Goal: Task Accomplishment & Management: Manage account settings

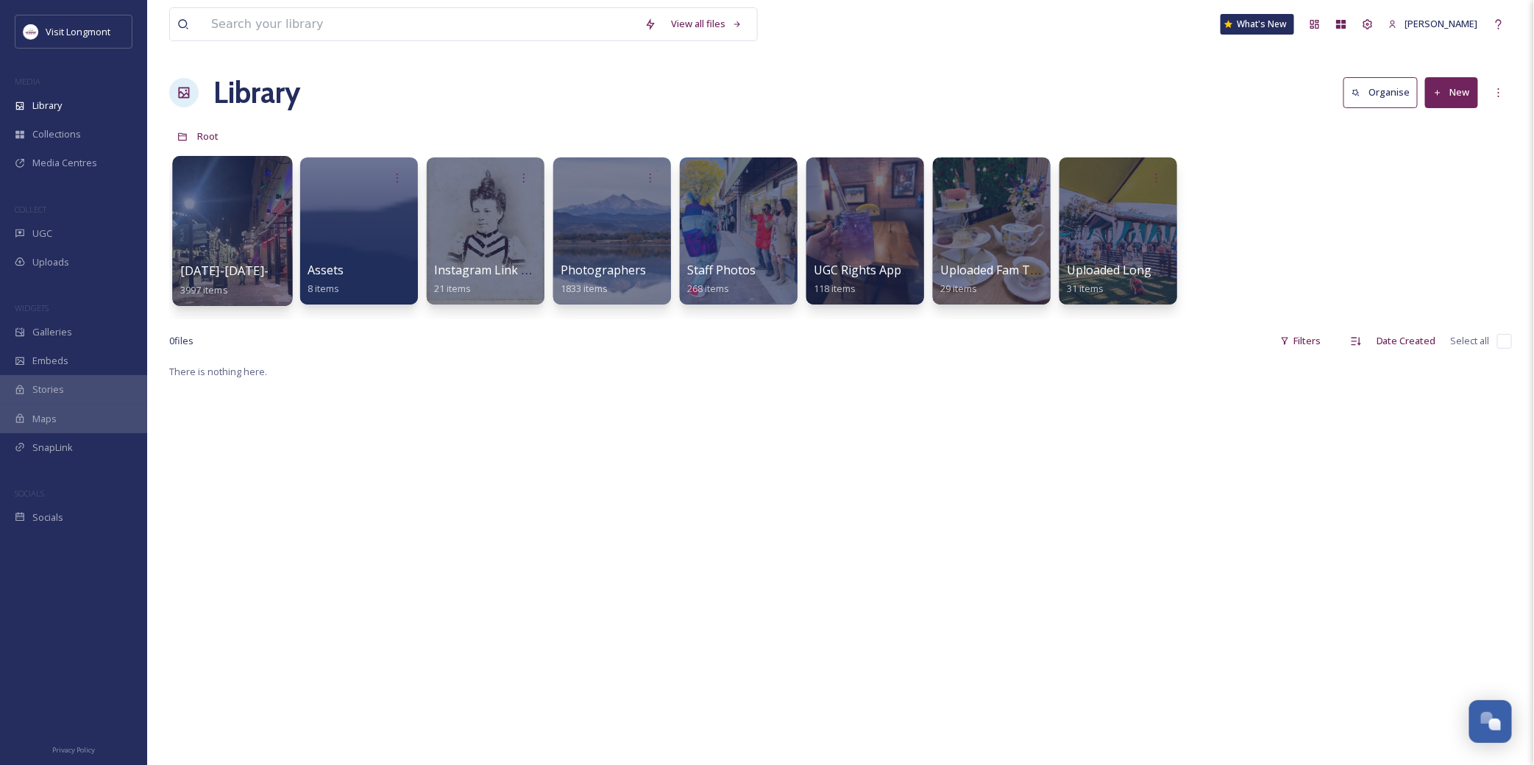
scroll to position [159, 0]
click at [39, 96] on div "Library" at bounding box center [73, 105] width 147 height 29
click at [63, 245] on div "UGC" at bounding box center [73, 233] width 147 height 29
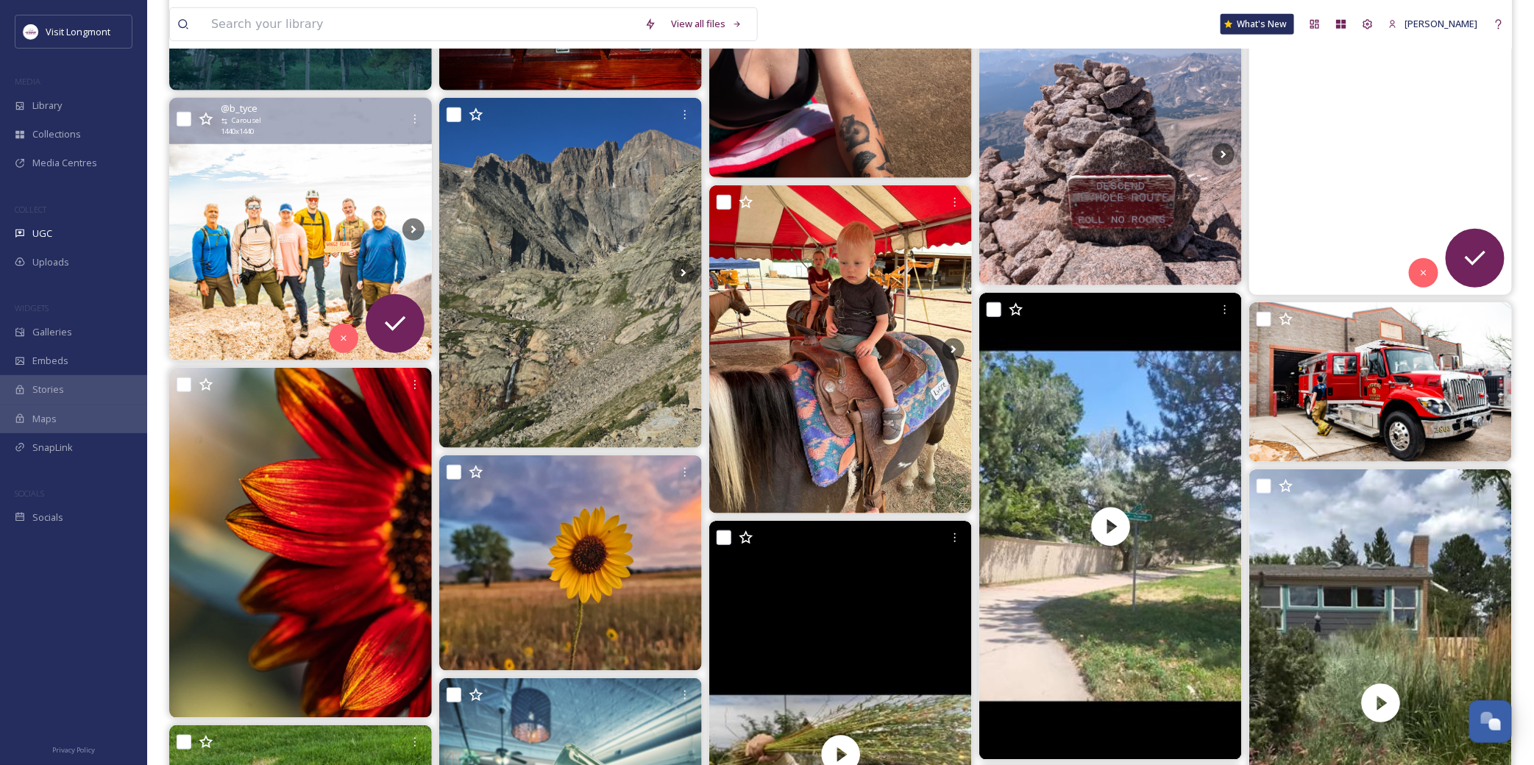
scroll to position [408, 0]
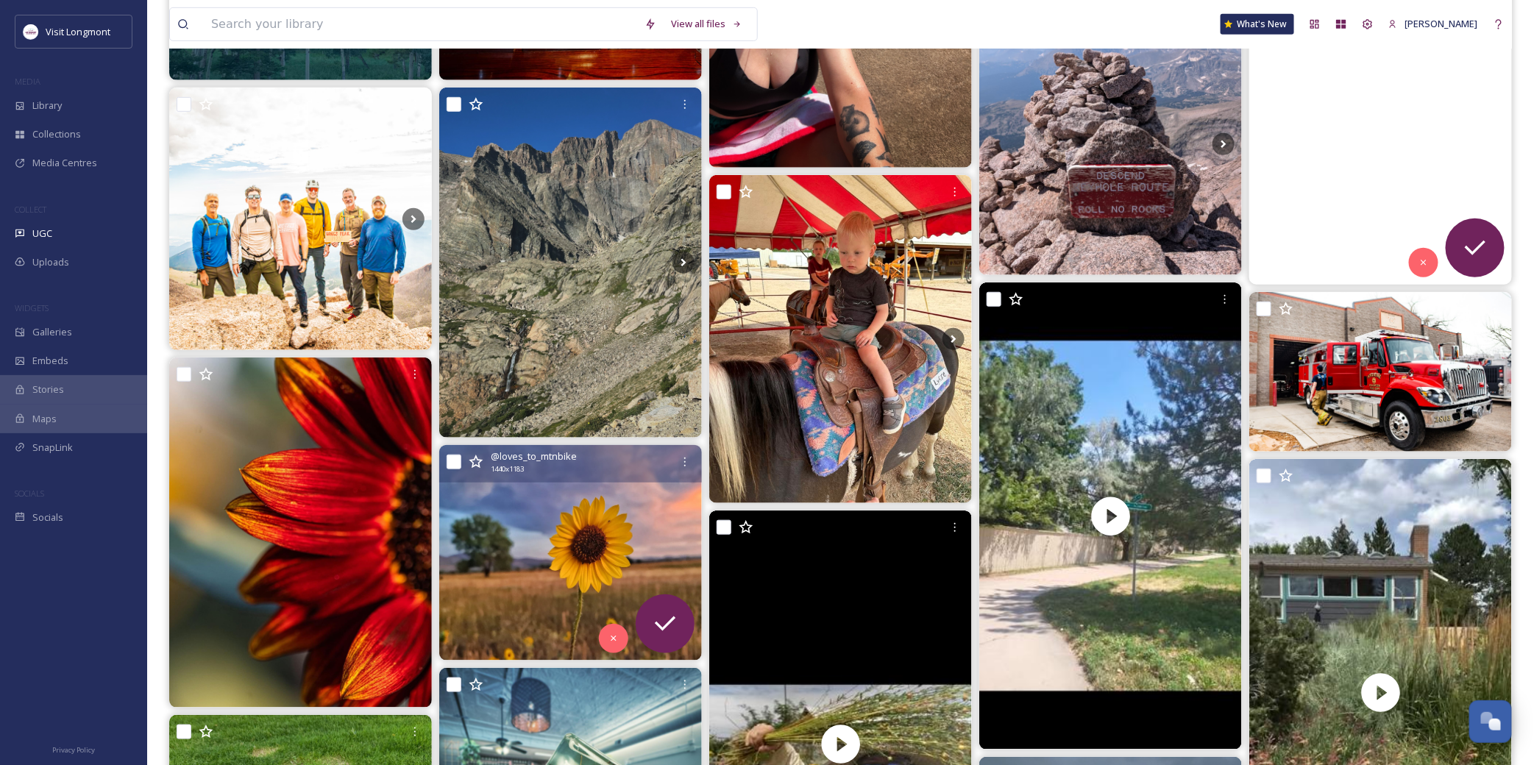
click at [479, 533] on img at bounding box center [570, 553] width 263 height 216
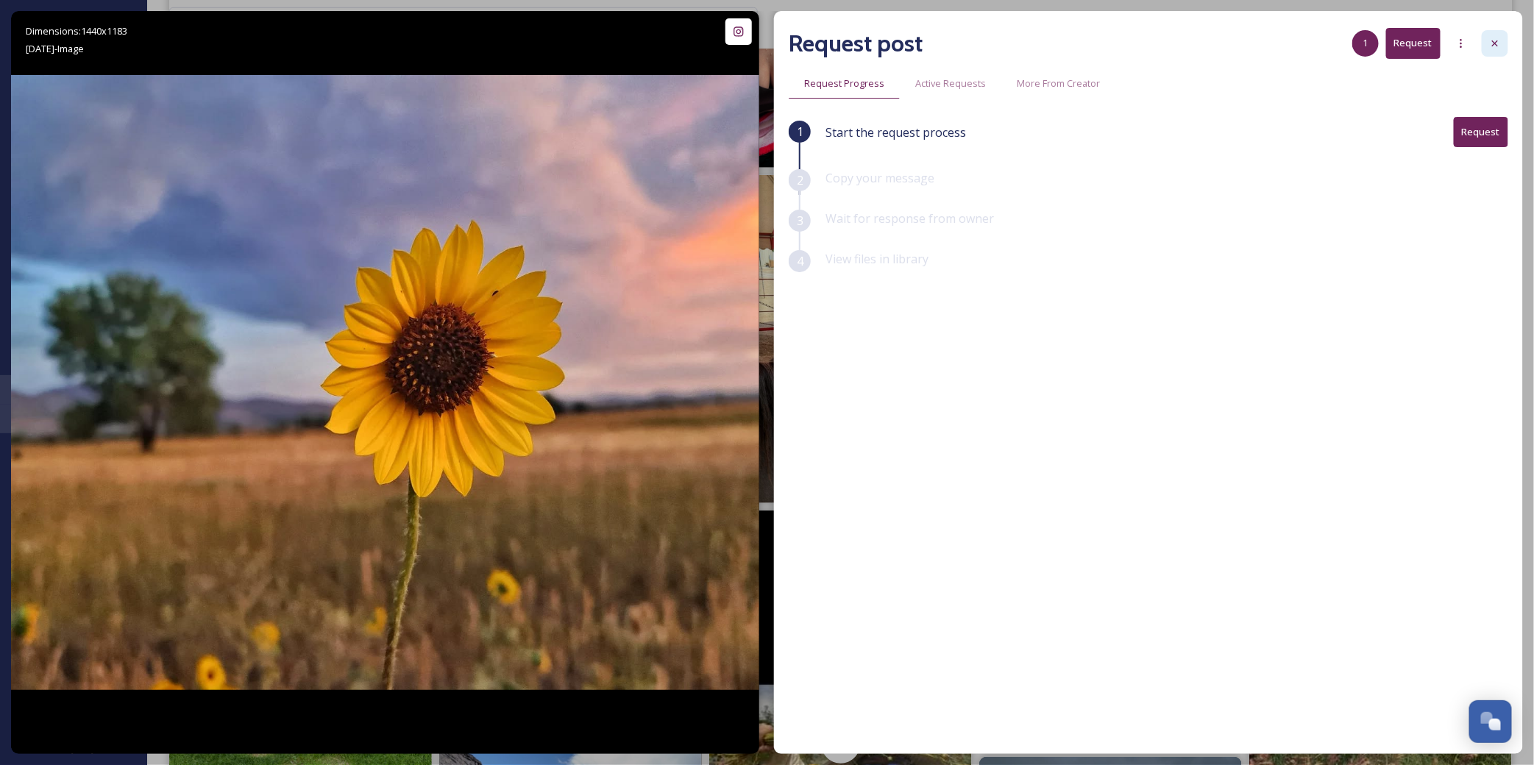
click at [1486, 41] on div at bounding box center [1495, 43] width 26 height 26
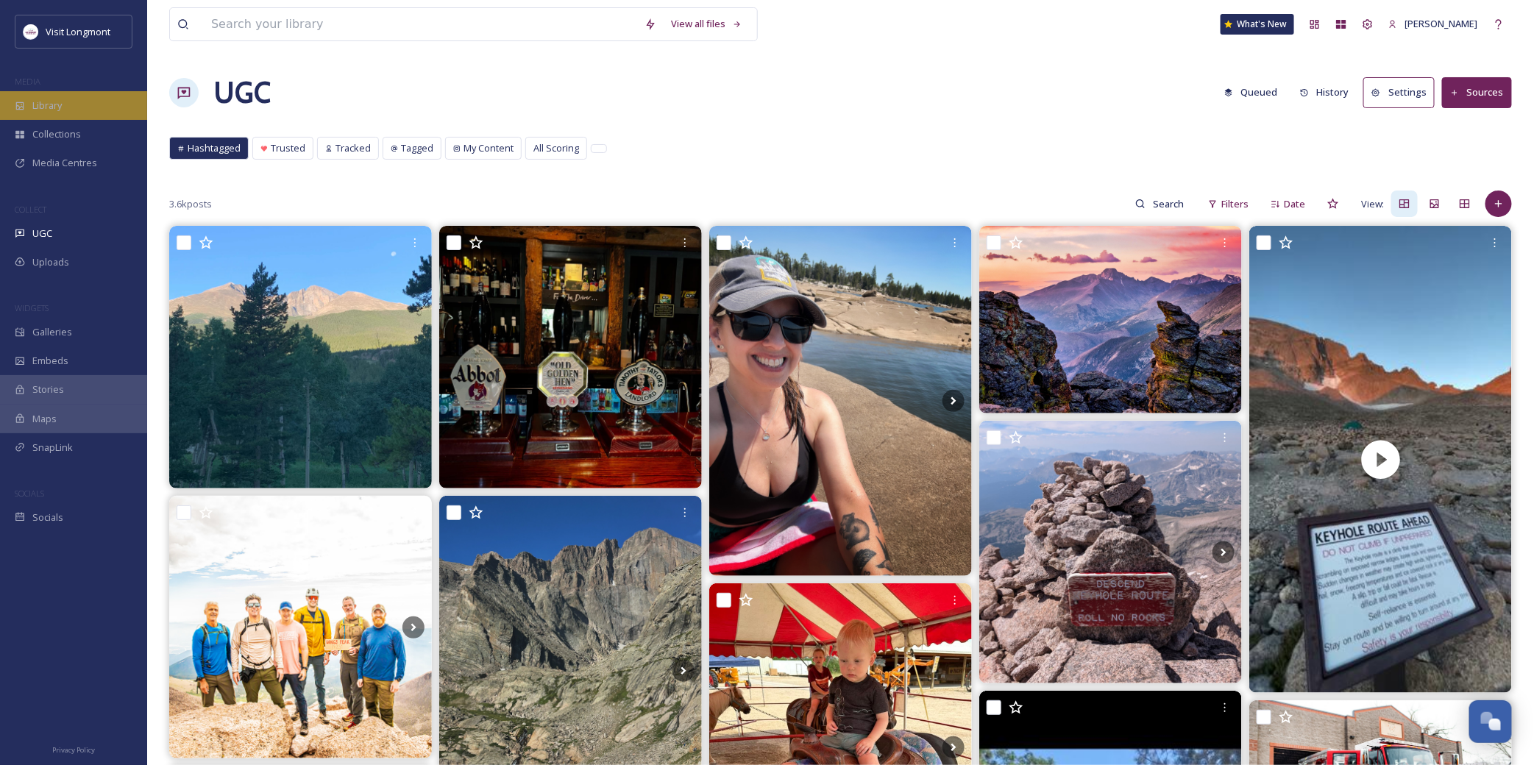
click at [67, 114] on div "Library" at bounding box center [73, 105] width 147 height 29
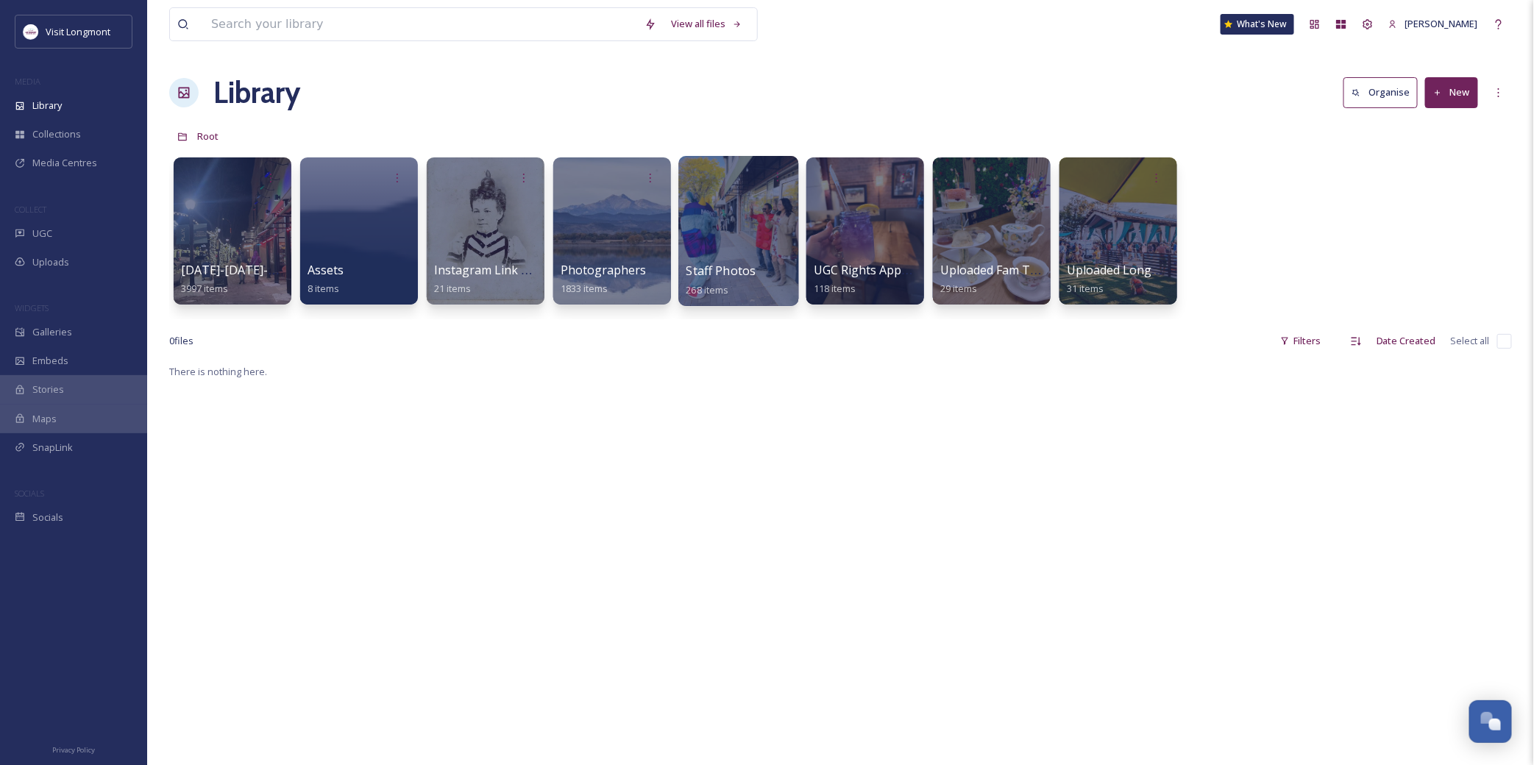
click at [737, 232] on div at bounding box center [738, 231] width 120 height 150
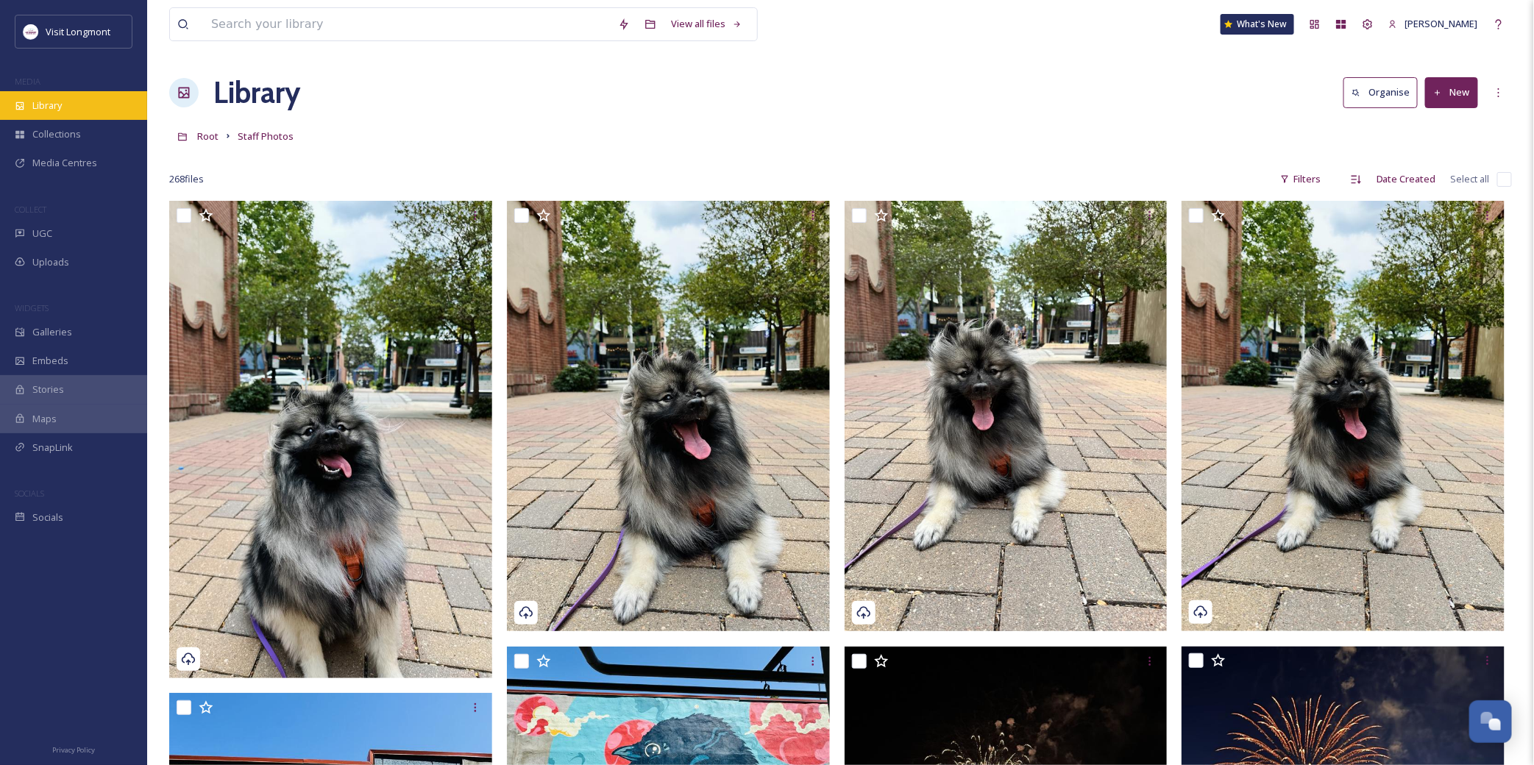
click at [31, 104] on div "Library" at bounding box center [73, 105] width 147 height 29
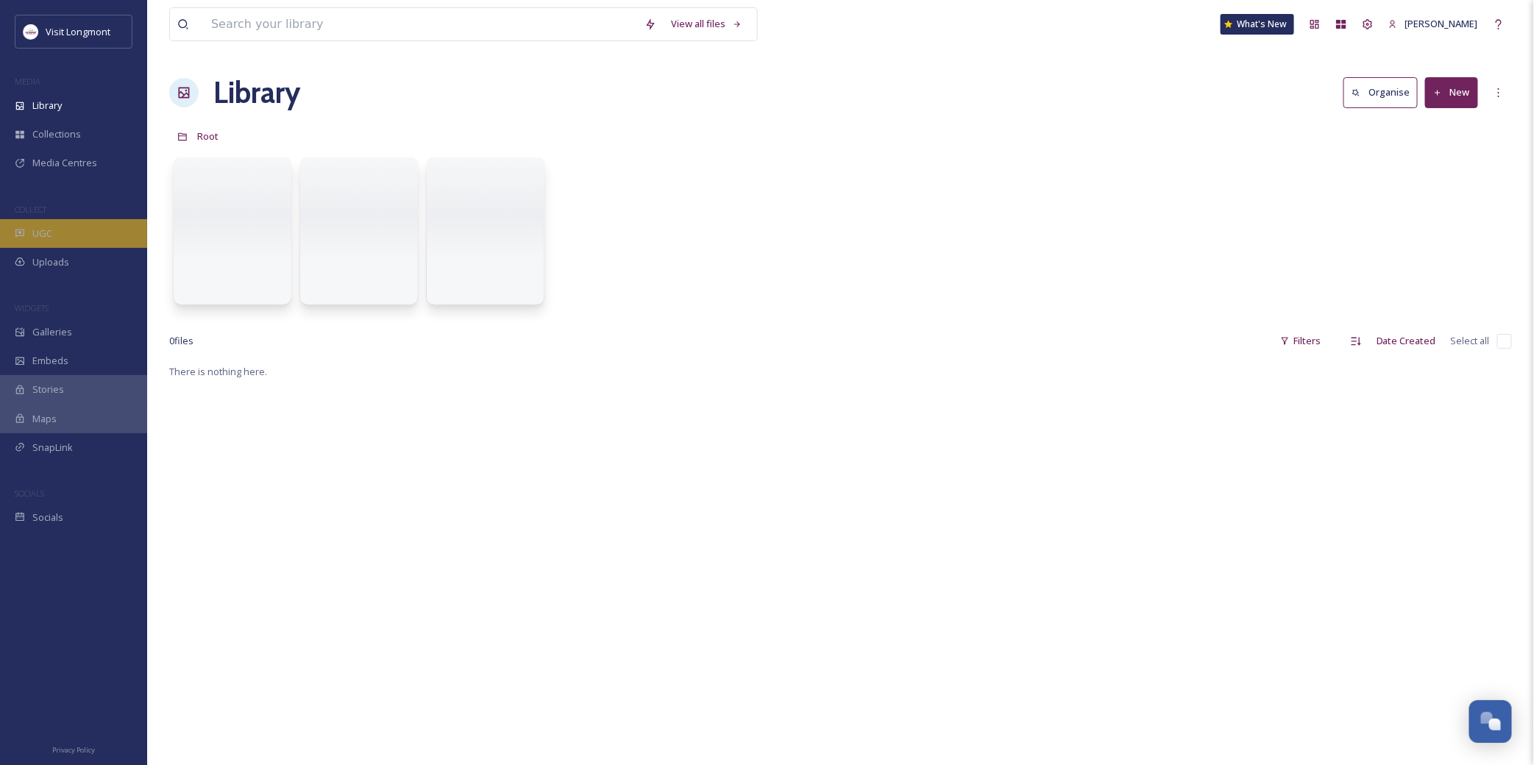
click at [48, 234] on span "UGC" at bounding box center [42, 234] width 20 height 14
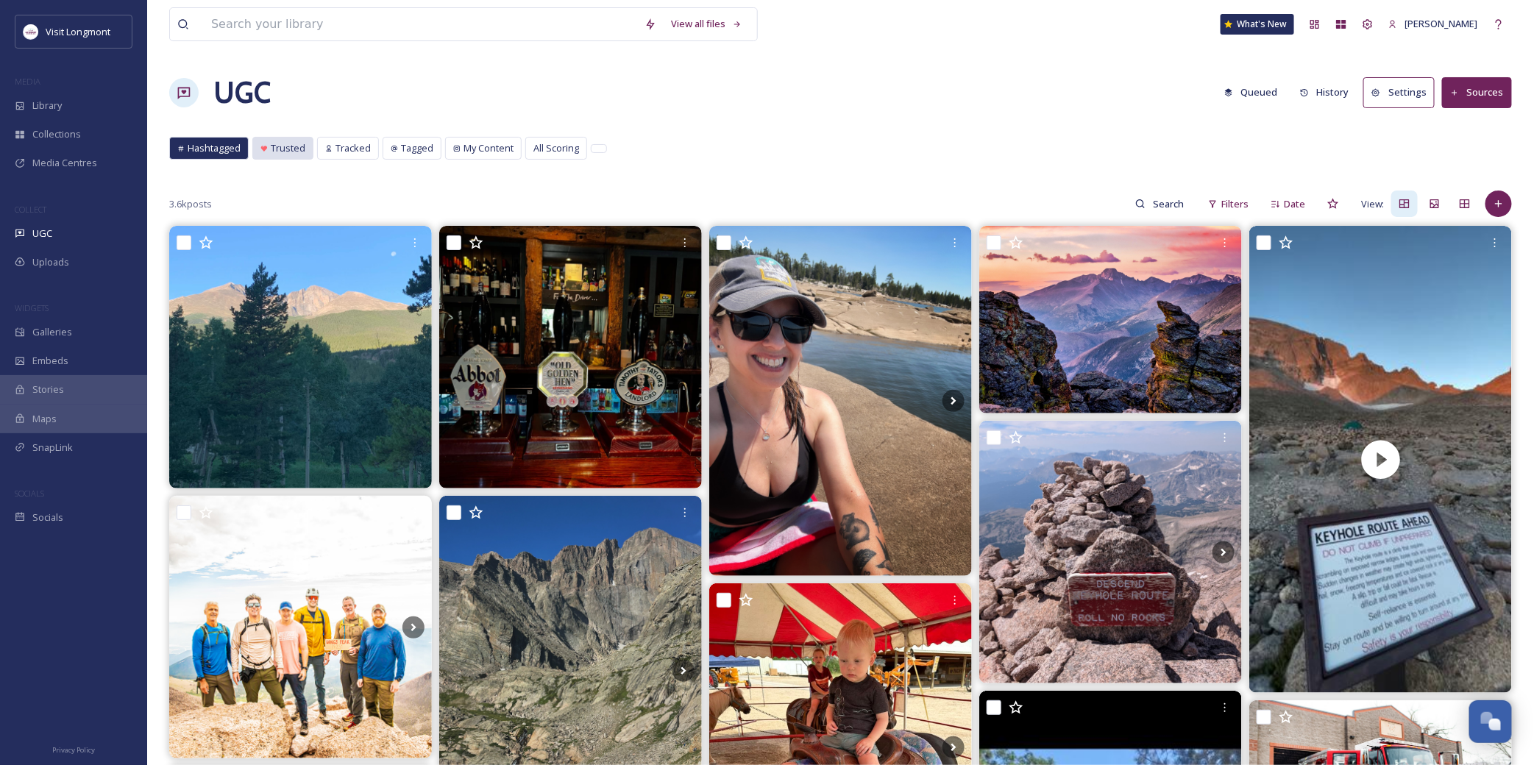
click at [287, 149] on span "Trusted" at bounding box center [288, 148] width 35 height 14
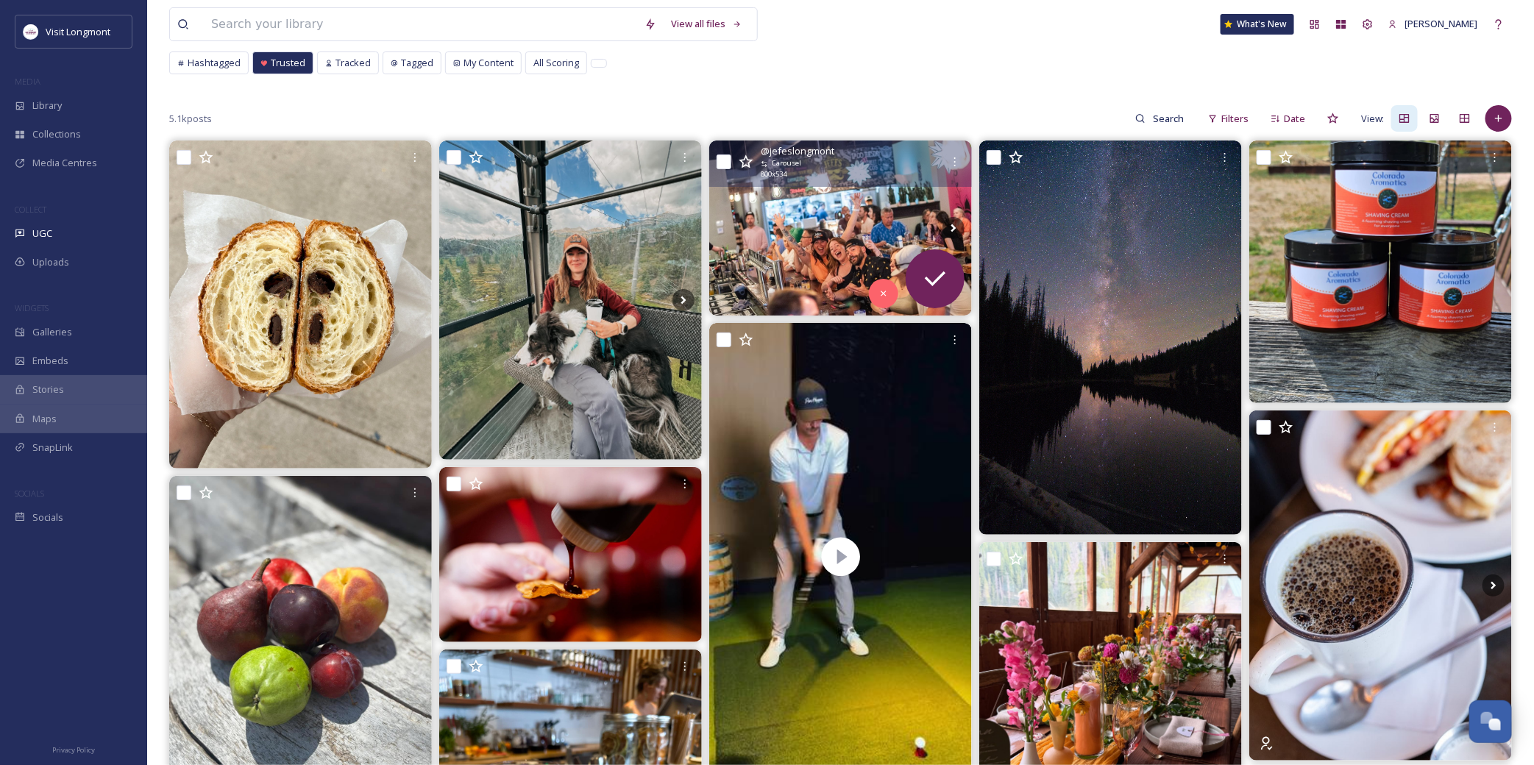
scroll to position [82, 0]
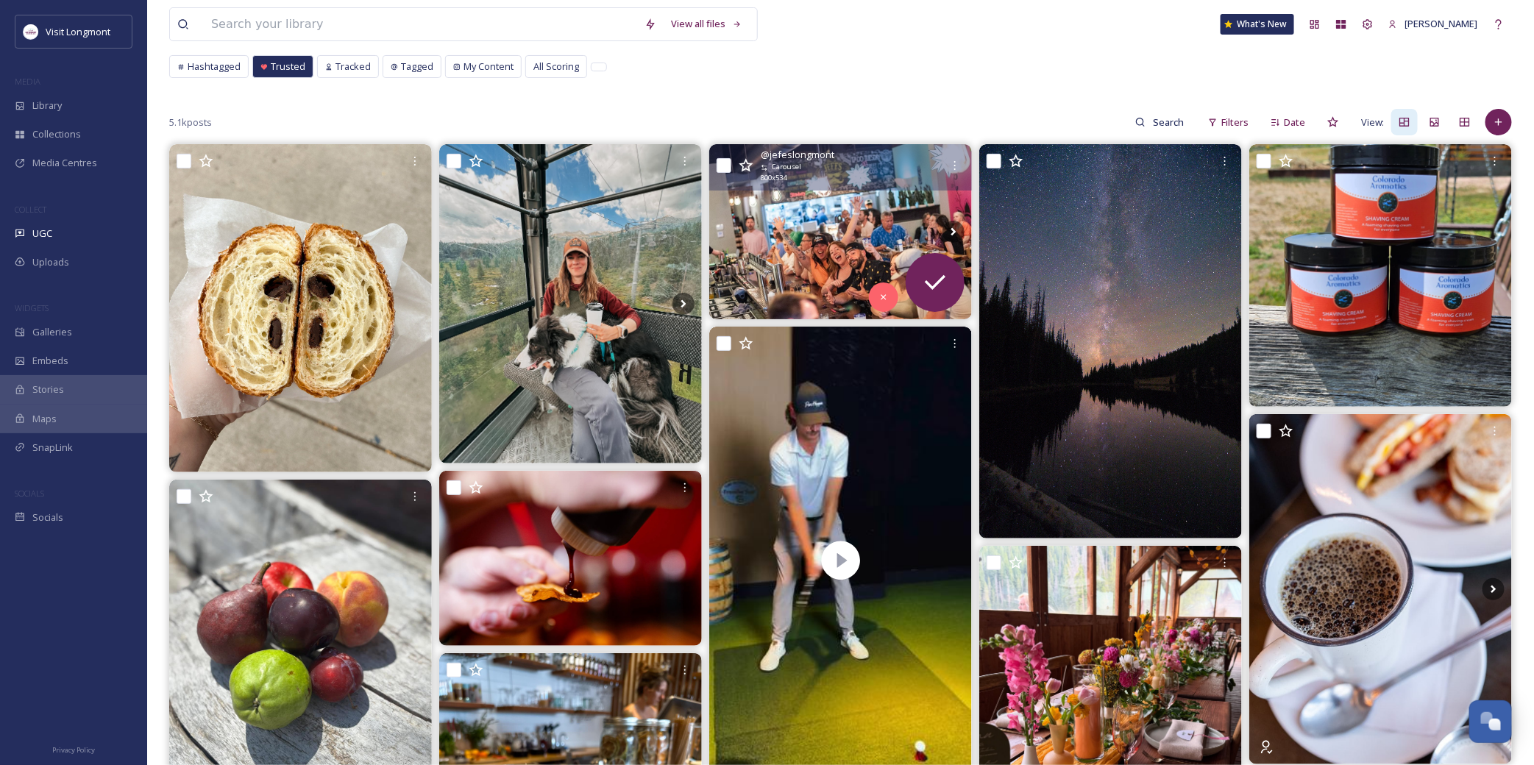
click at [781, 246] on img at bounding box center [840, 231] width 263 height 175
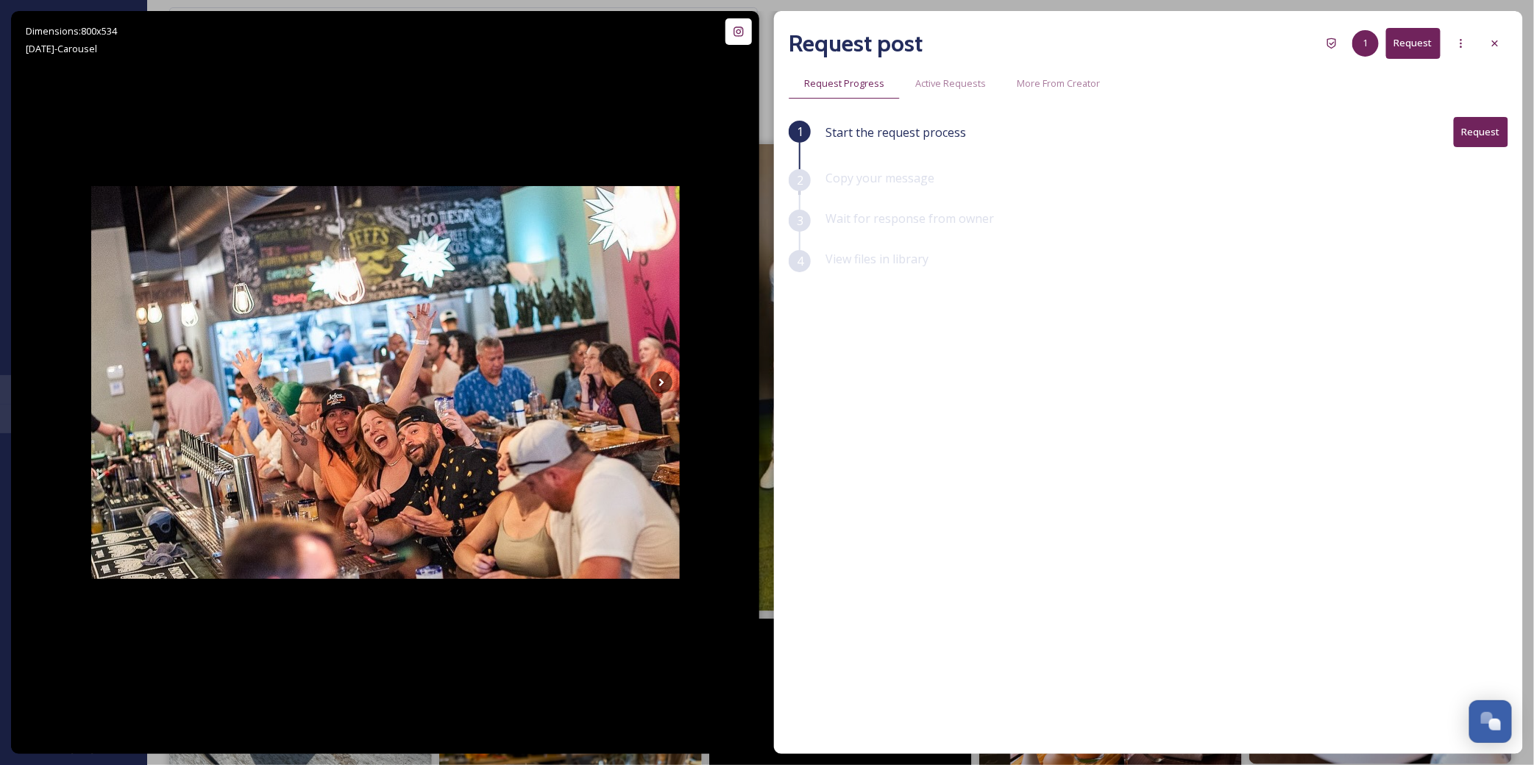
click at [1458, 130] on button "Request" at bounding box center [1481, 132] width 54 height 30
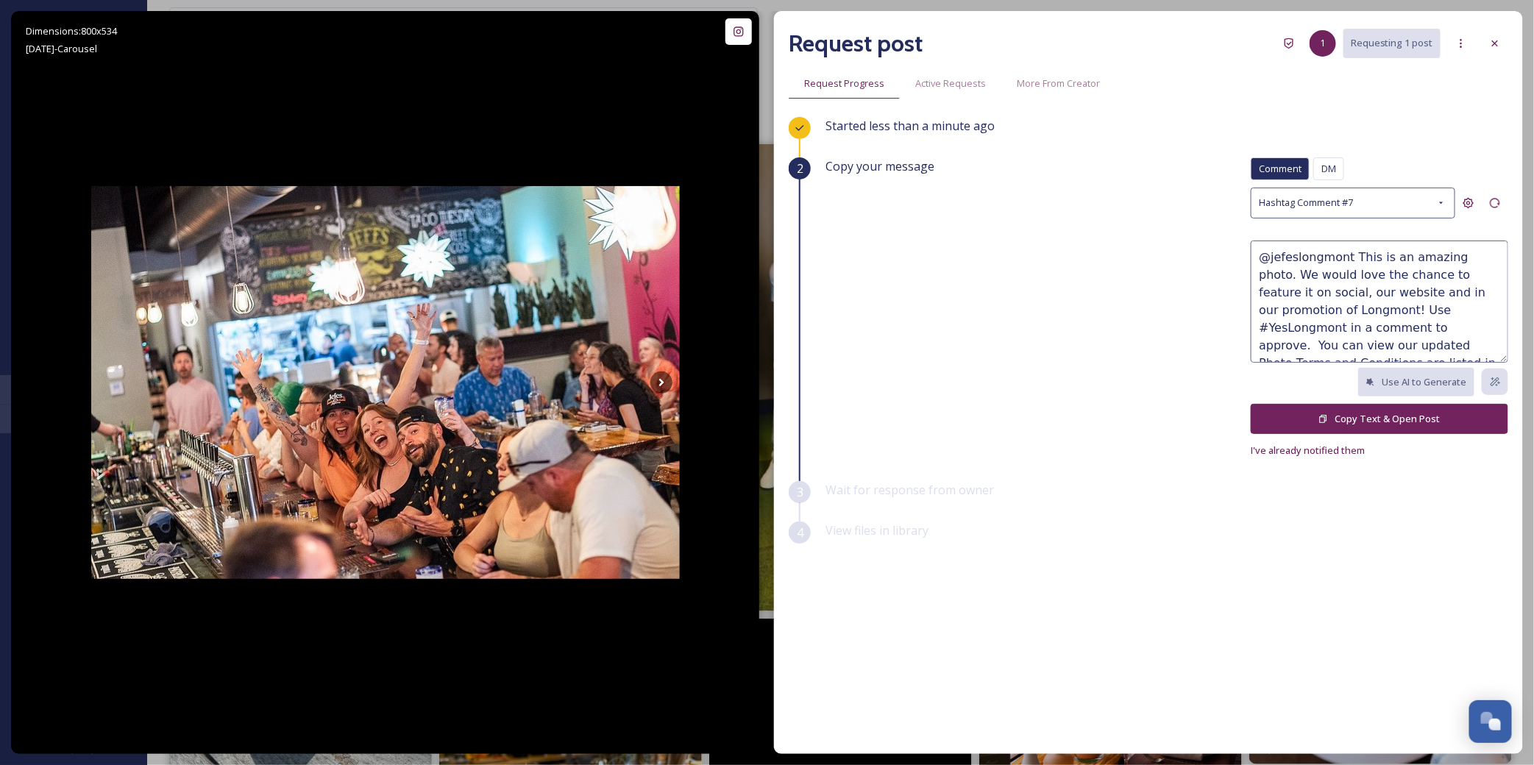
click at [1358, 418] on button "Copy Text & Open Post" at bounding box center [1379, 419] width 257 height 30
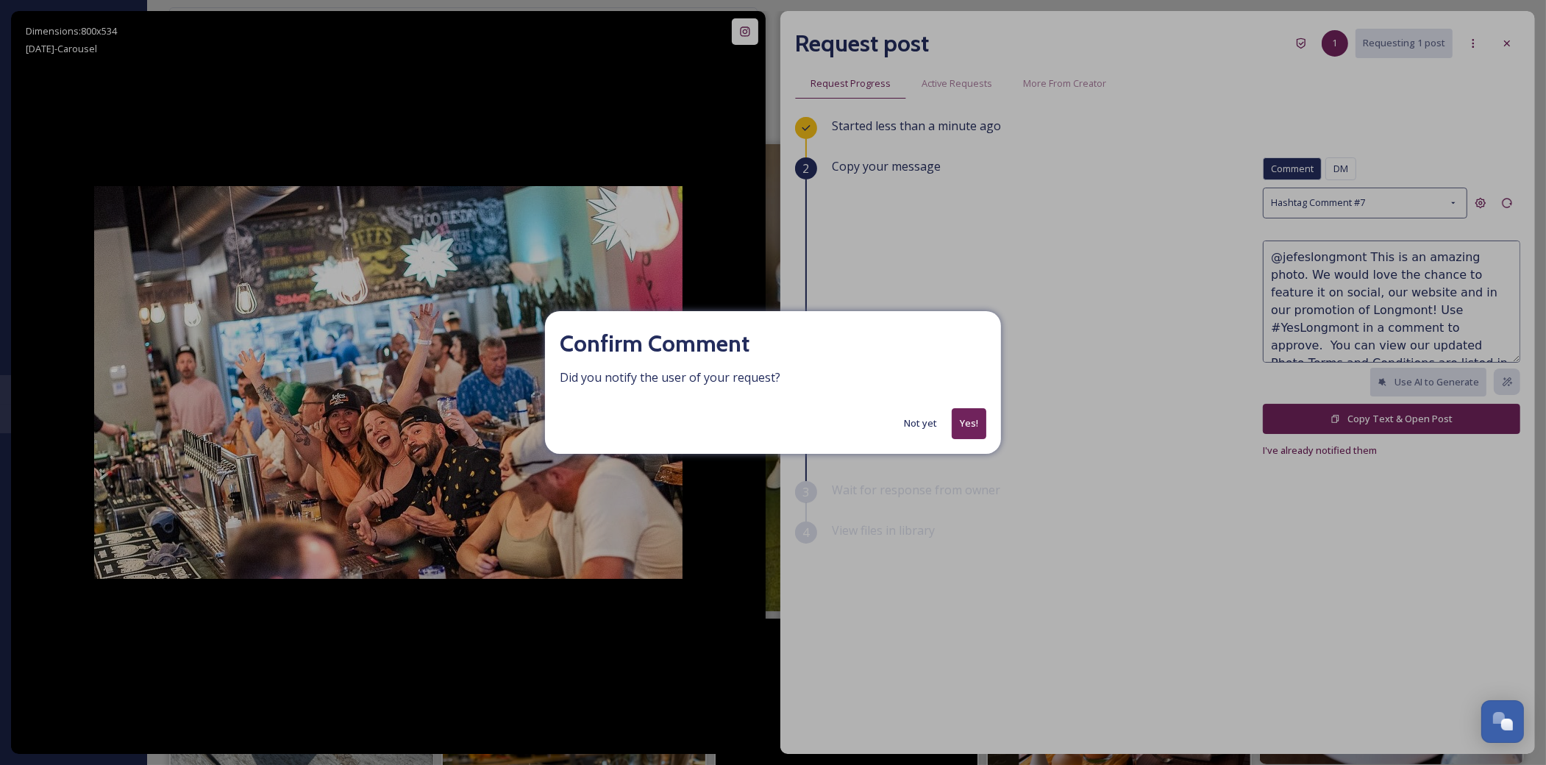
click at [975, 406] on div "Confirm Comment Did you notify the user of your request? Not yet Yes!" at bounding box center [773, 382] width 456 height 142
click at [967, 427] on button "Yes!" at bounding box center [969, 423] width 35 height 30
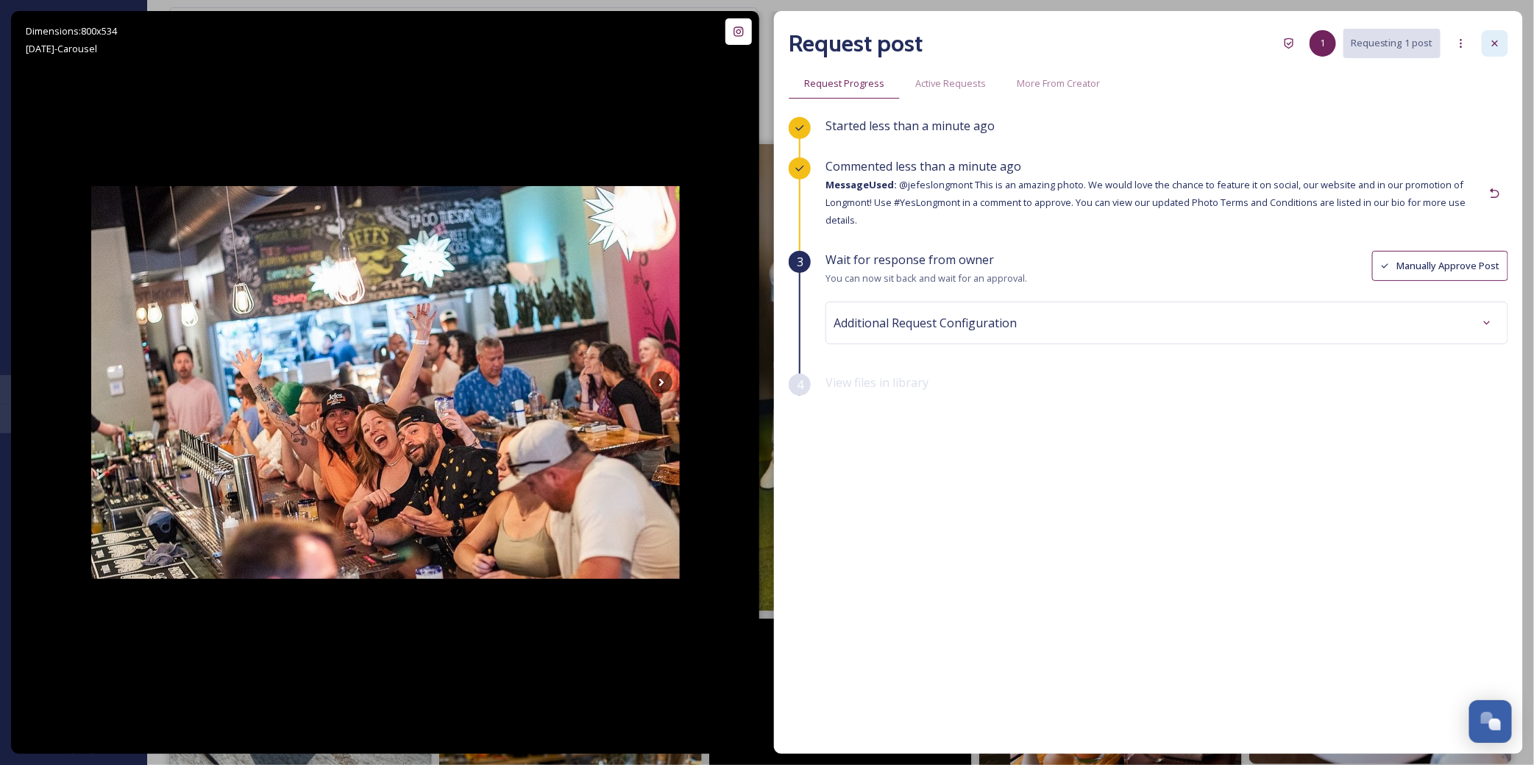
click at [1502, 44] on div at bounding box center [1495, 43] width 26 height 26
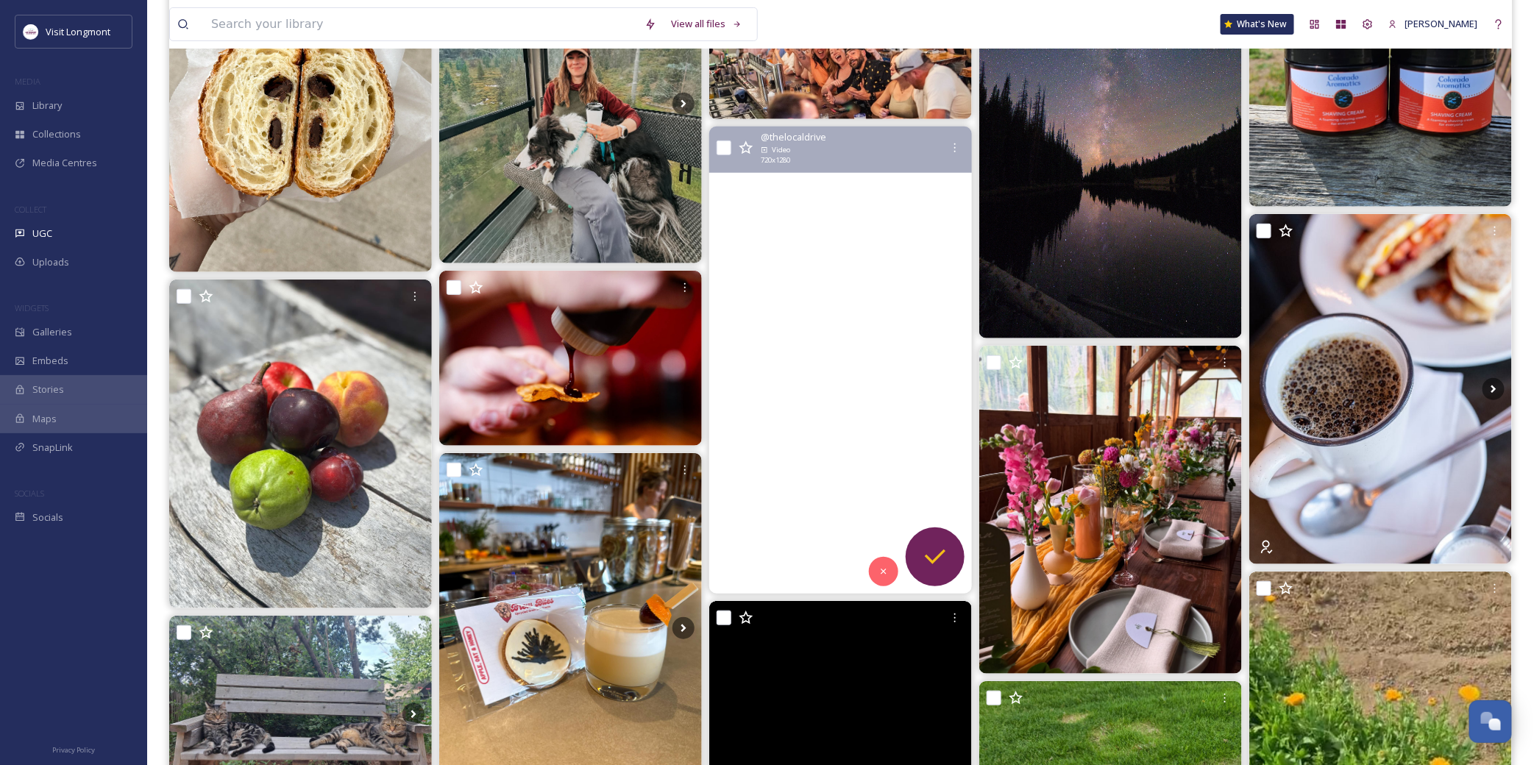
scroll to position [327, 0]
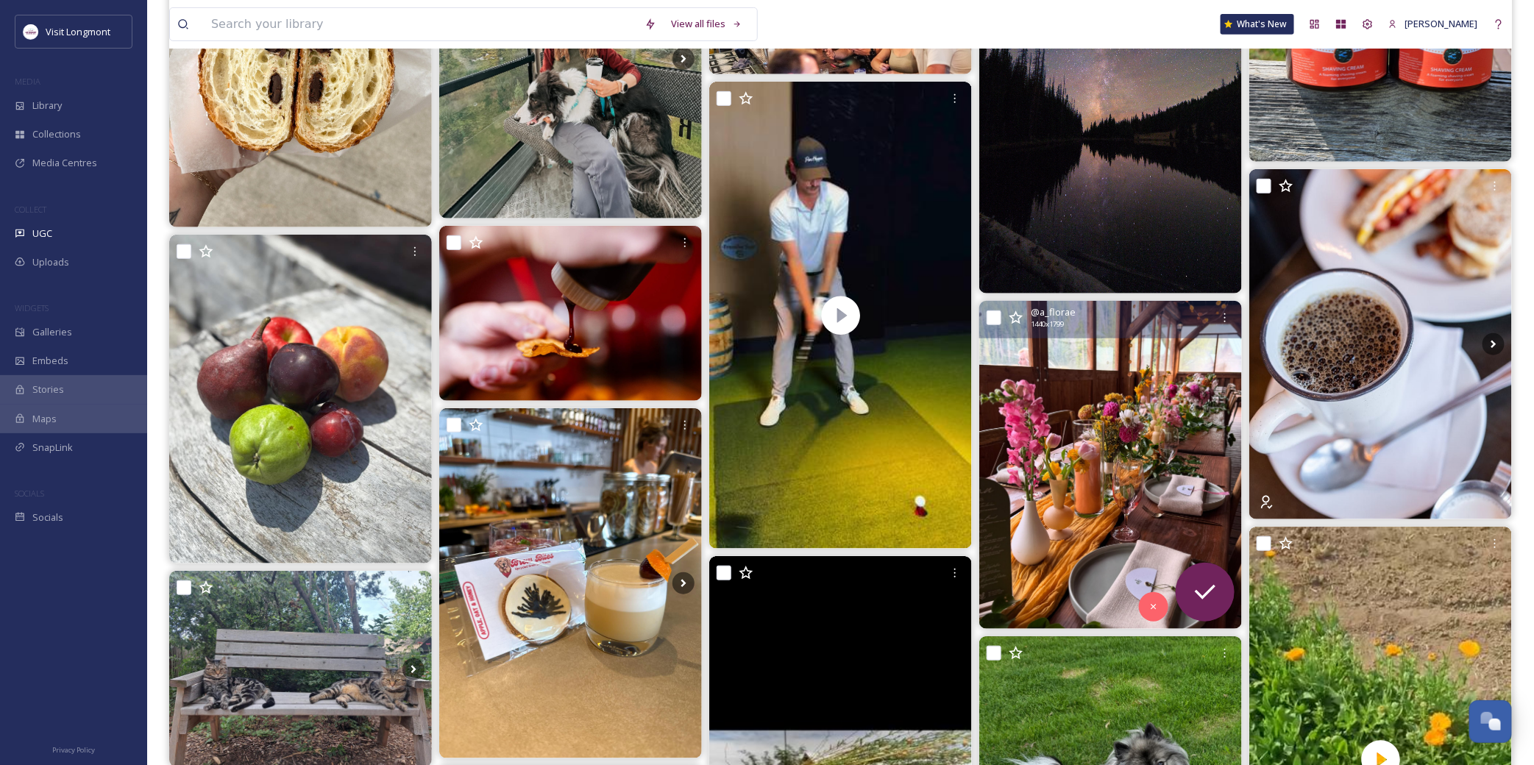
click at [1062, 430] on img at bounding box center [1110, 465] width 263 height 328
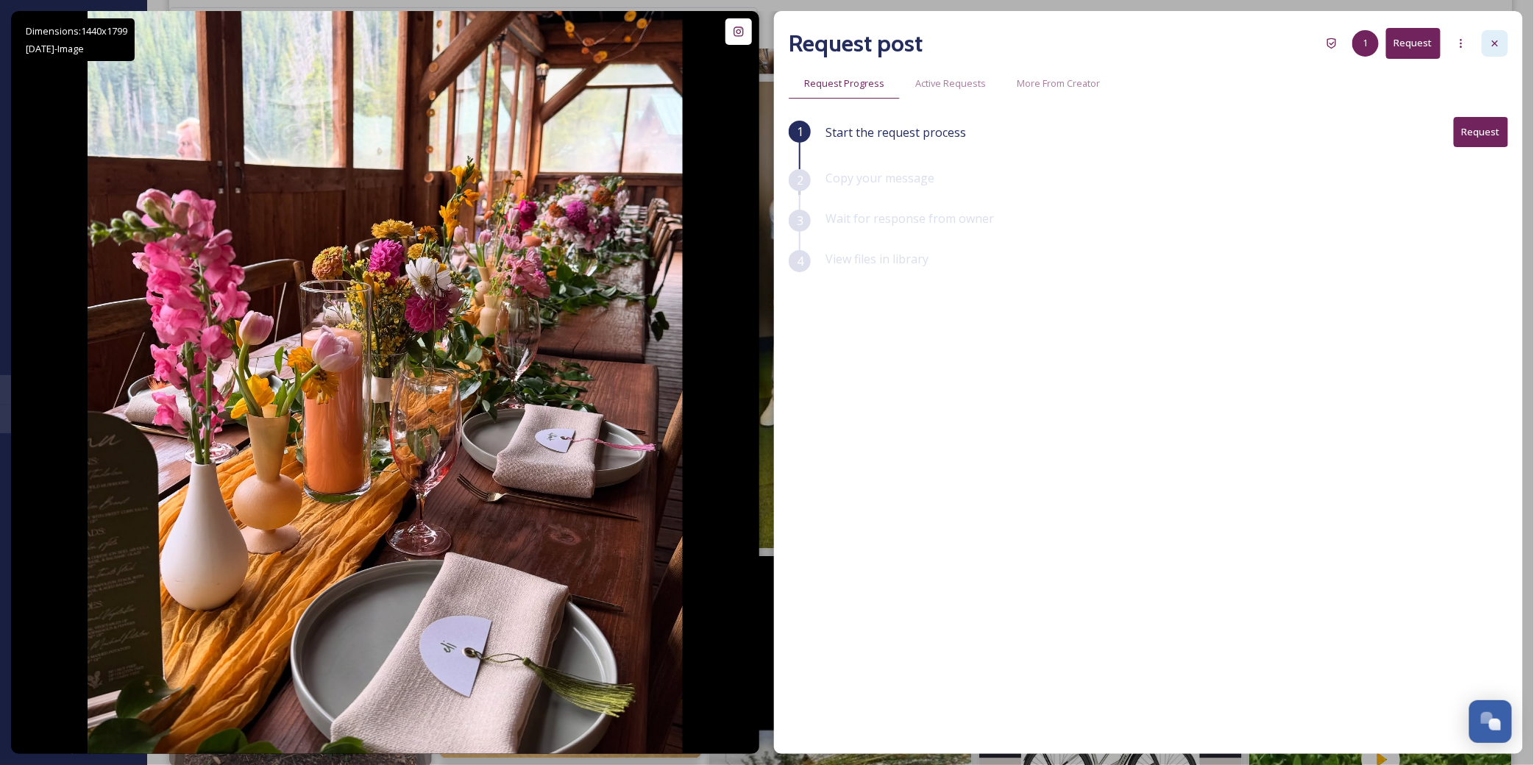
click at [1487, 35] on div at bounding box center [1495, 43] width 26 height 26
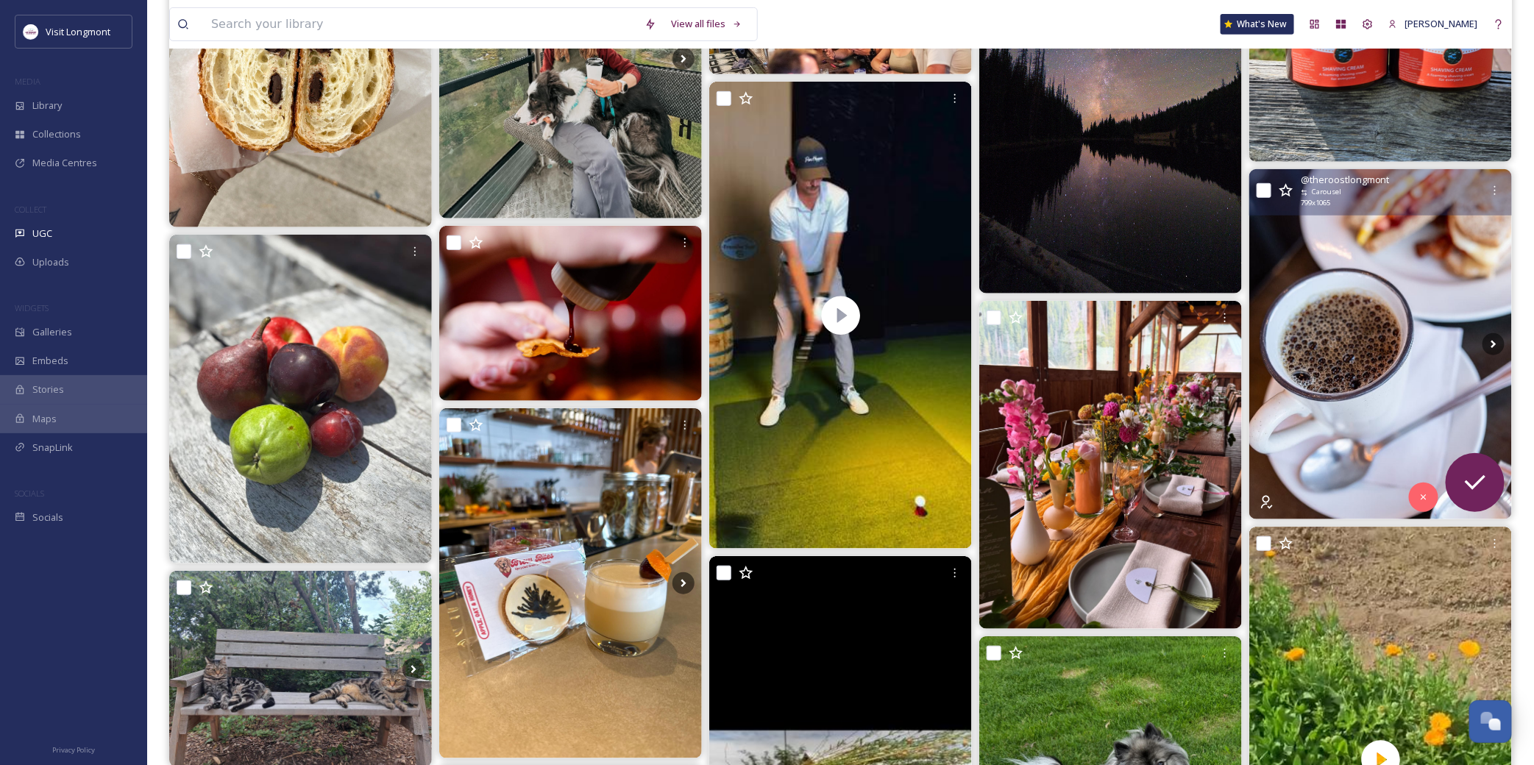
click at [1362, 337] on img at bounding box center [1380, 344] width 263 height 350
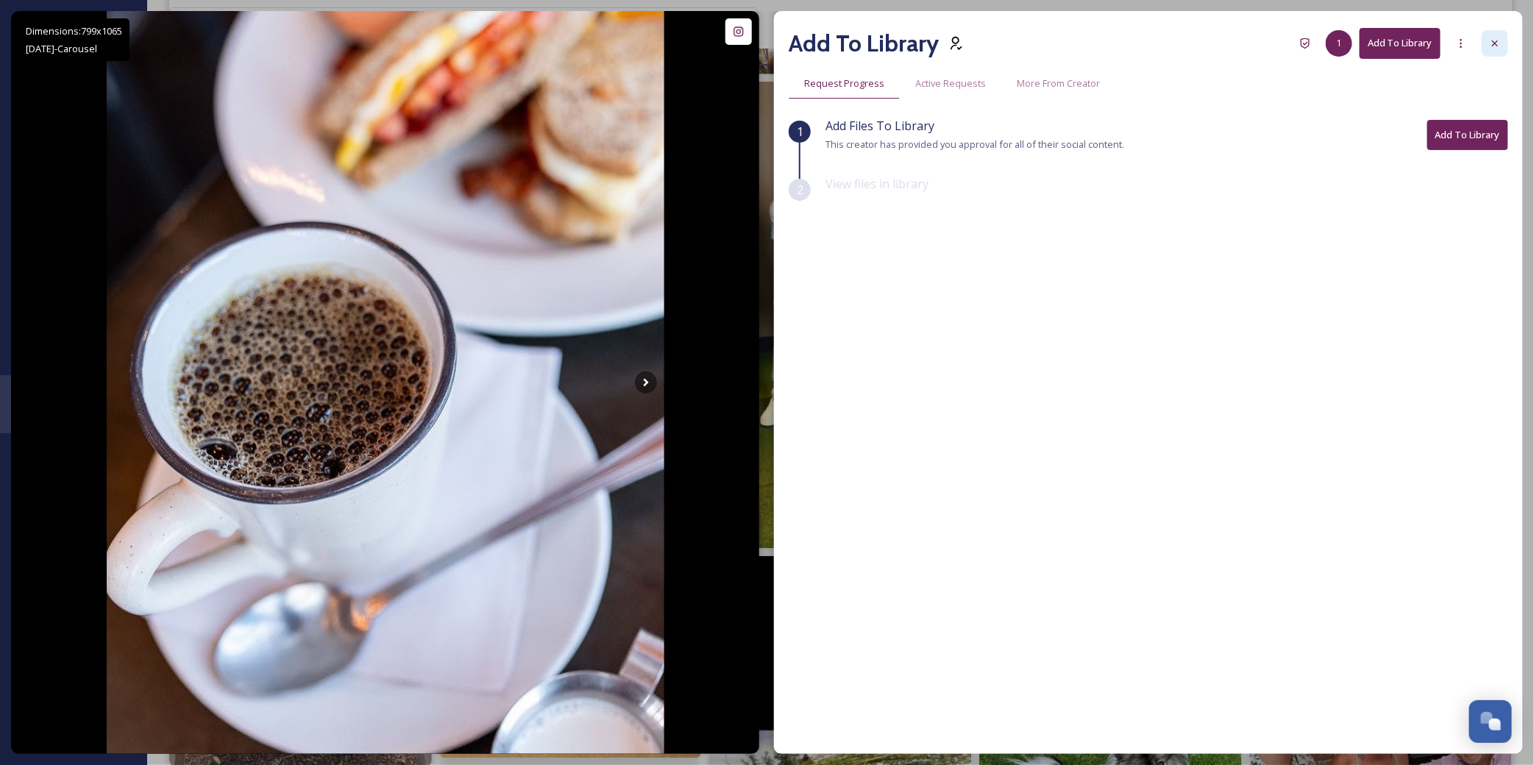
click at [1490, 35] on div at bounding box center [1495, 43] width 26 height 26
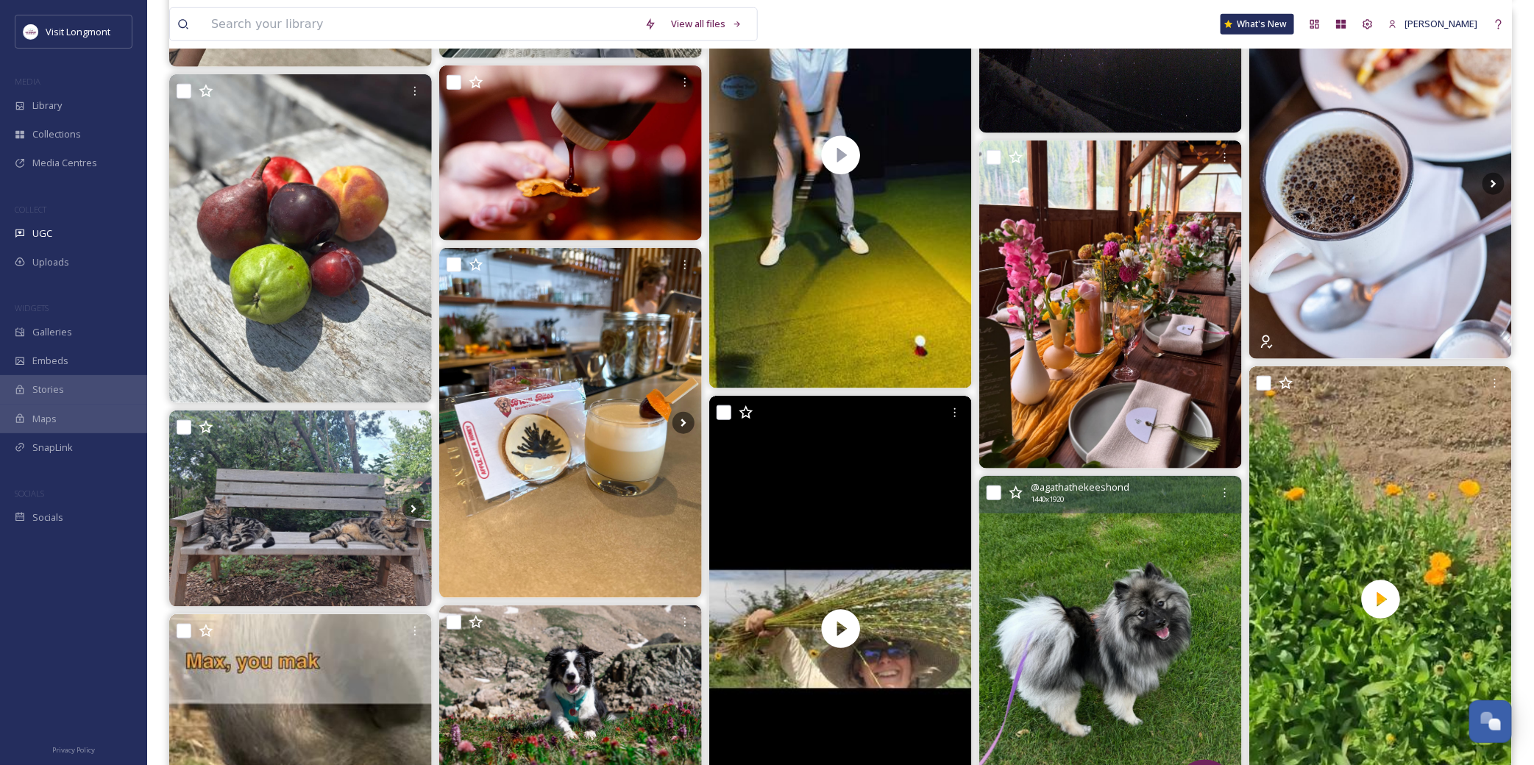
scroll to position [490, 0]
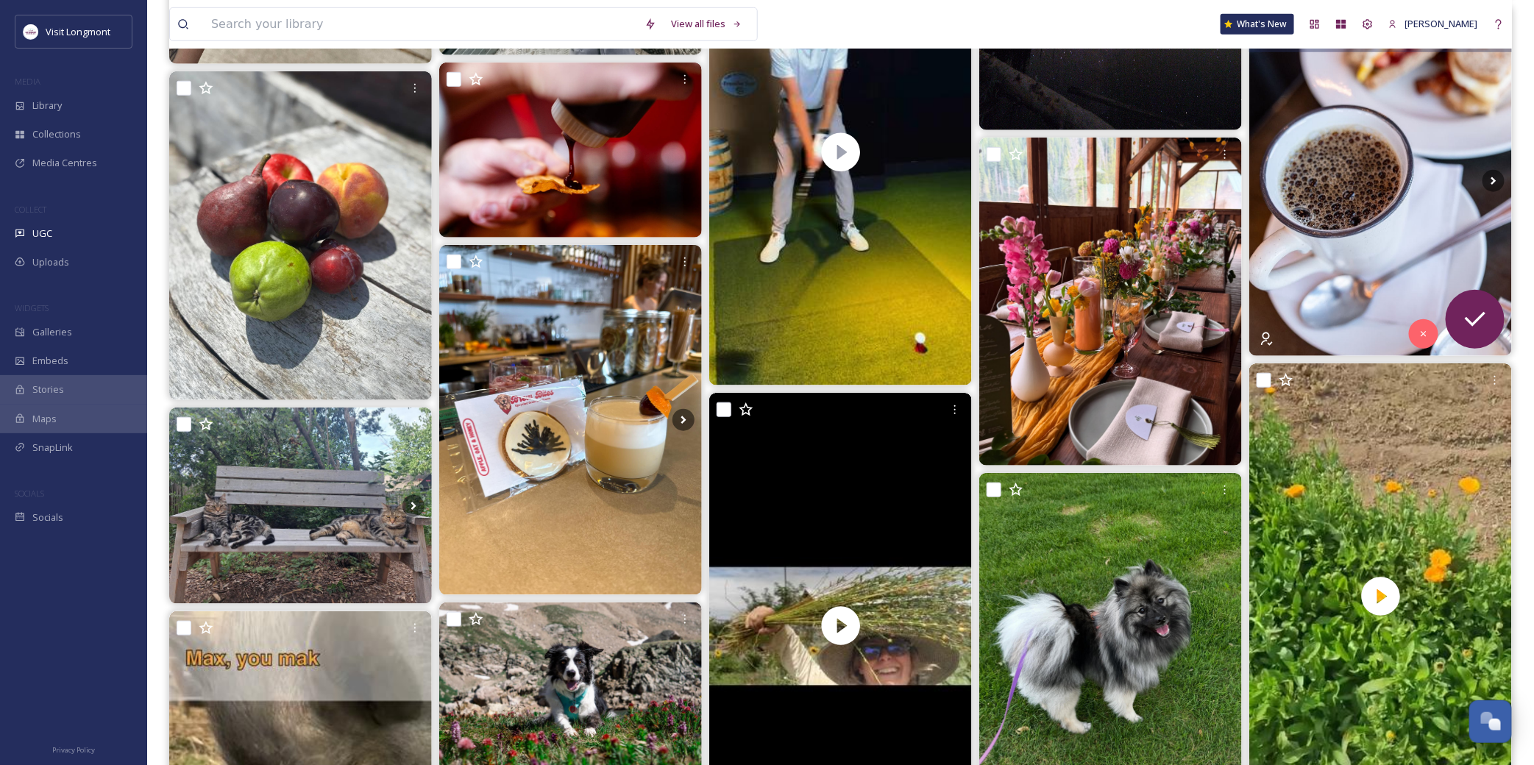
click at [1361, 149] on img at bounding box center [1380, 181] width 263 height 350
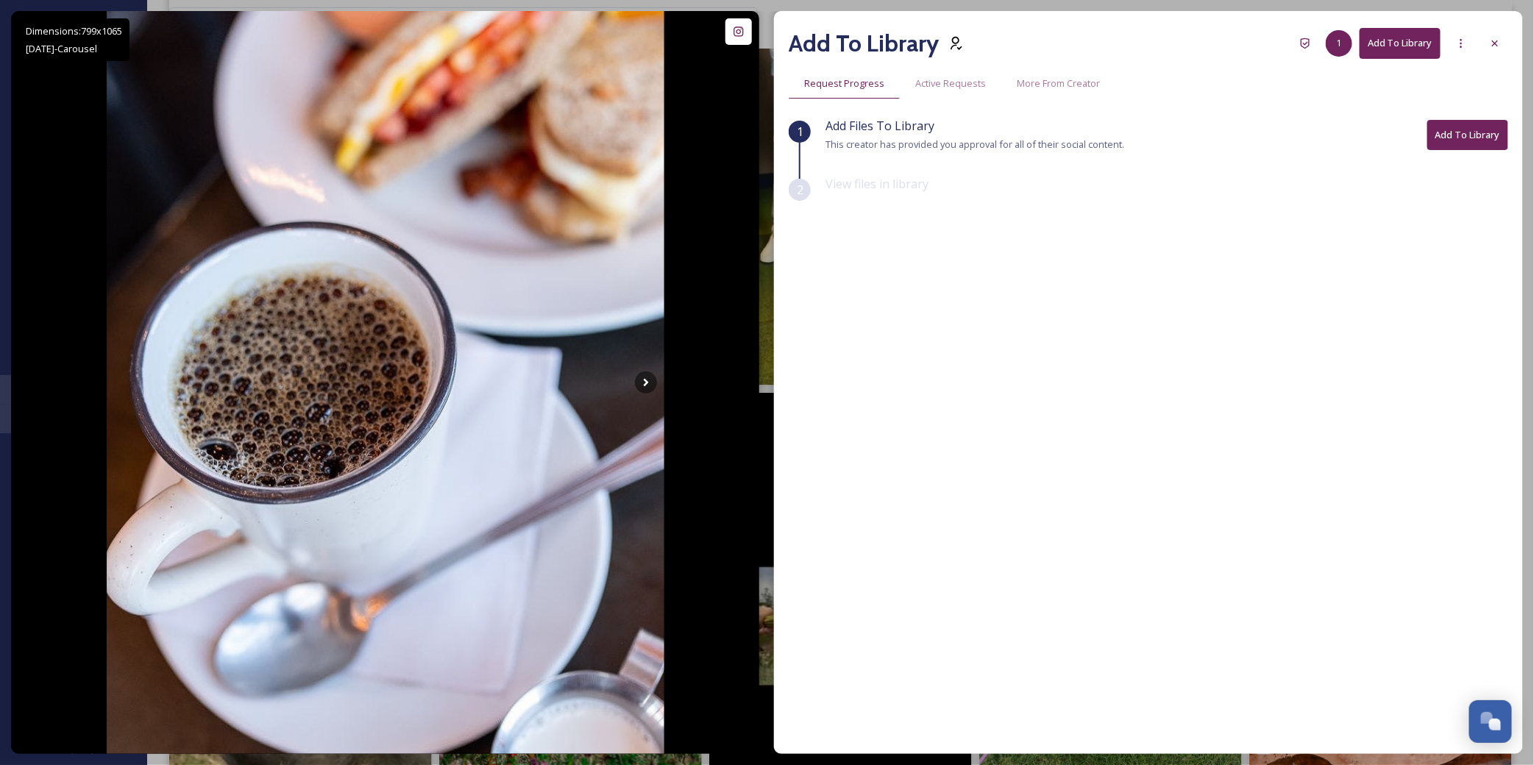
click at [1445, 131] on button "Add To Library" at bounding box center [1467, 135] width 81 height 30
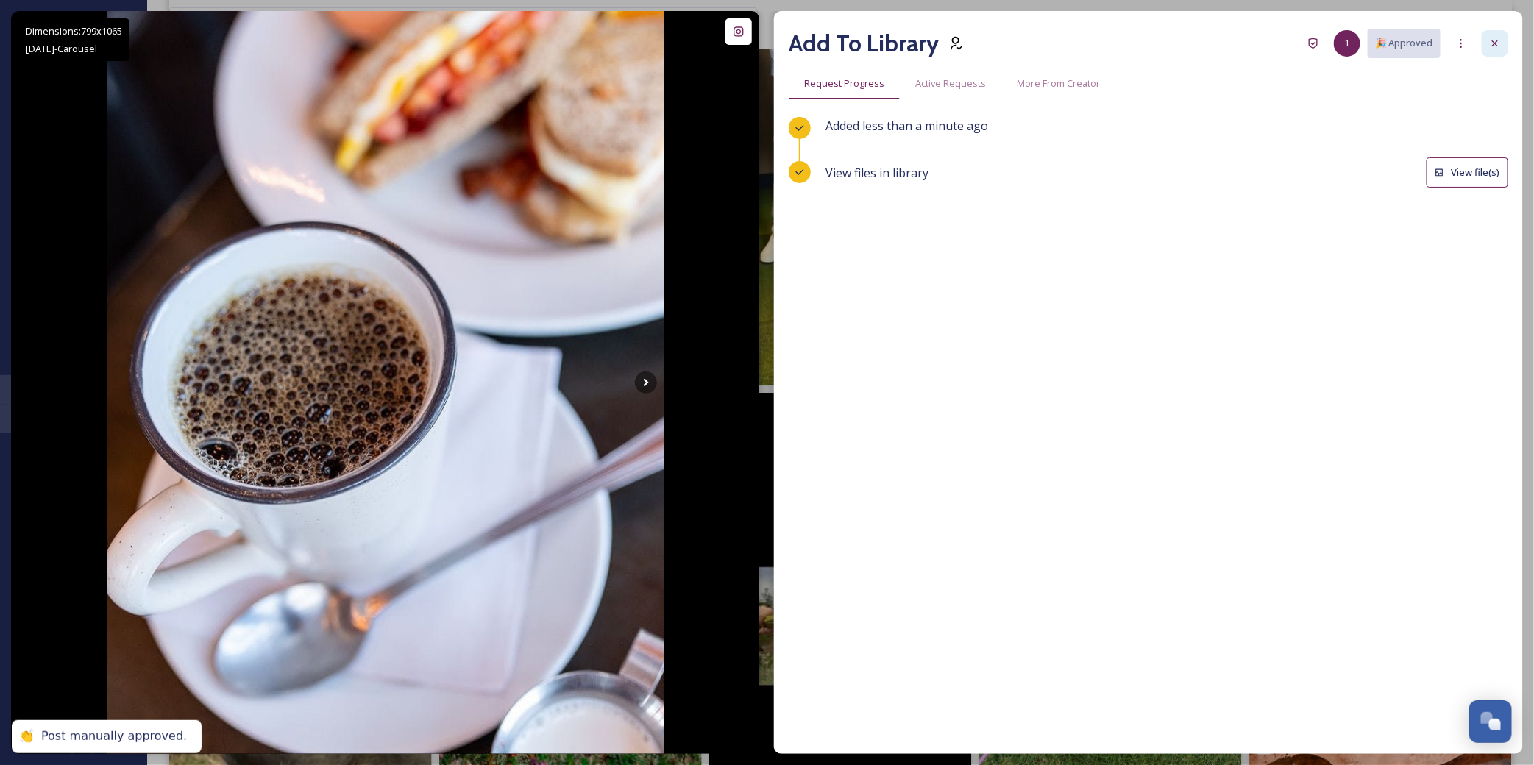
click at [1497, 46] on icon at bounding box center [1495, 43] width 6 height 6
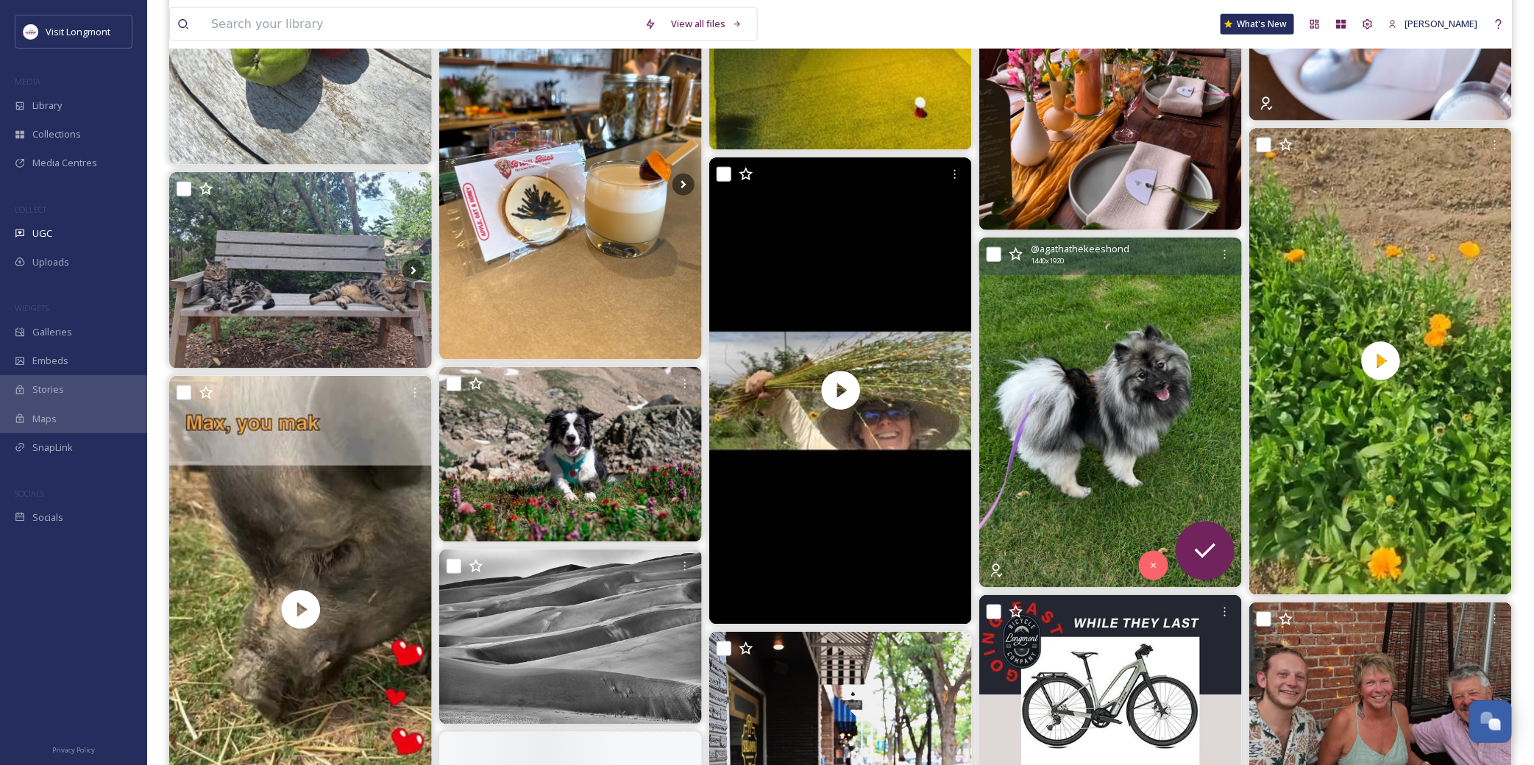
scroll to position [736, 0]
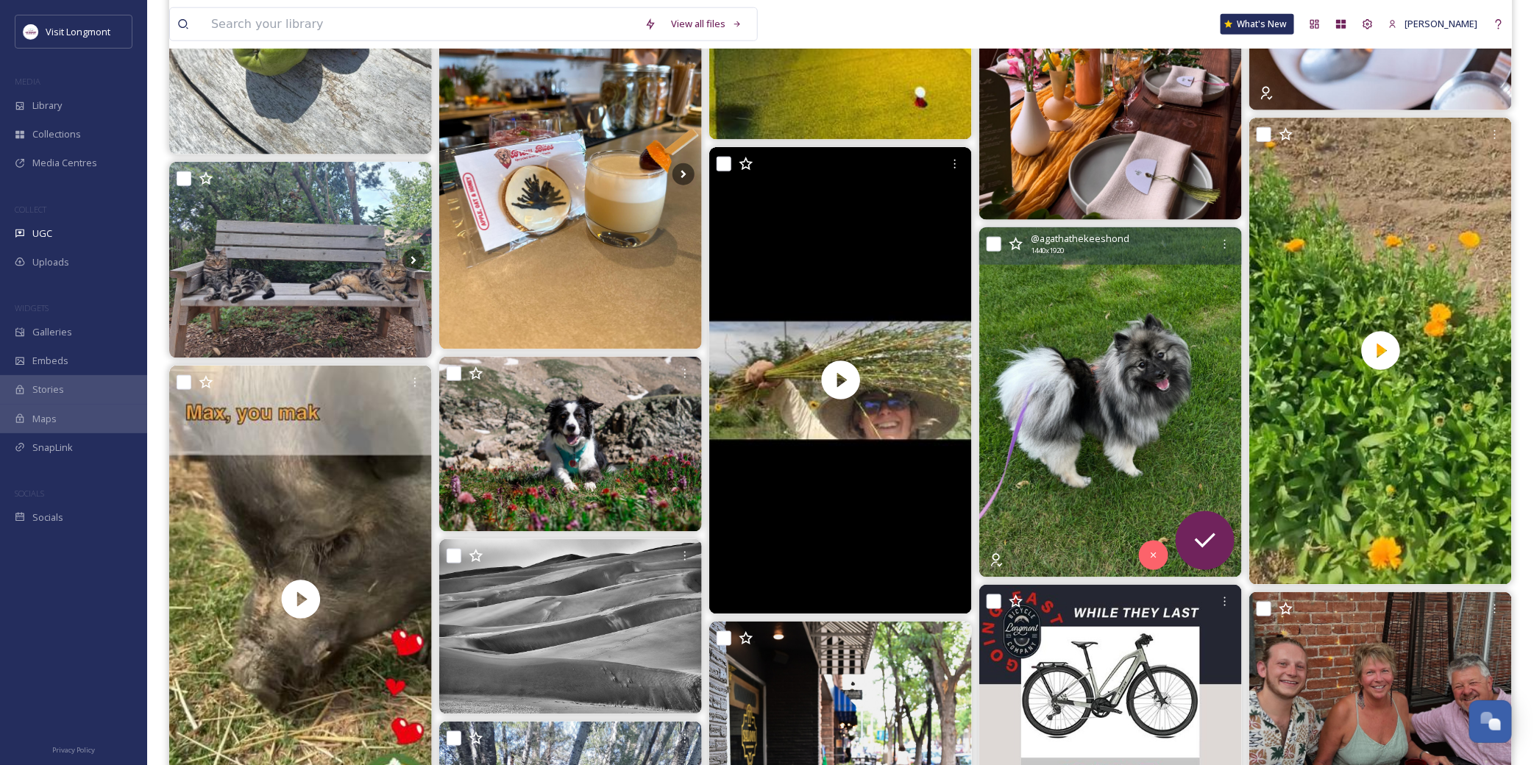
click at [1148, 392] on img at bounding box center [1110, 402] width 263 height 350
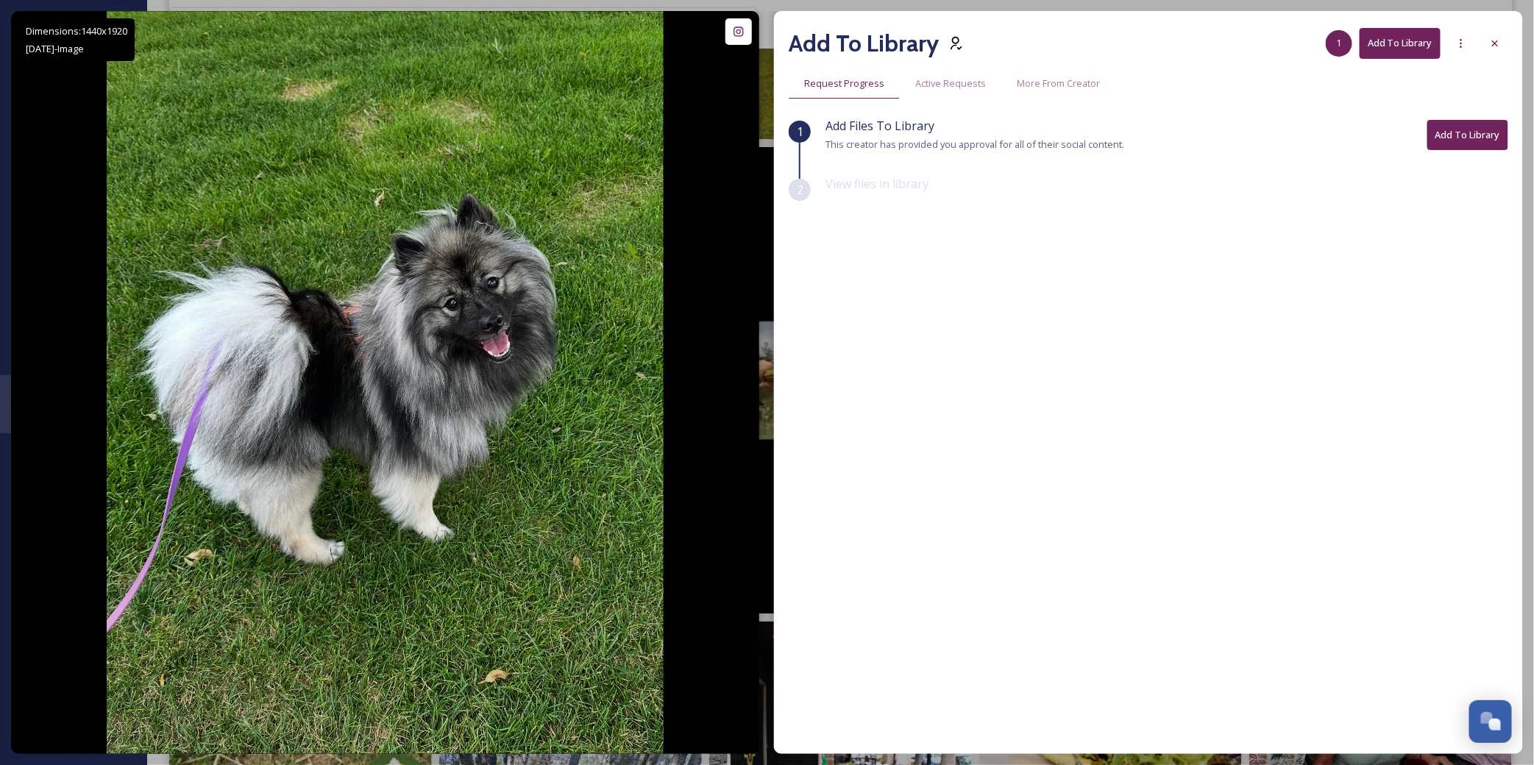
click at [1405, 47] on button "Add To Library" at bounding box center [1400, 43] width 81 height 30
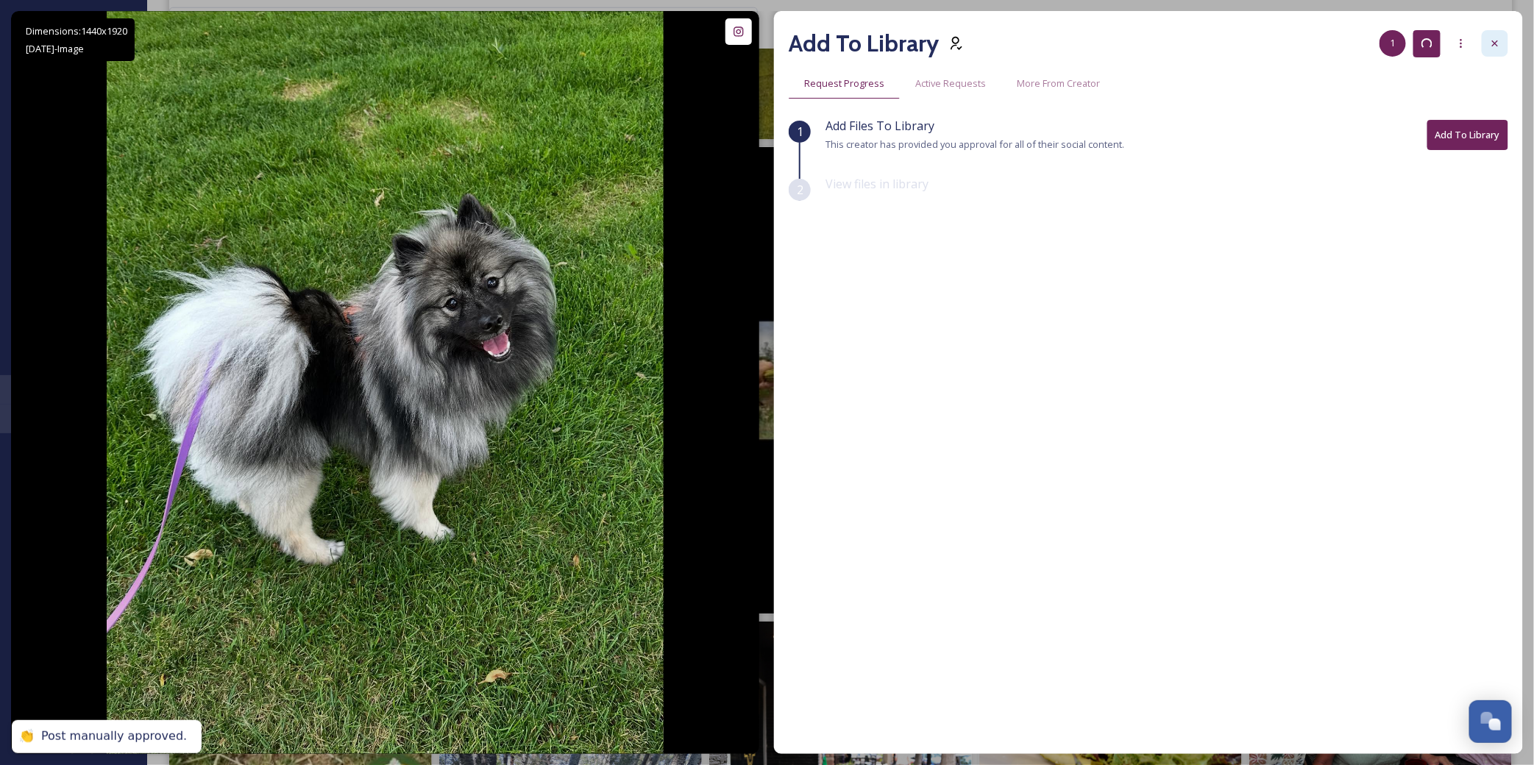
click at [1493, 38] on icon at bounding box center [1495, 44] width 12 height 12
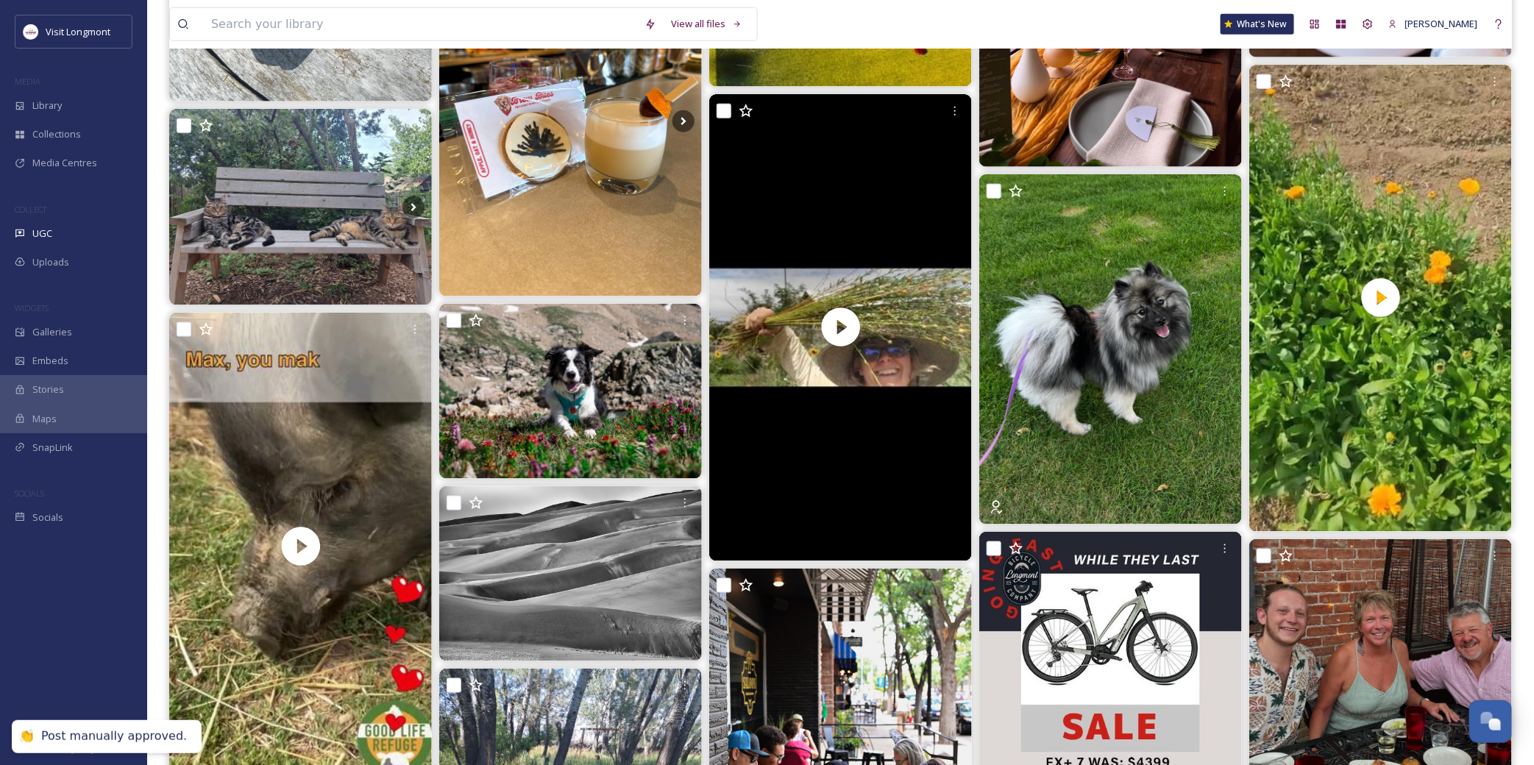
scroll to position [817, 0]
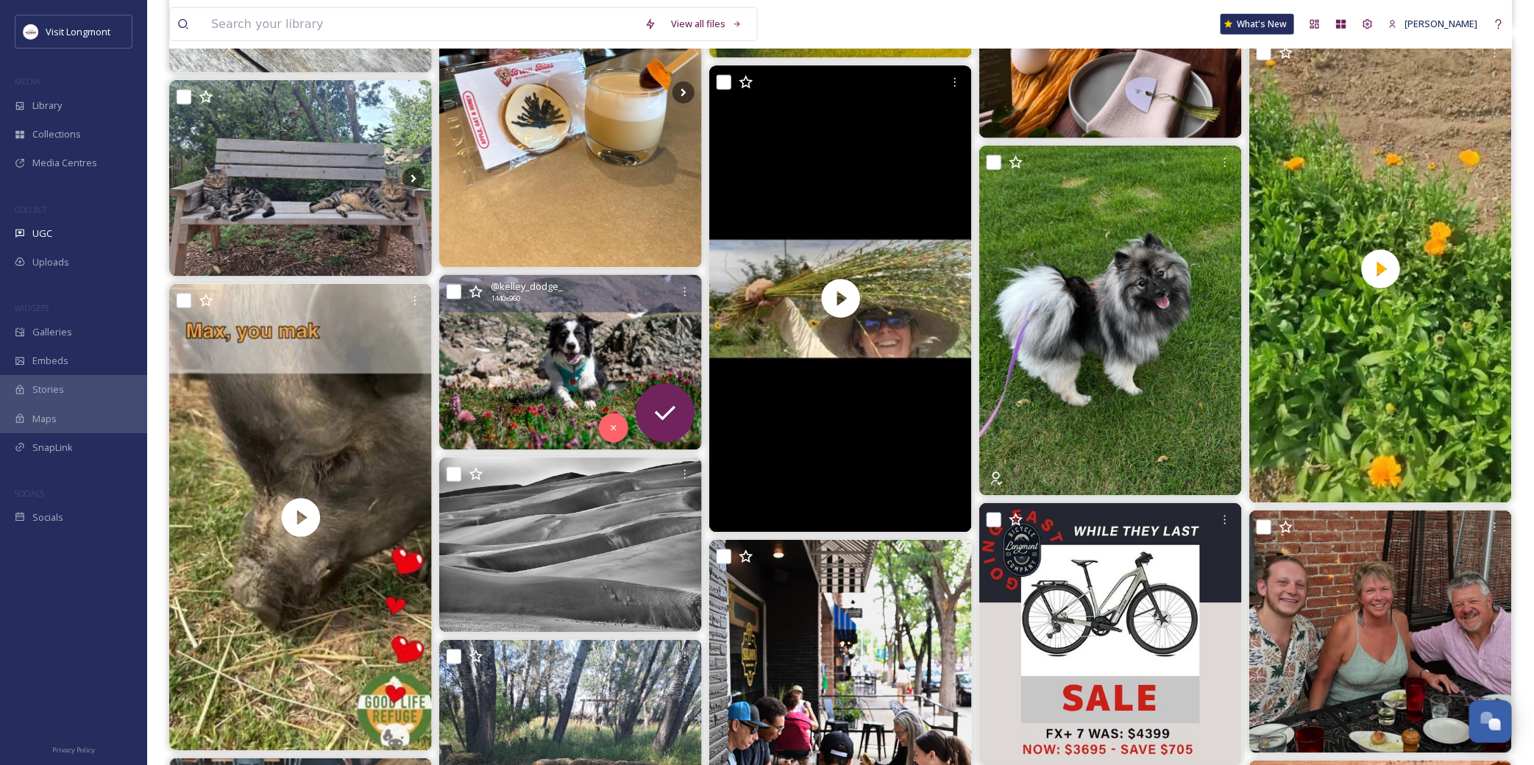
click at [547, 380] on img at bounding box center [570, 362] width 263 height 175
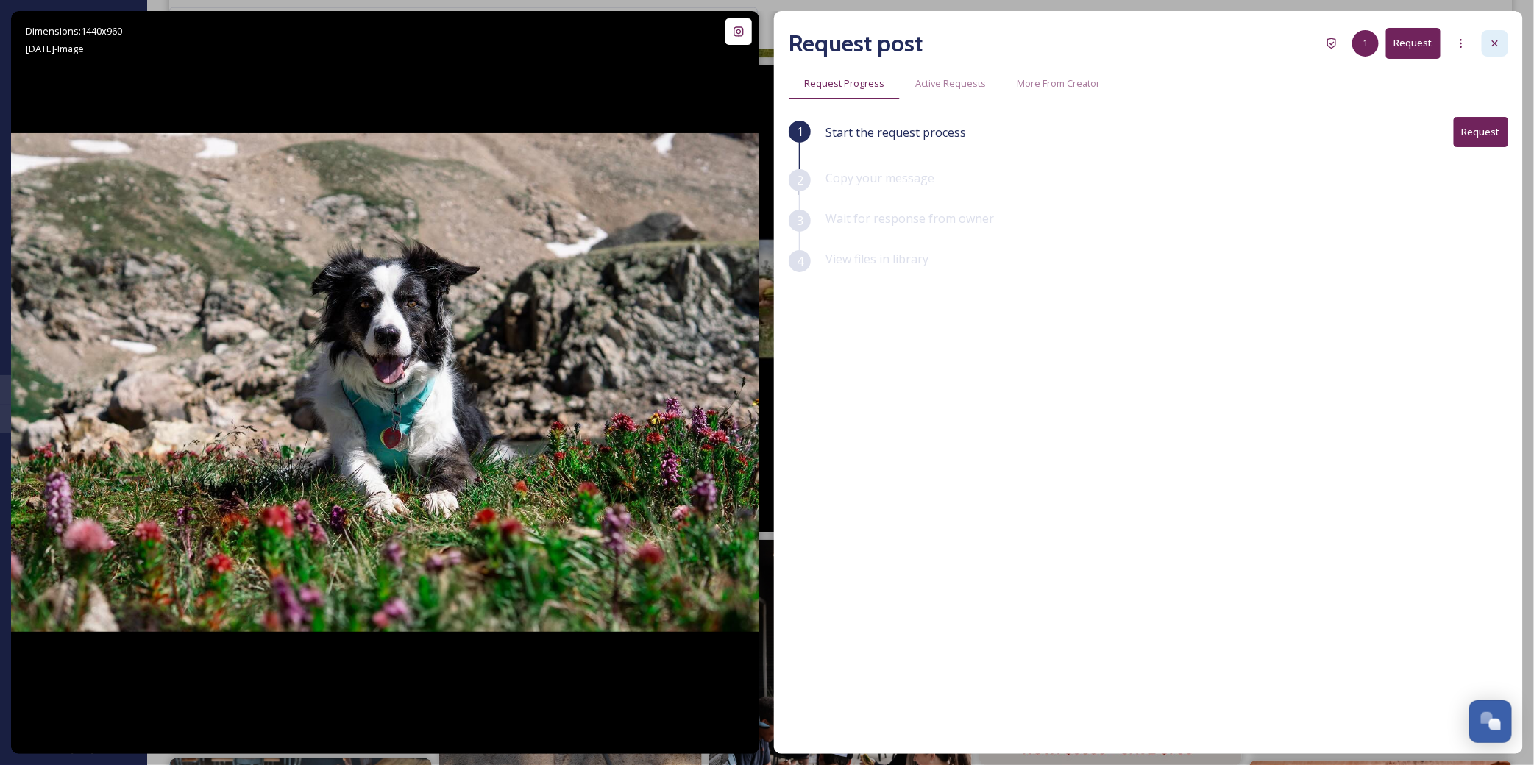
click at [1489, 42] on icon at bounding box center [1495, 44] width 12 height 12
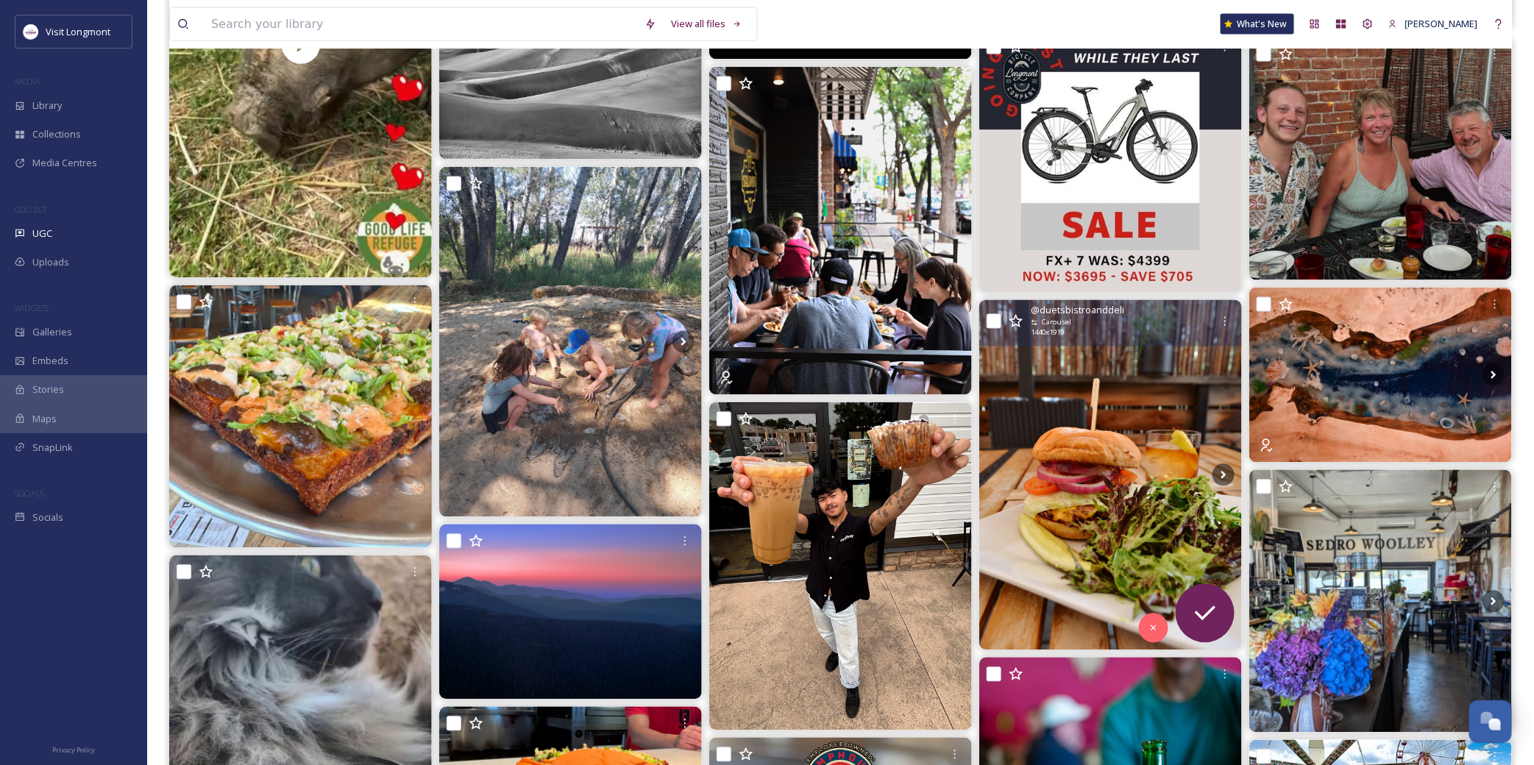
scroll to position [1389, 0]
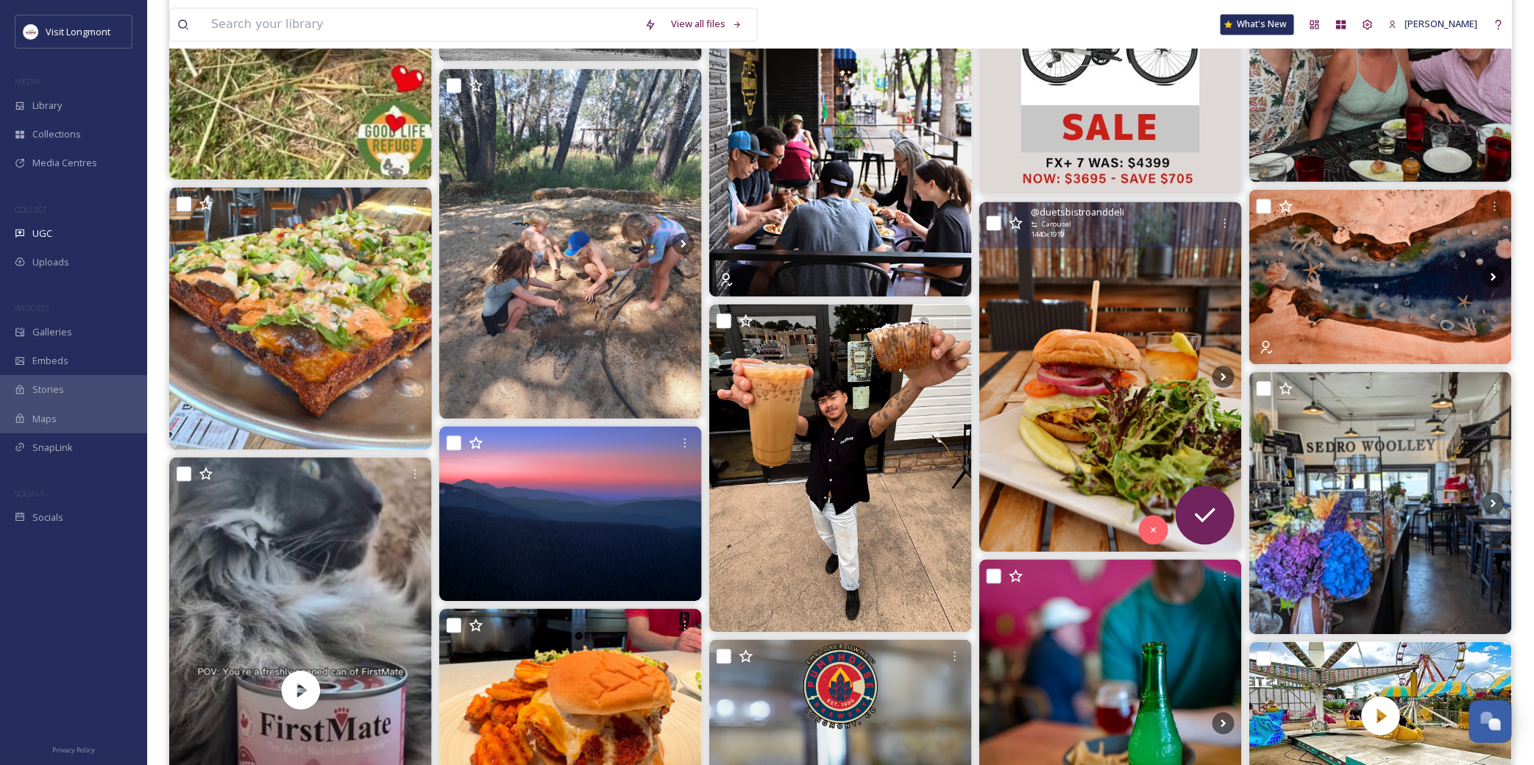
click at [1055, 376] on img at bounding box center [1110, 377] width 263 height 350
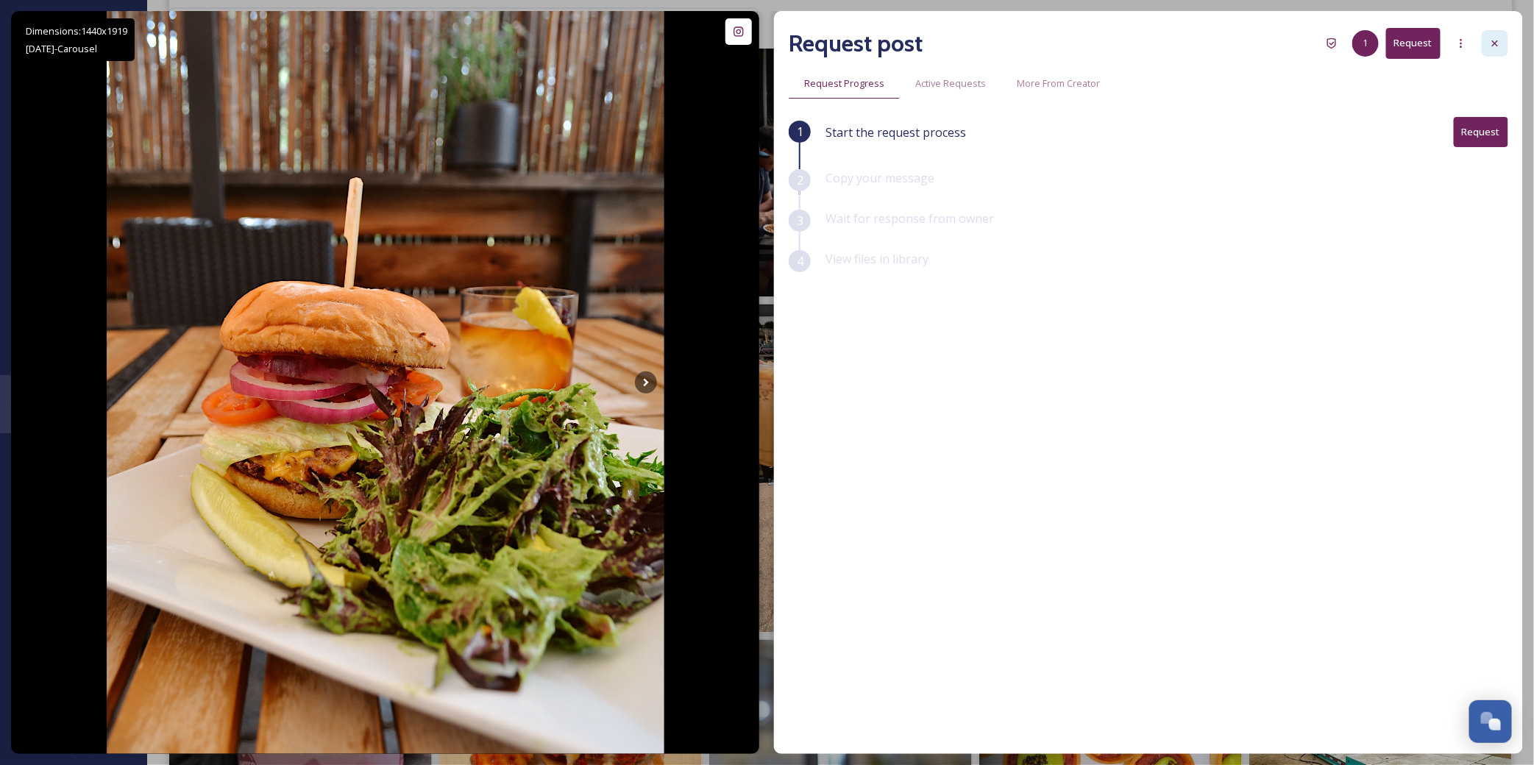
click at [1493, 49] on div at bounding box center [1495, 43] width 26 height 26
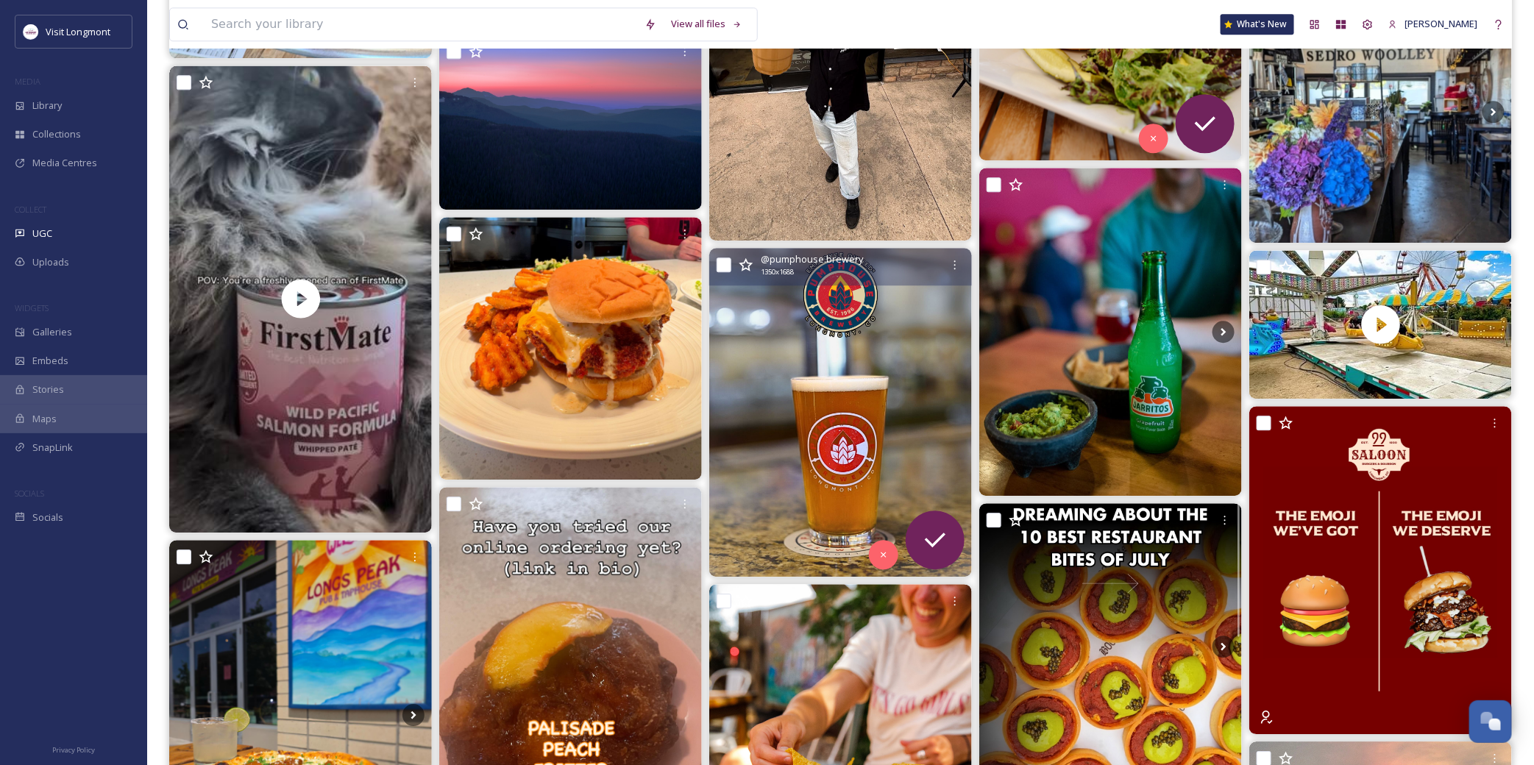
scroll to position [1798, 0]
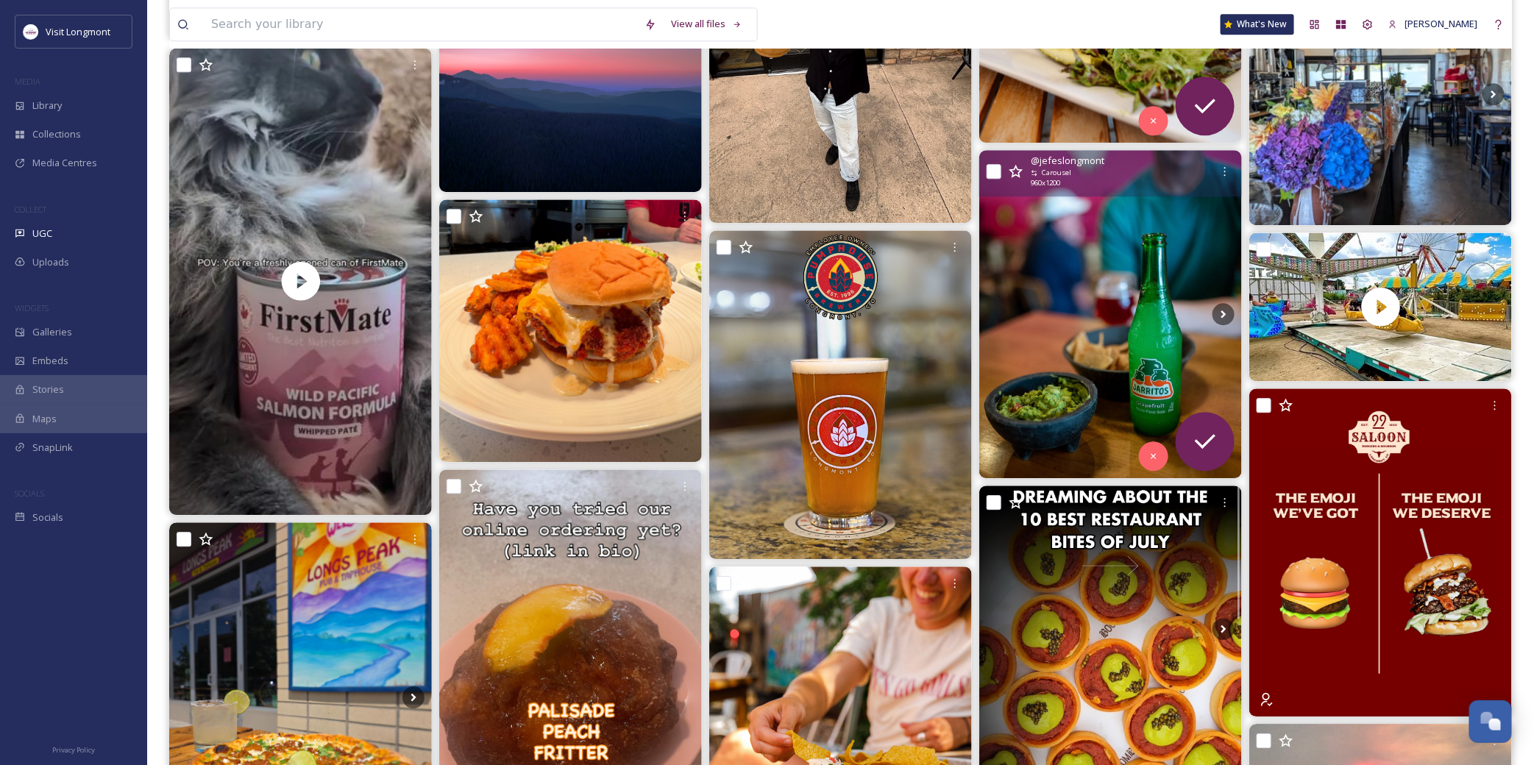
click at [1102, 314] on img at bounding box center [1110, 314] width 263 height 328
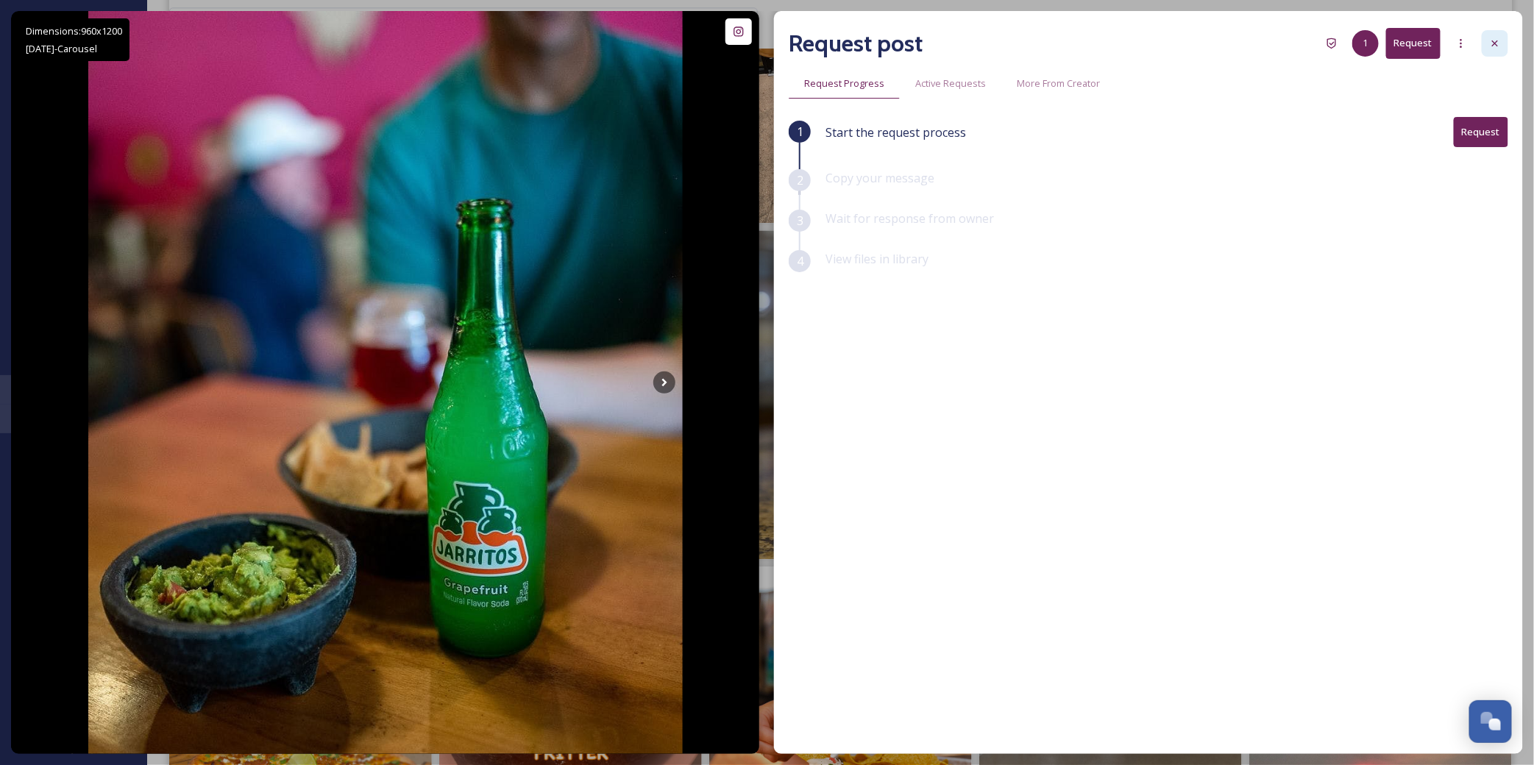
click at [1488, 51] on div at bounding box center [1495, 43] width 26 height 26
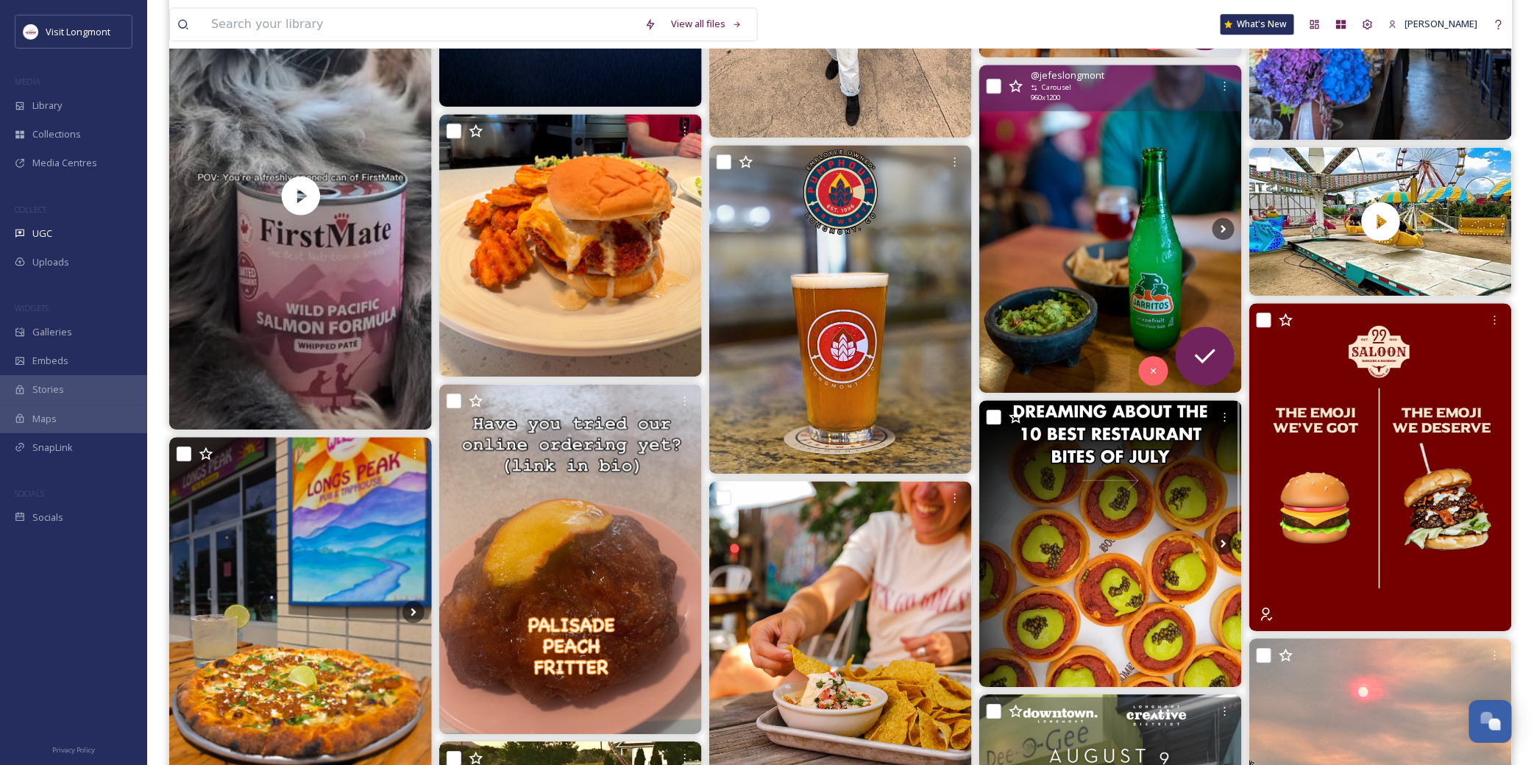
scroll to position [1880, 0]
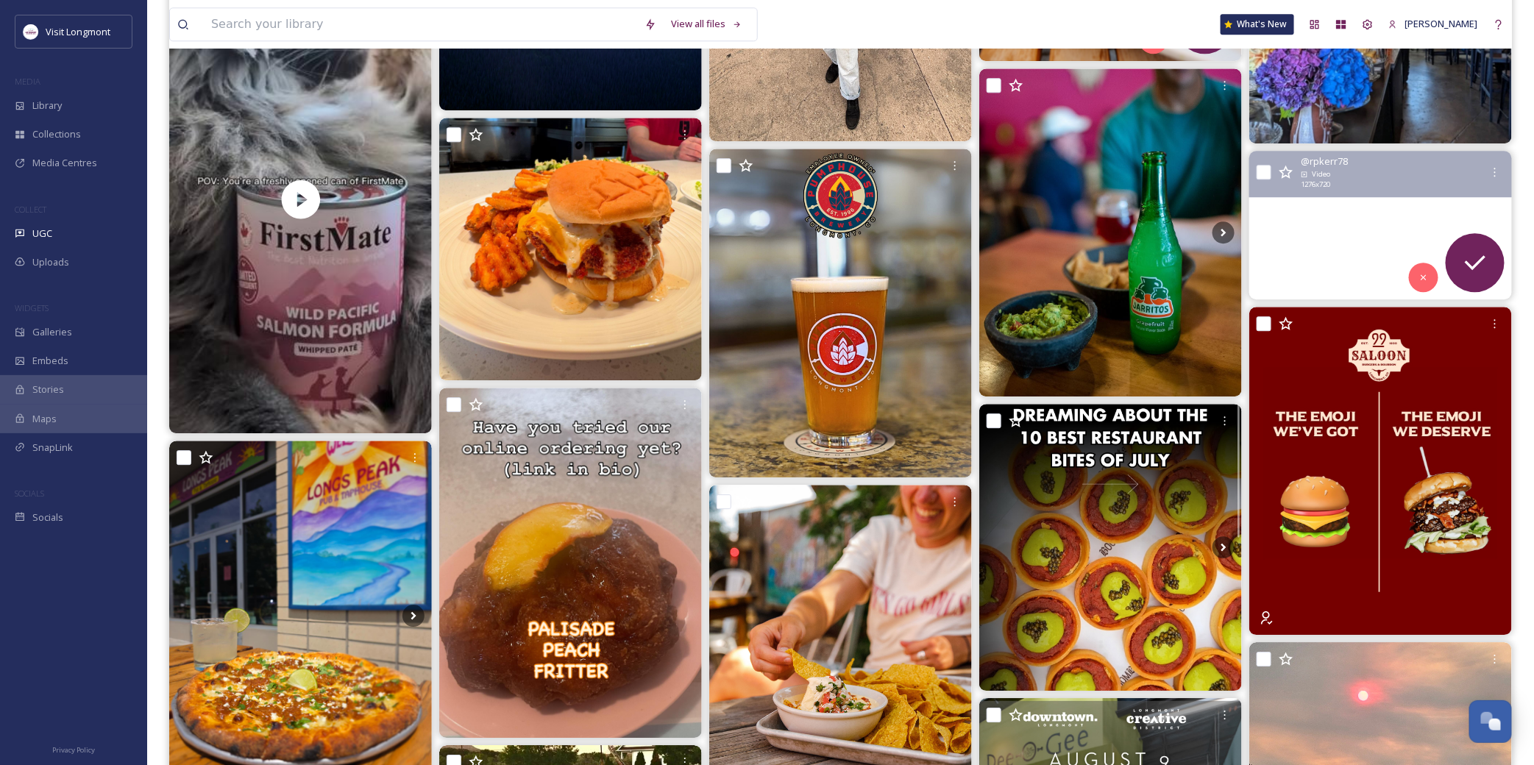
click at [1289, 235] on video "LIL BIGG stuntin’ on the SIZZLER. #petekerrsinnerdialogue #petekerrscrew #throw…" at bounding box center [1380, 225] width 263 height 148
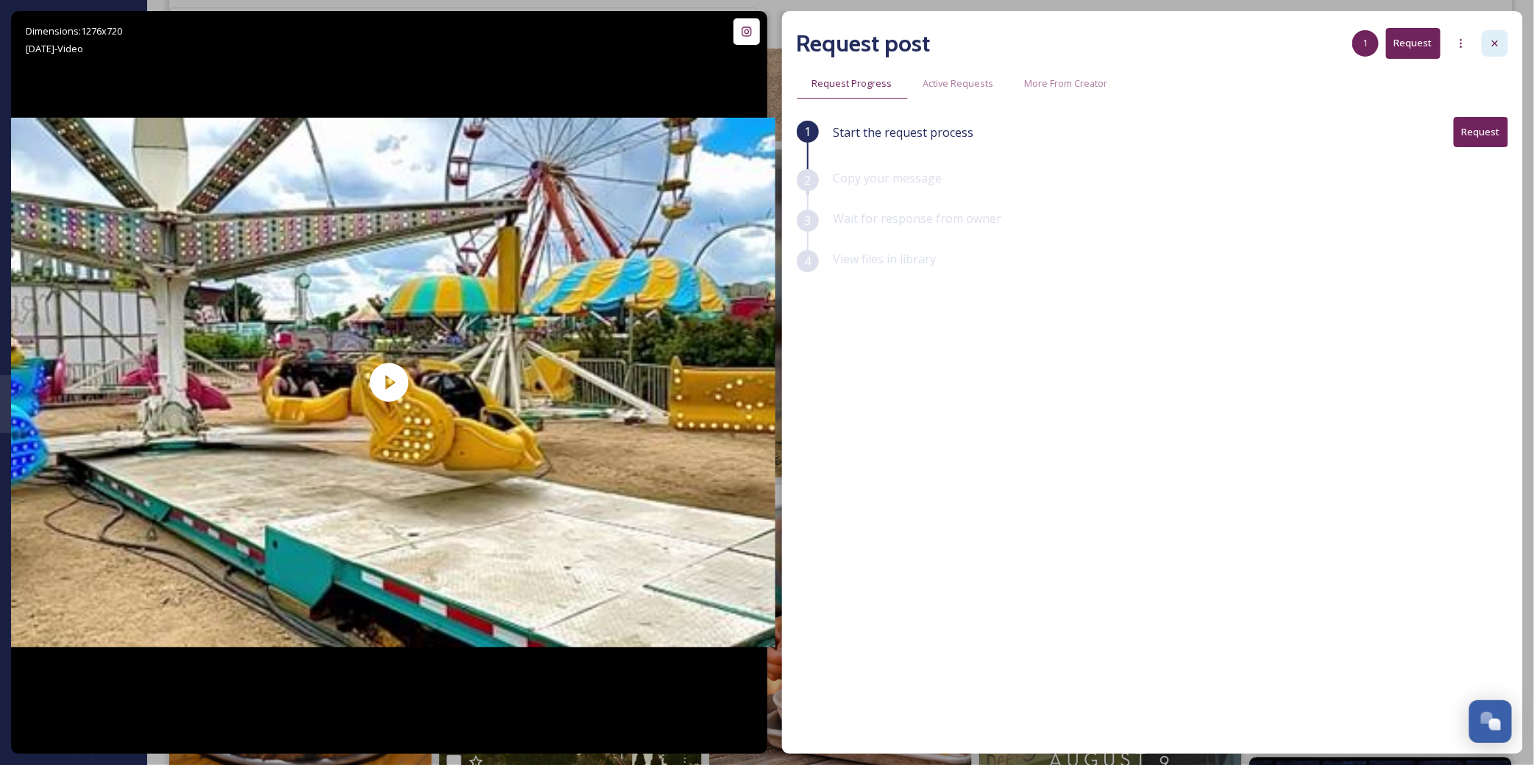
click at [1494, 40] on icon at bounding box center [1495, 44] width 12 height 12
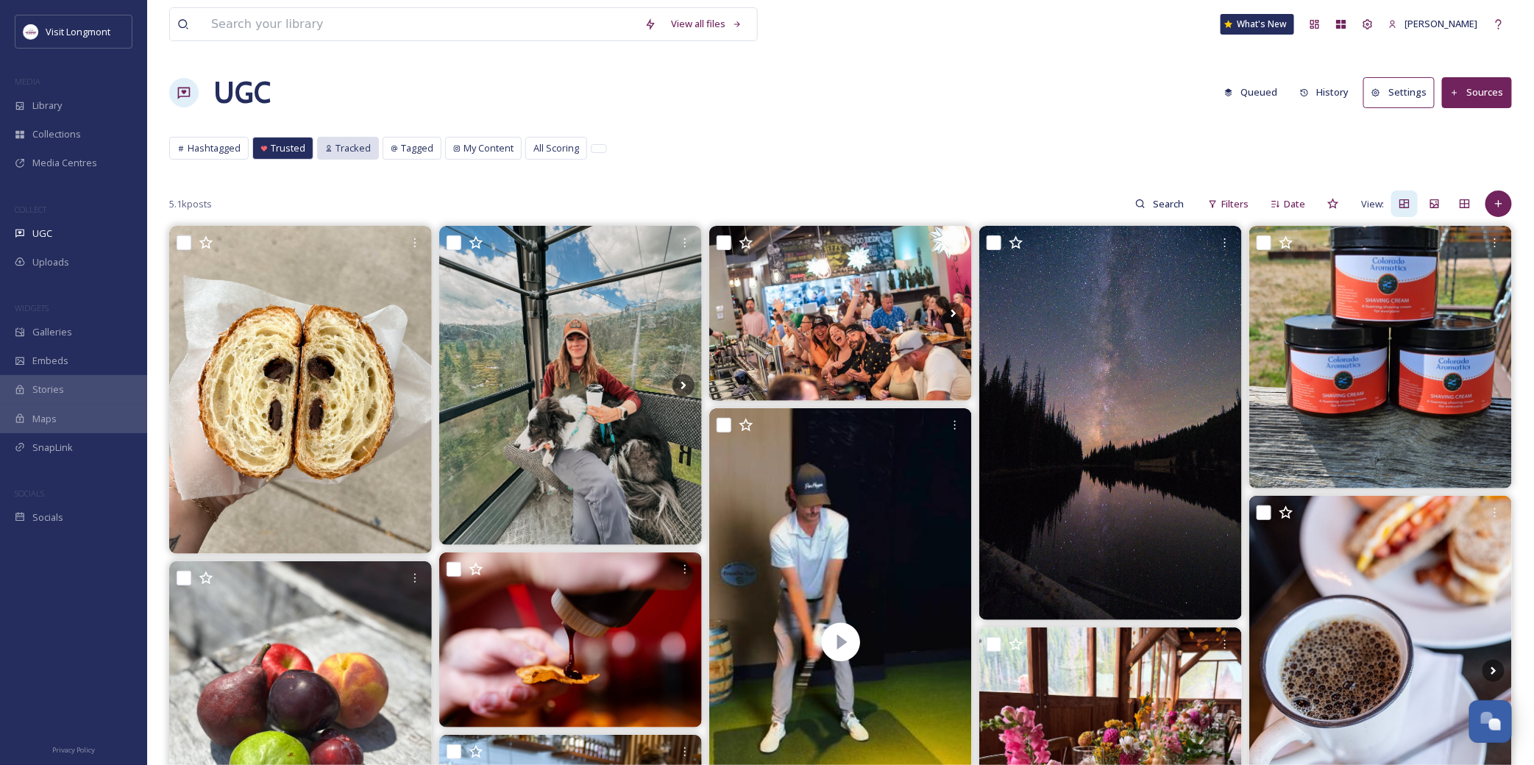
click at [355, 152] on span "Tracked" at bounding box center [352, 148] width 35 height 14
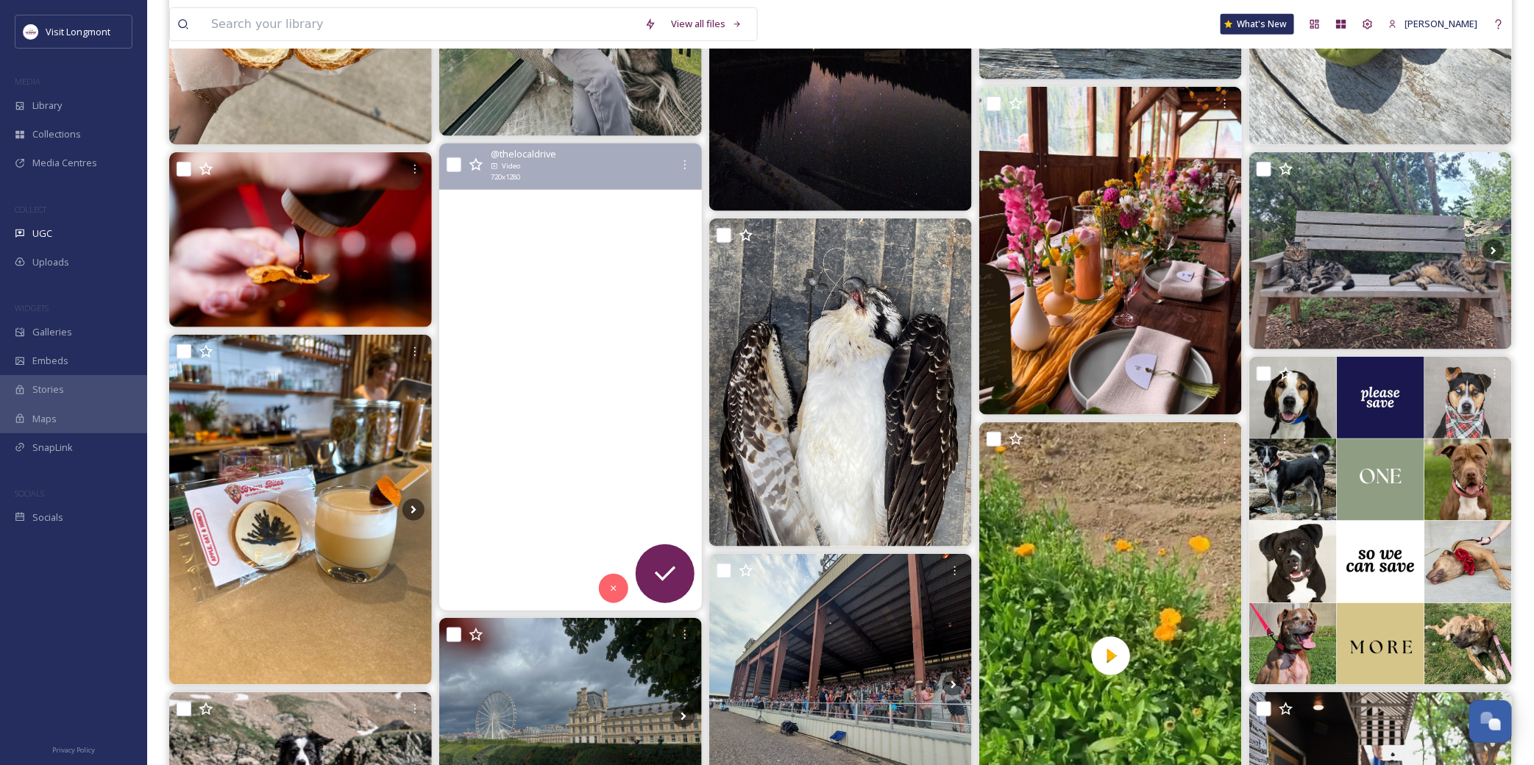
scroll to position [408, 0]
click at [589, 383] on video "Spend your Sunday at The Local Drive where the drinks are ice-cold, the cocktai…" at bounding box center [570, 377] width 263 height 467
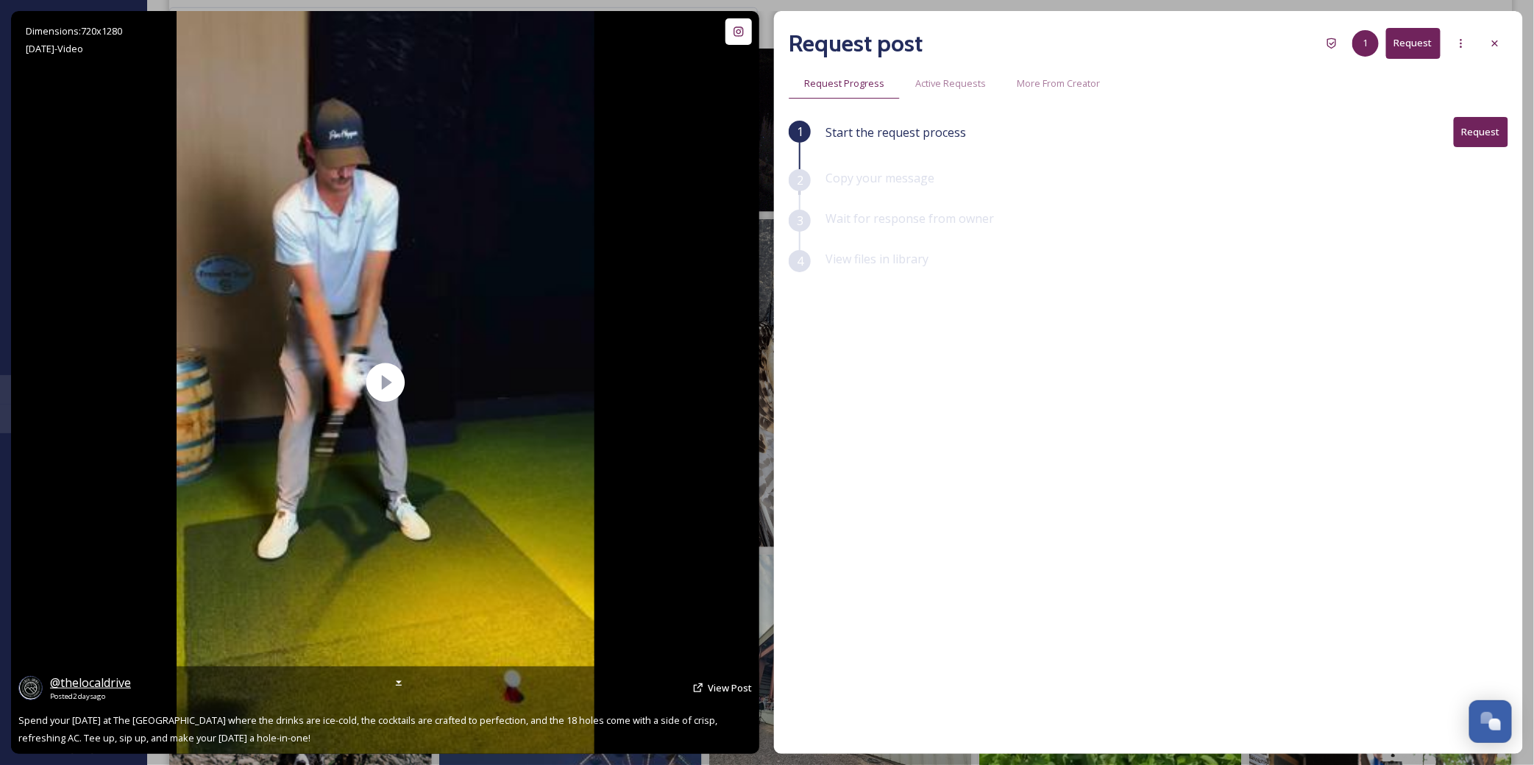
click at [96, 683] on span "@ thelocaldrive" at bounding box center [90, 683] width 81 height 16
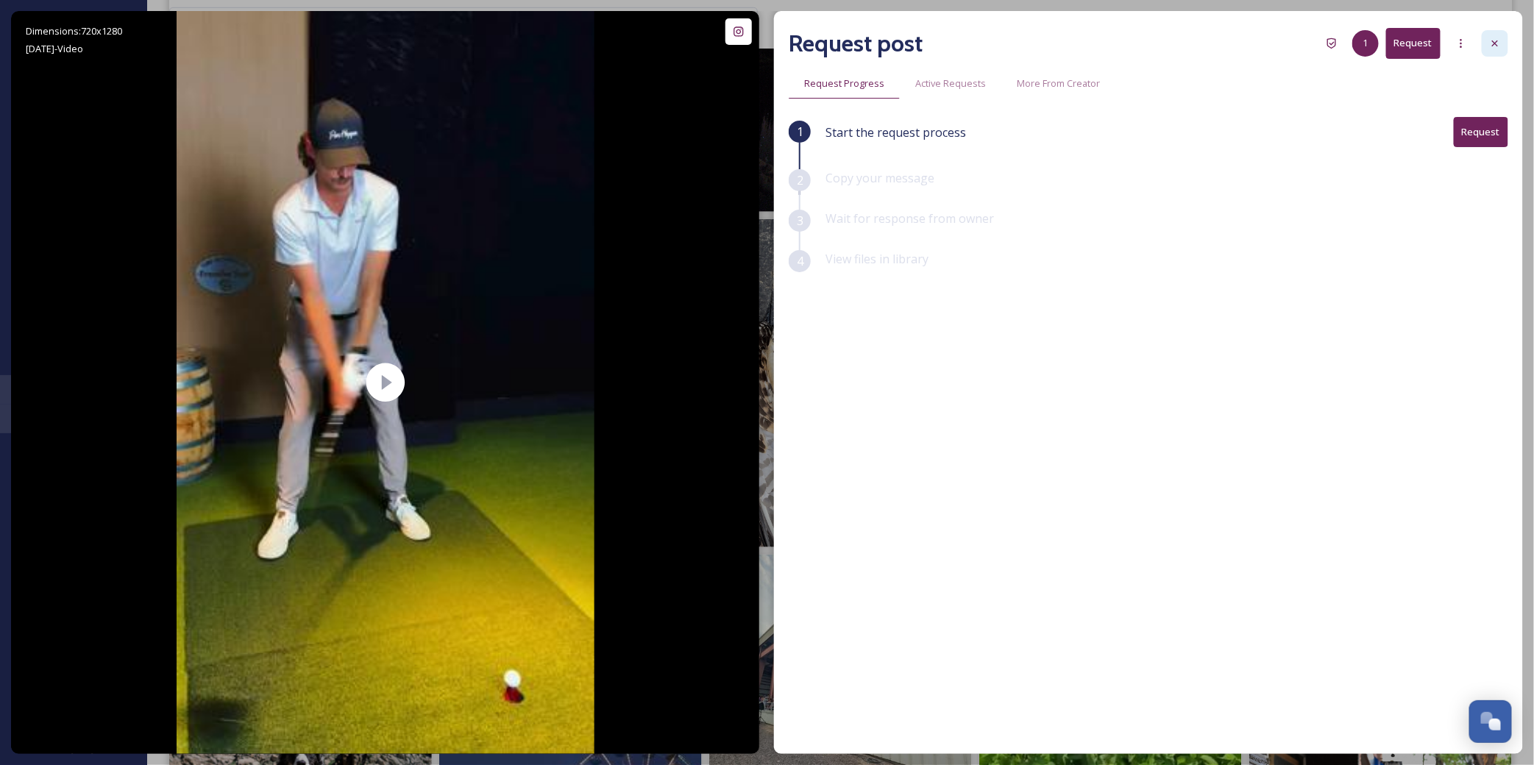
click at [1489, 38] on icon at bounding box center [1495, 44] width 12 height 12
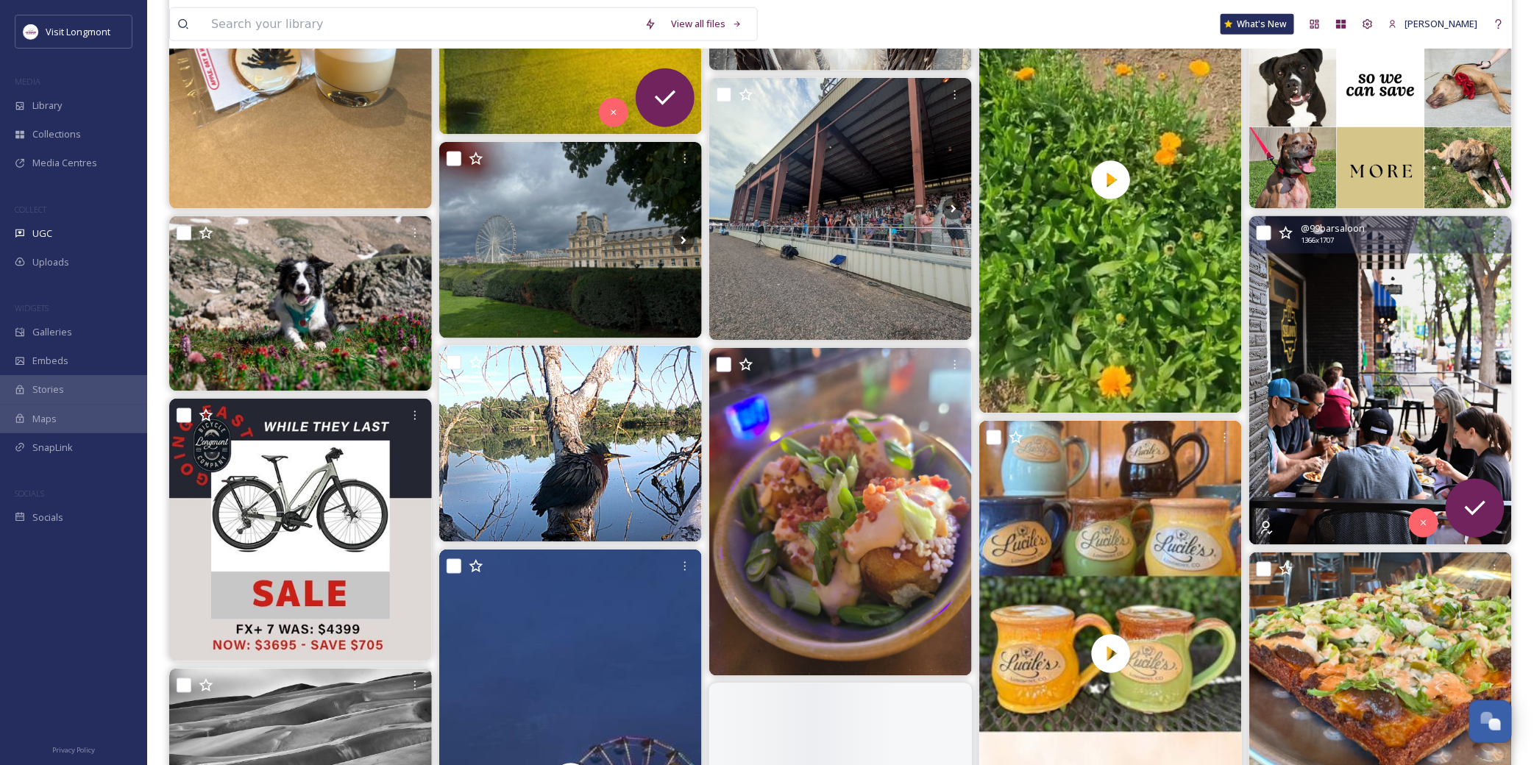
scroll to position [899, 0]
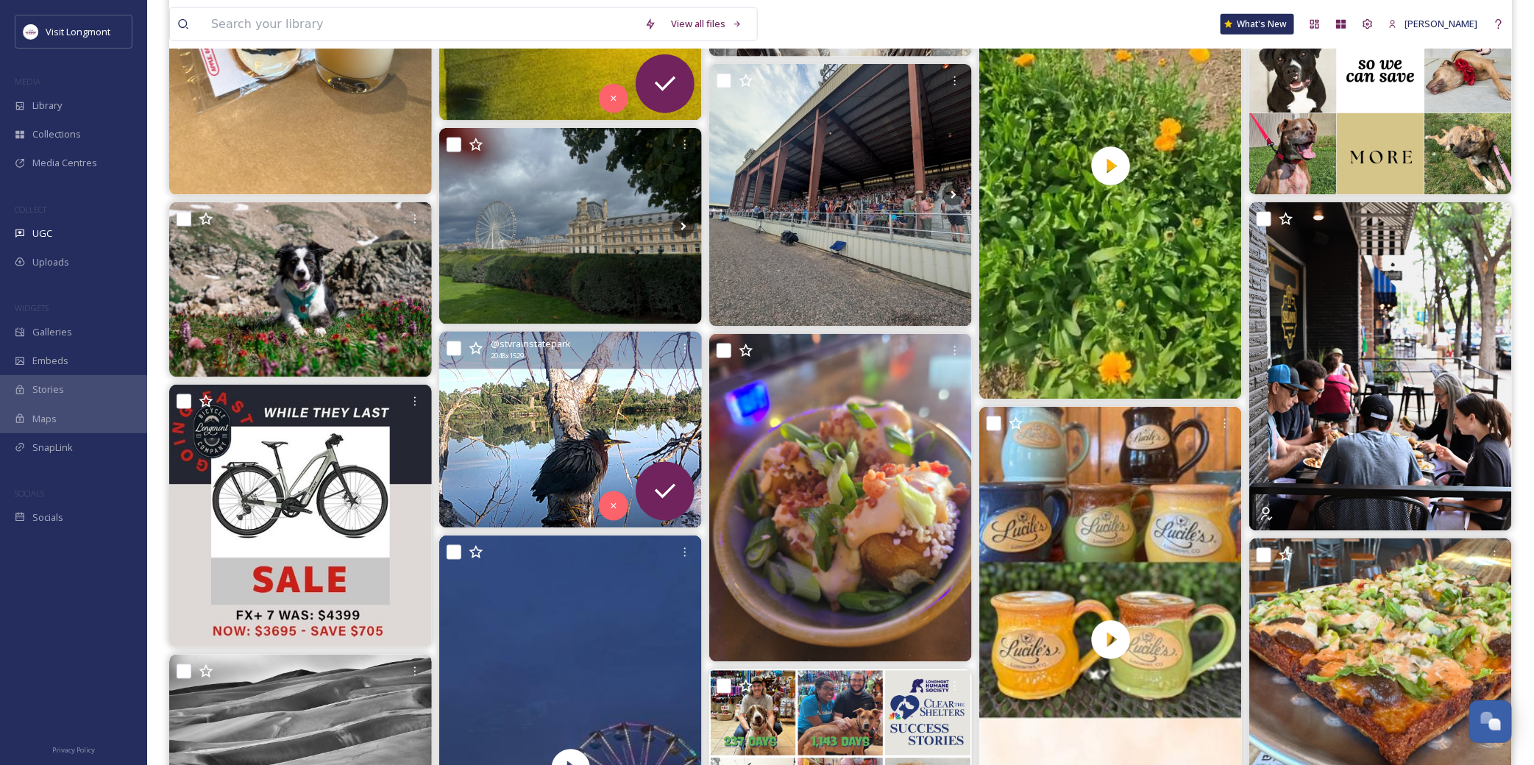
click at [502, 430] on img at bounding box center [570, 430] width 263 height 196
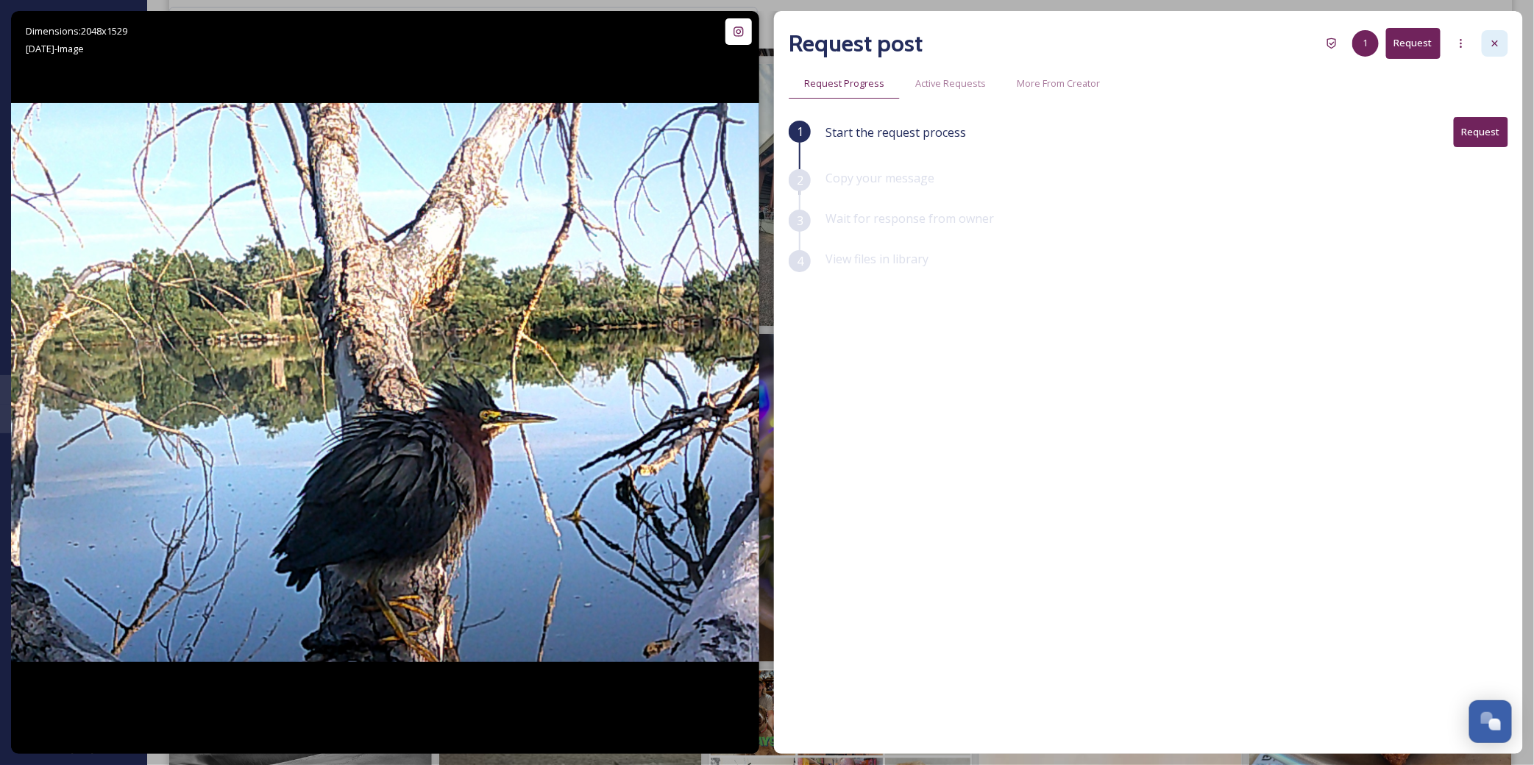
click at [1482, 45] on div at bounding box center [1495, 43] width 26 height 26
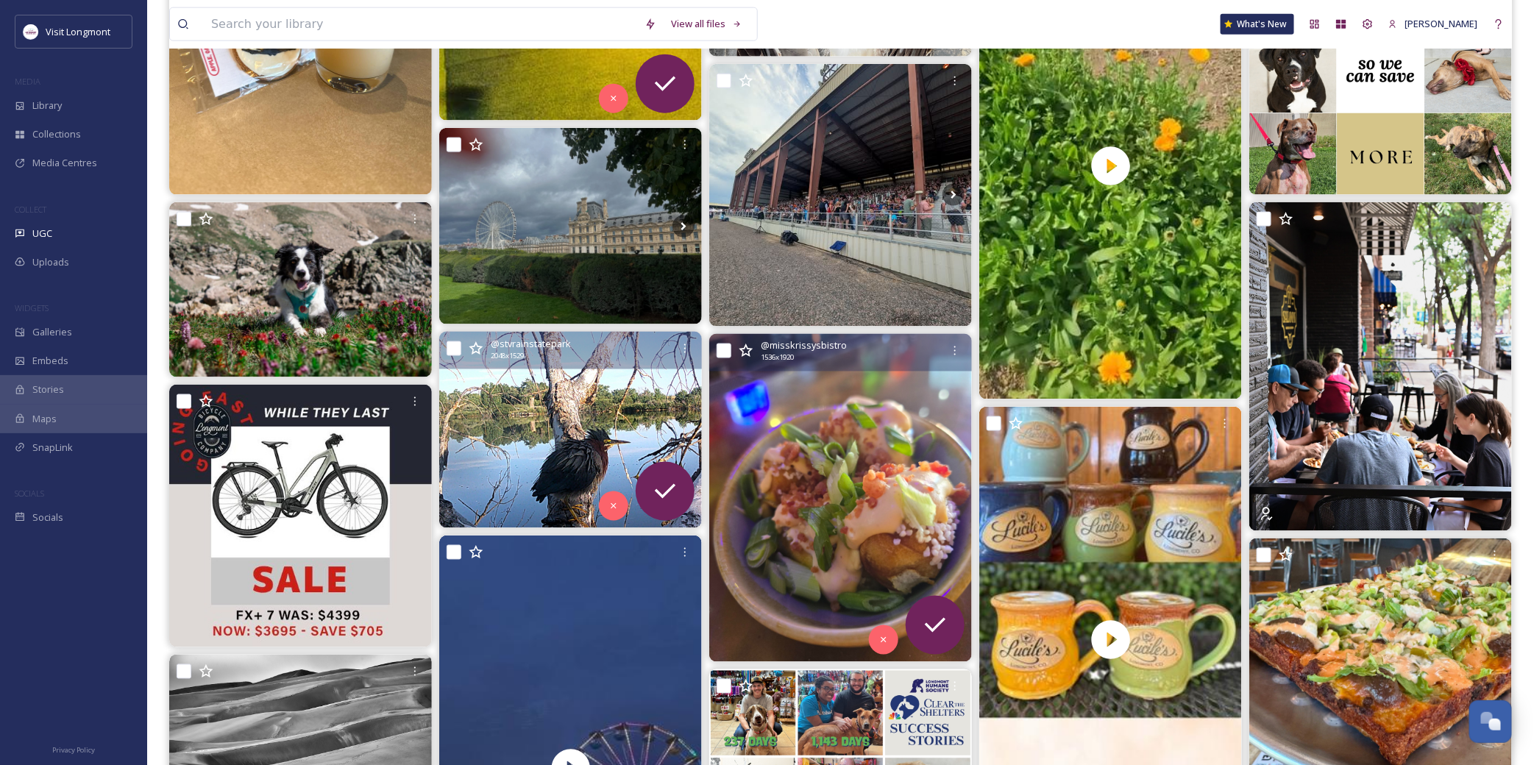
scroll to position [1062, 0]
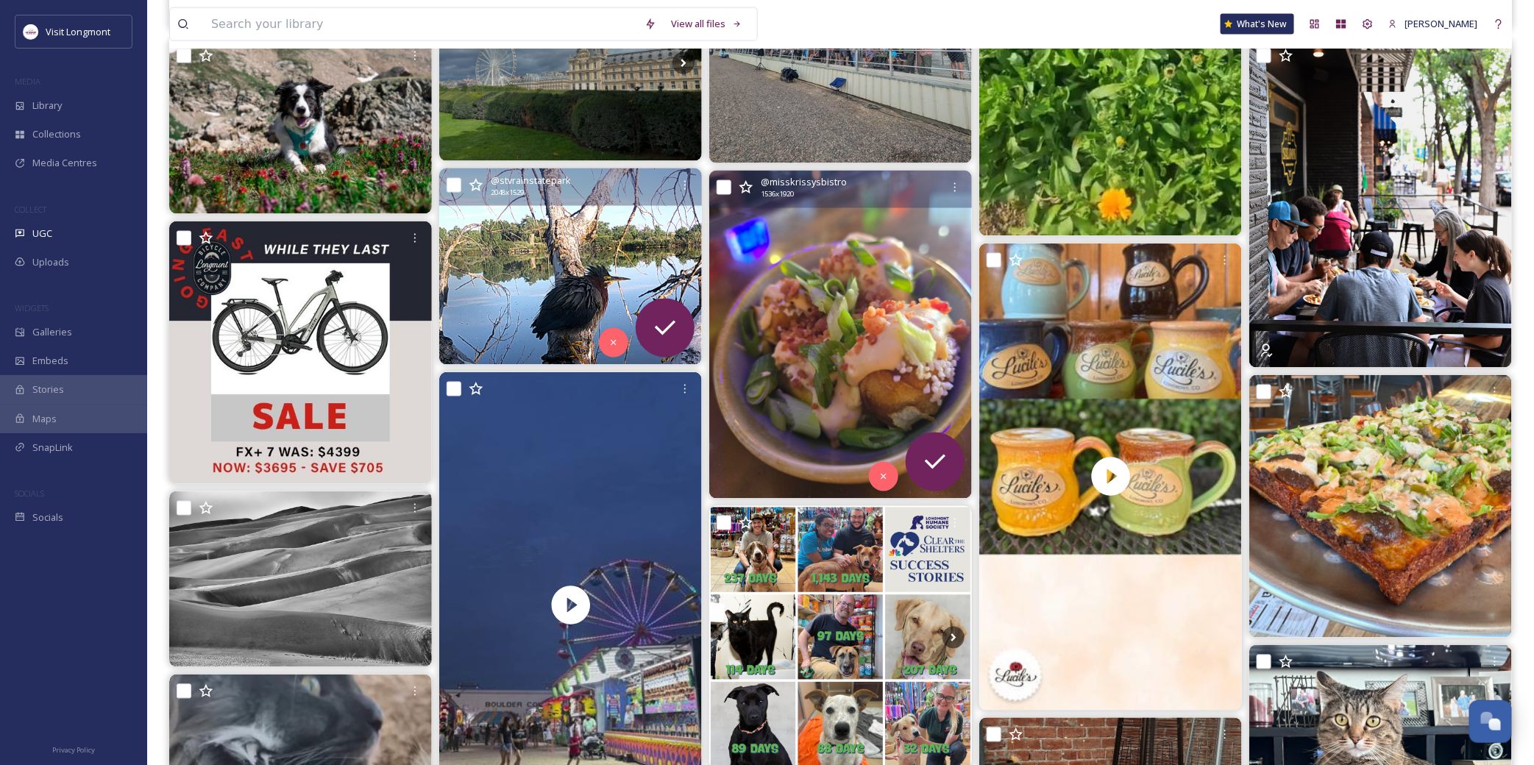
click at [809, 372] on img at bounding box center [840, 335] width 263 height 328
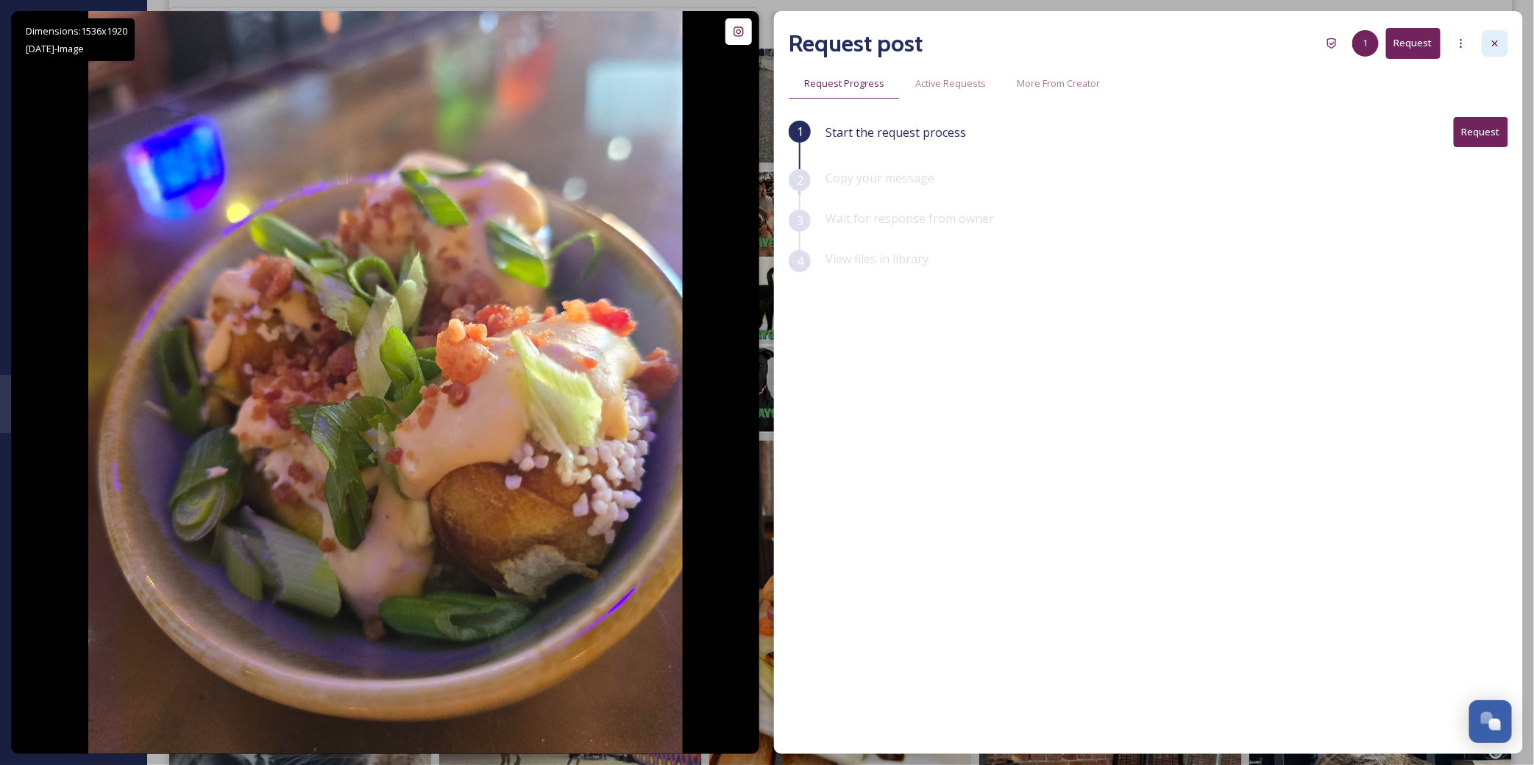
click at [1492, 38] on icon at bounding box center [1495, 44] width 12 height 12
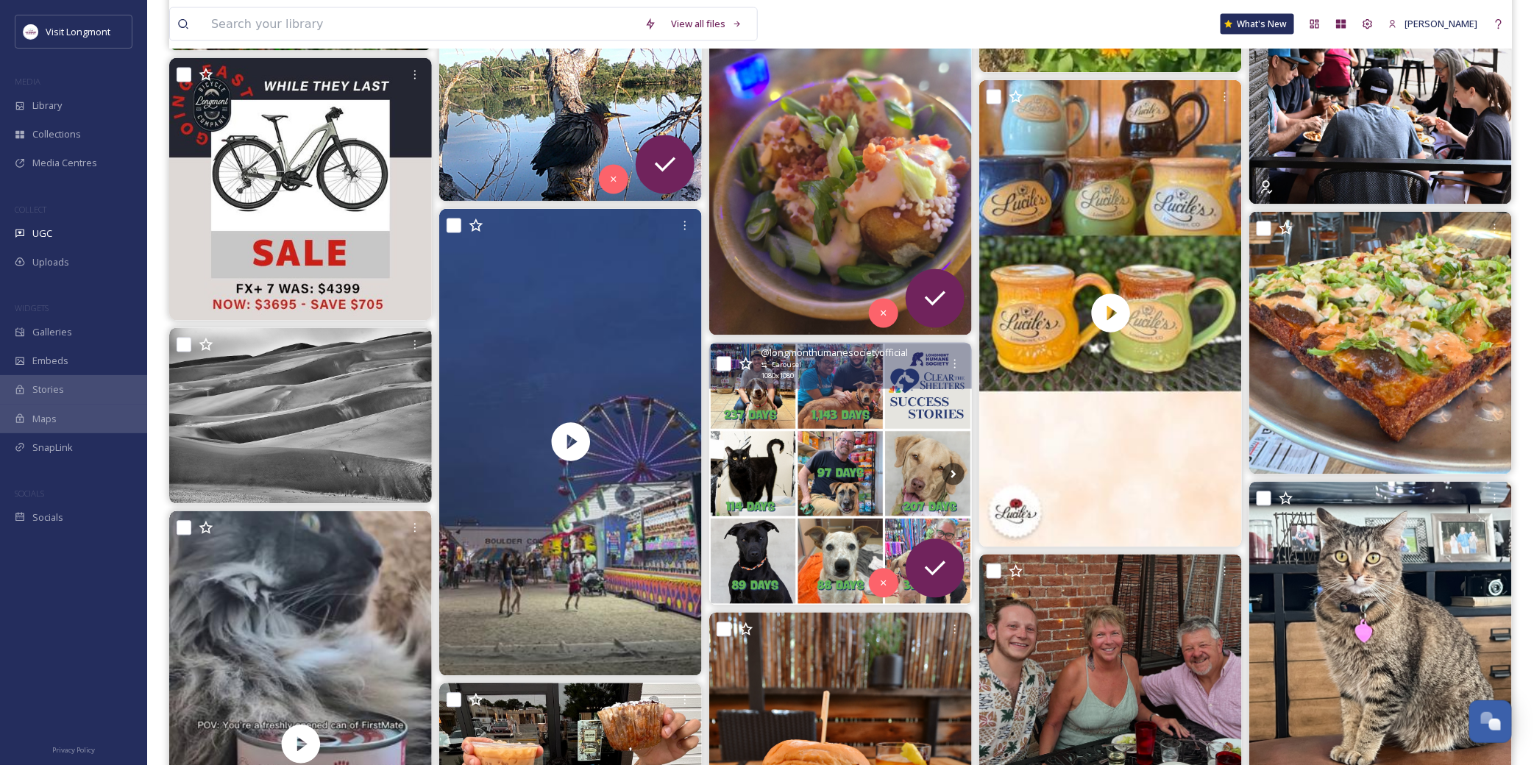
scroll to position [1307, 0]
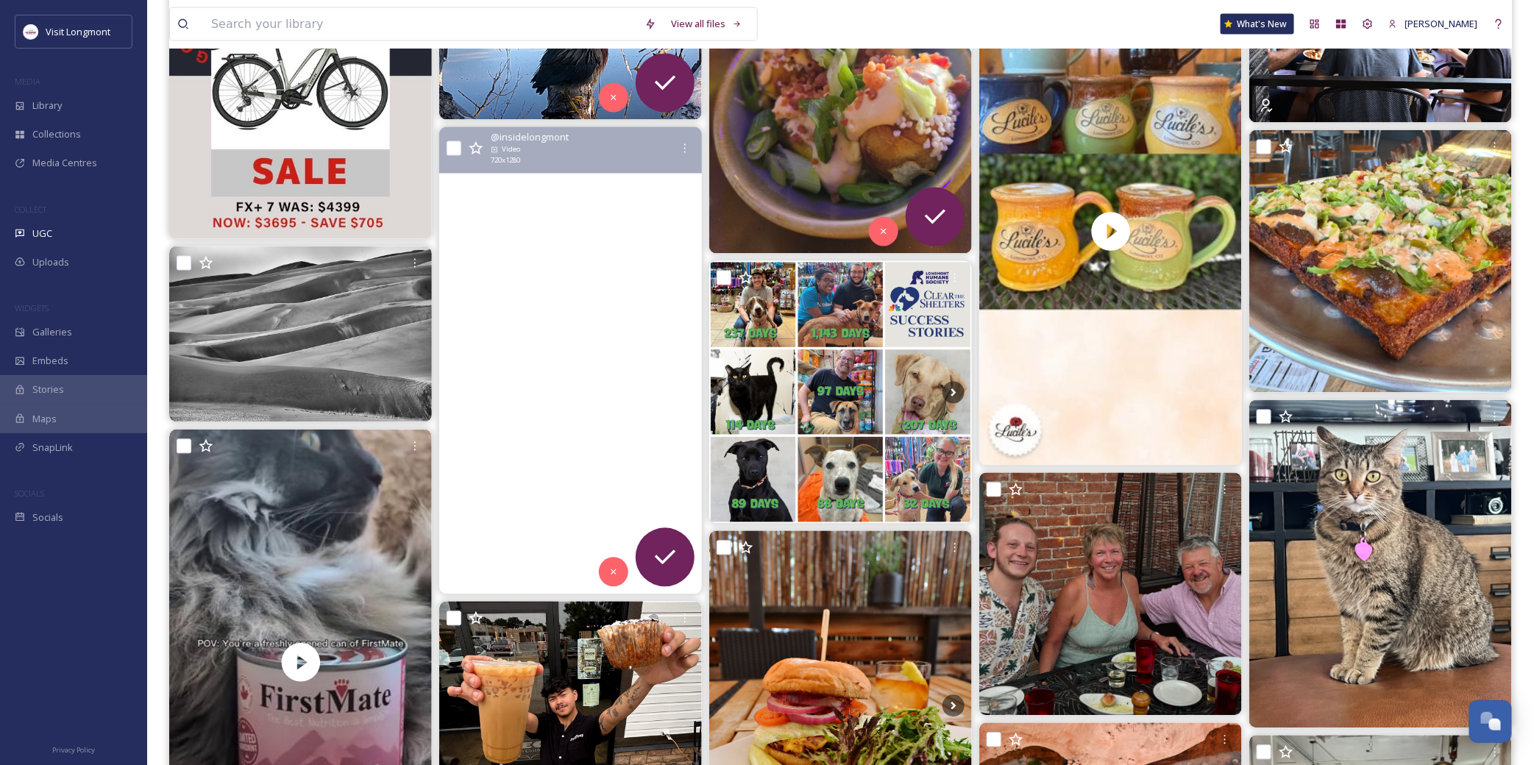
click at [594, 447] on video "Everybody have fun tonight … at the bouldercountyfair!!" at bounding box center [570, 360] width 263 height 467
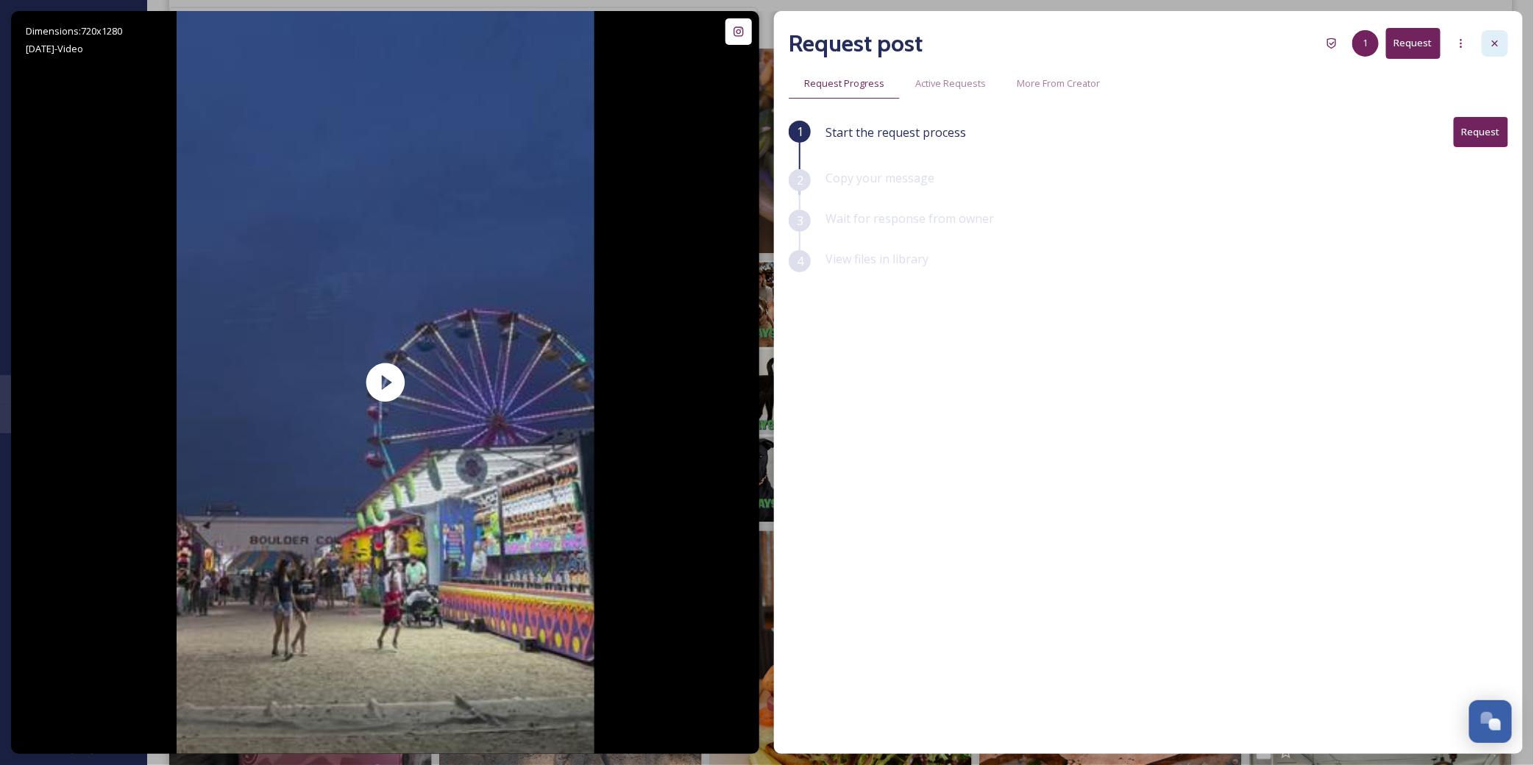
click at [1496, 46] on icon at bounding box center [1495, 44] width 12 height 12
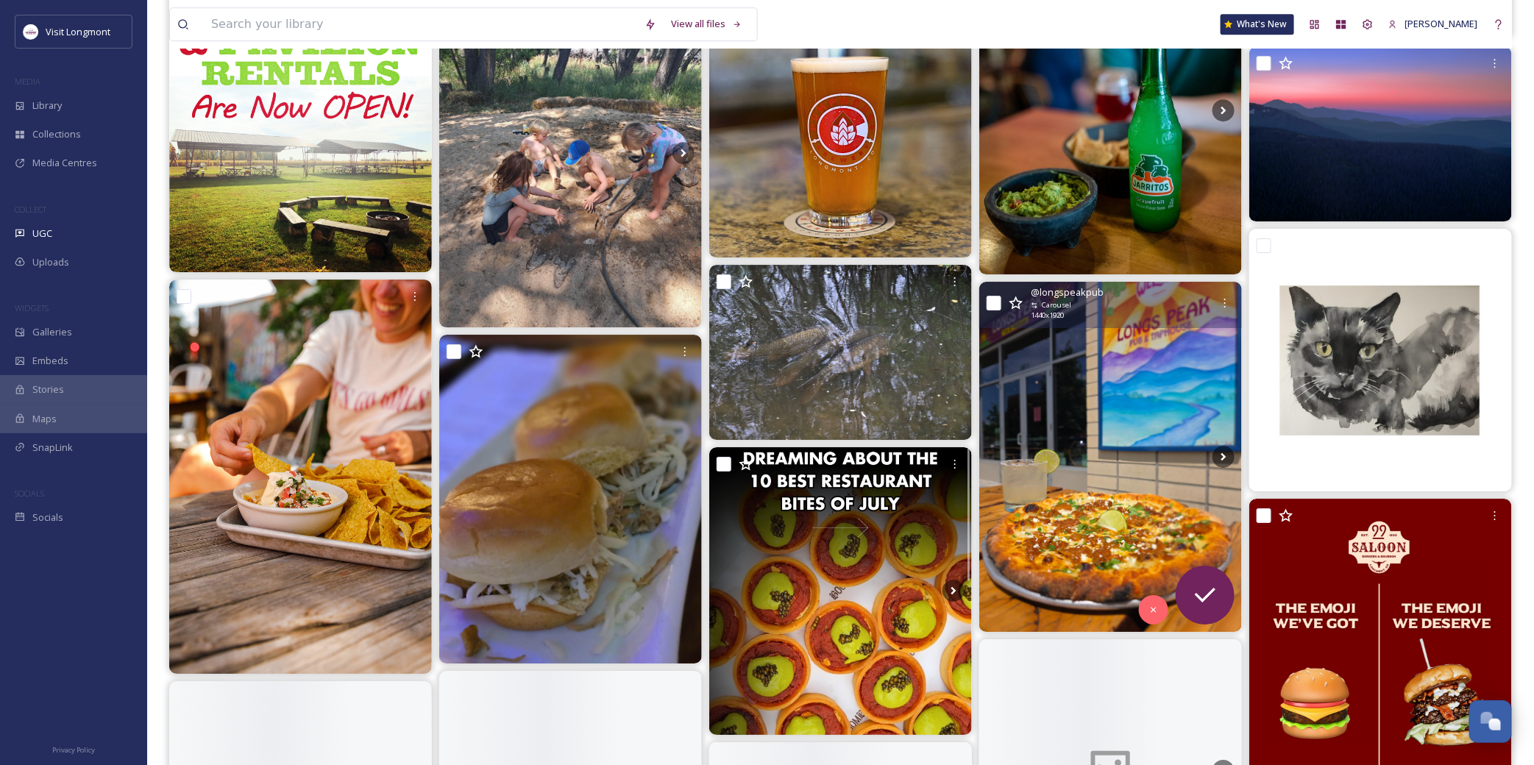
scroll to position [2289, 0]
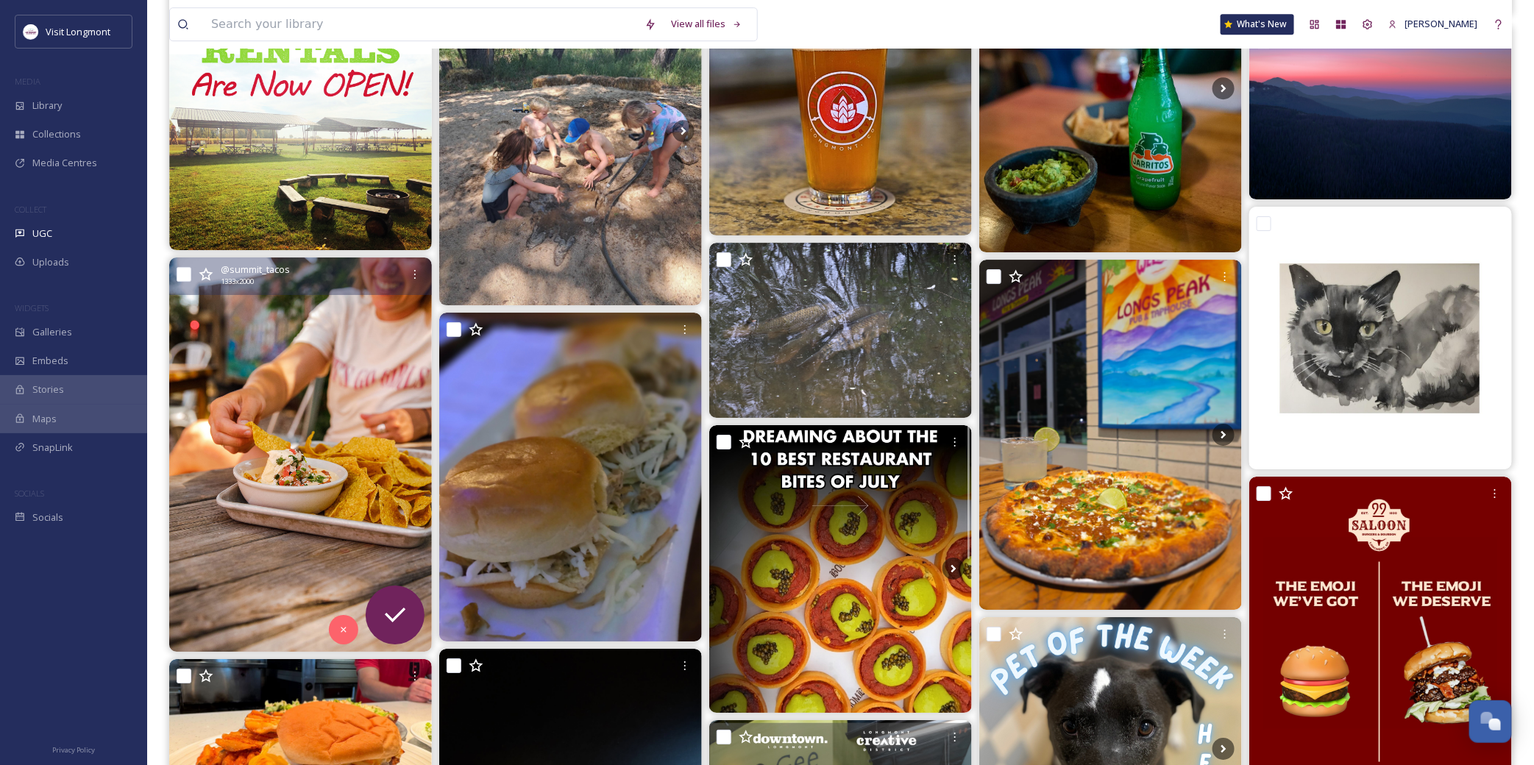
click at [369, 368] on img at bounding box center [300, 454] width 263 height 394
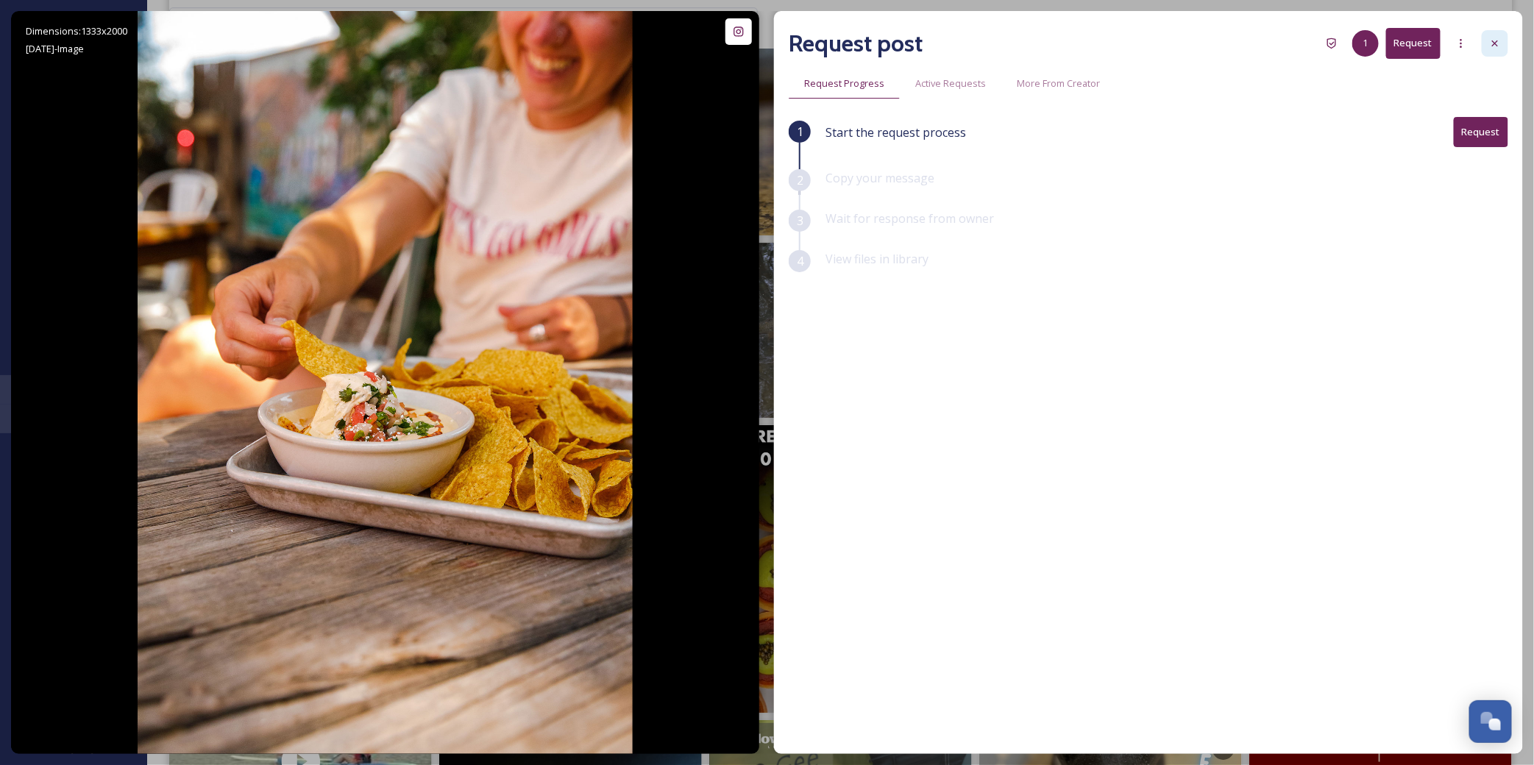
click at [1490, 40] on icon at bounding box center [1495, 44] width 12 height 12
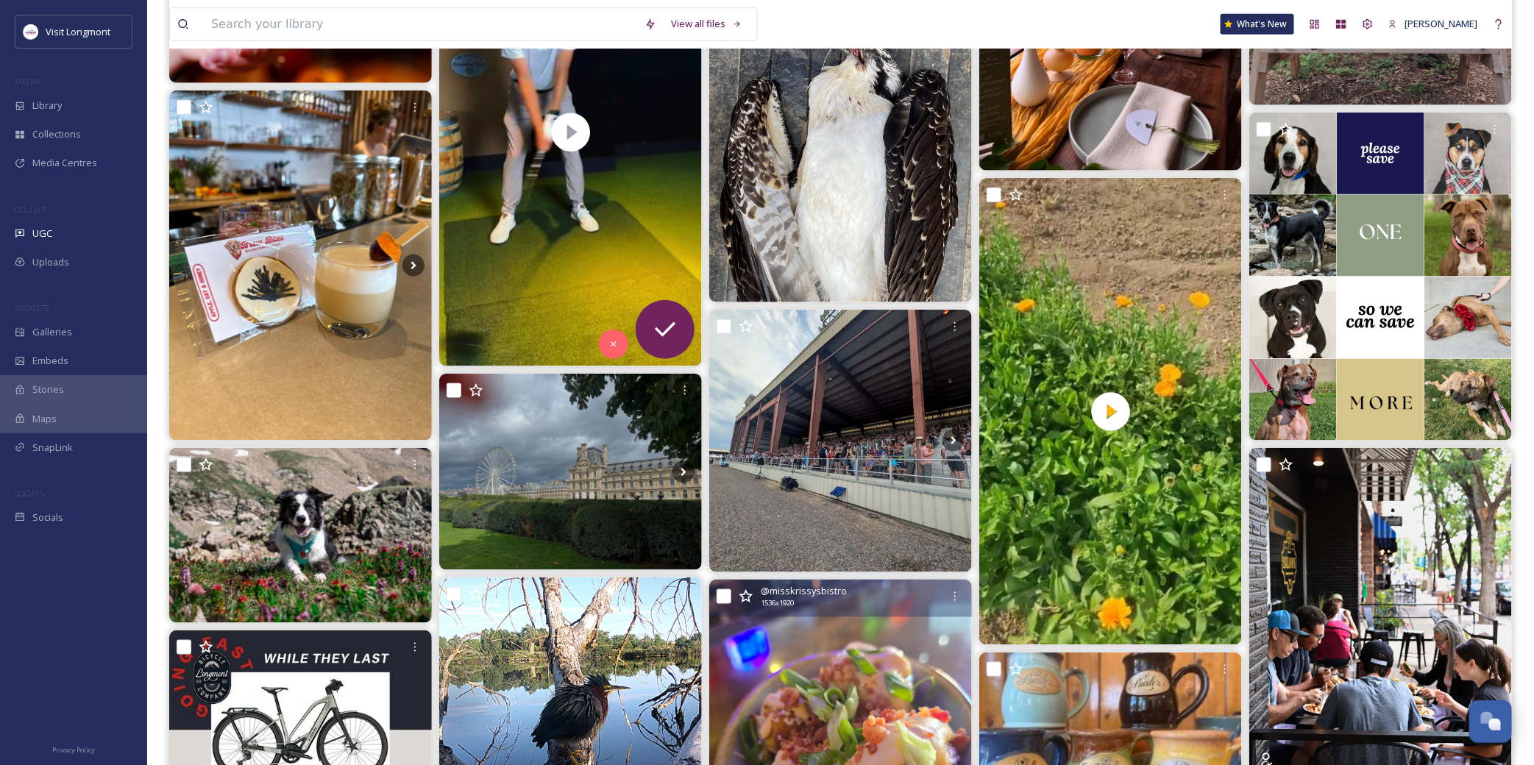
scroll to position [327, 0]
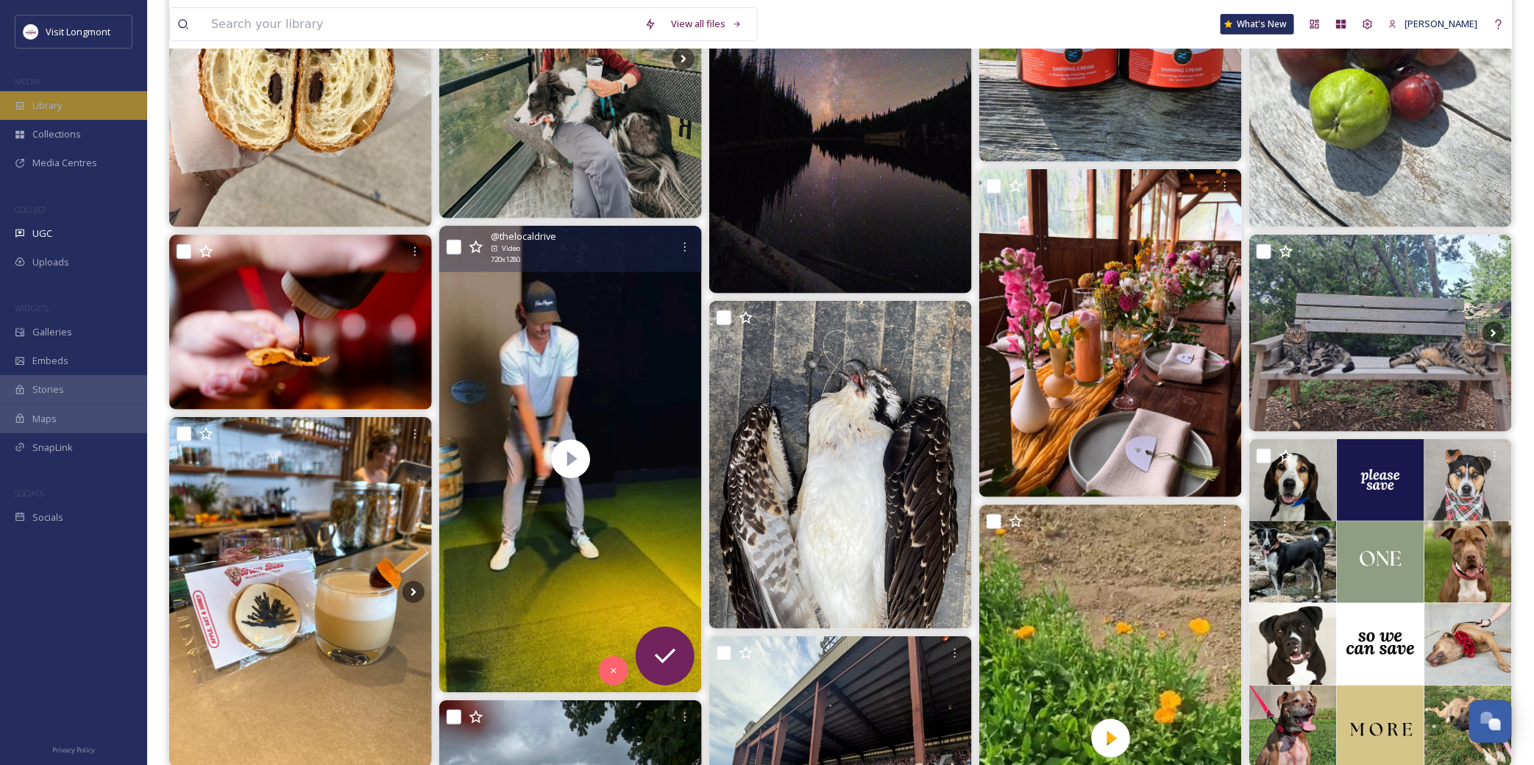
click at [37, 111] on span "Library" at bounding box center [46, 106] width 29 height 14
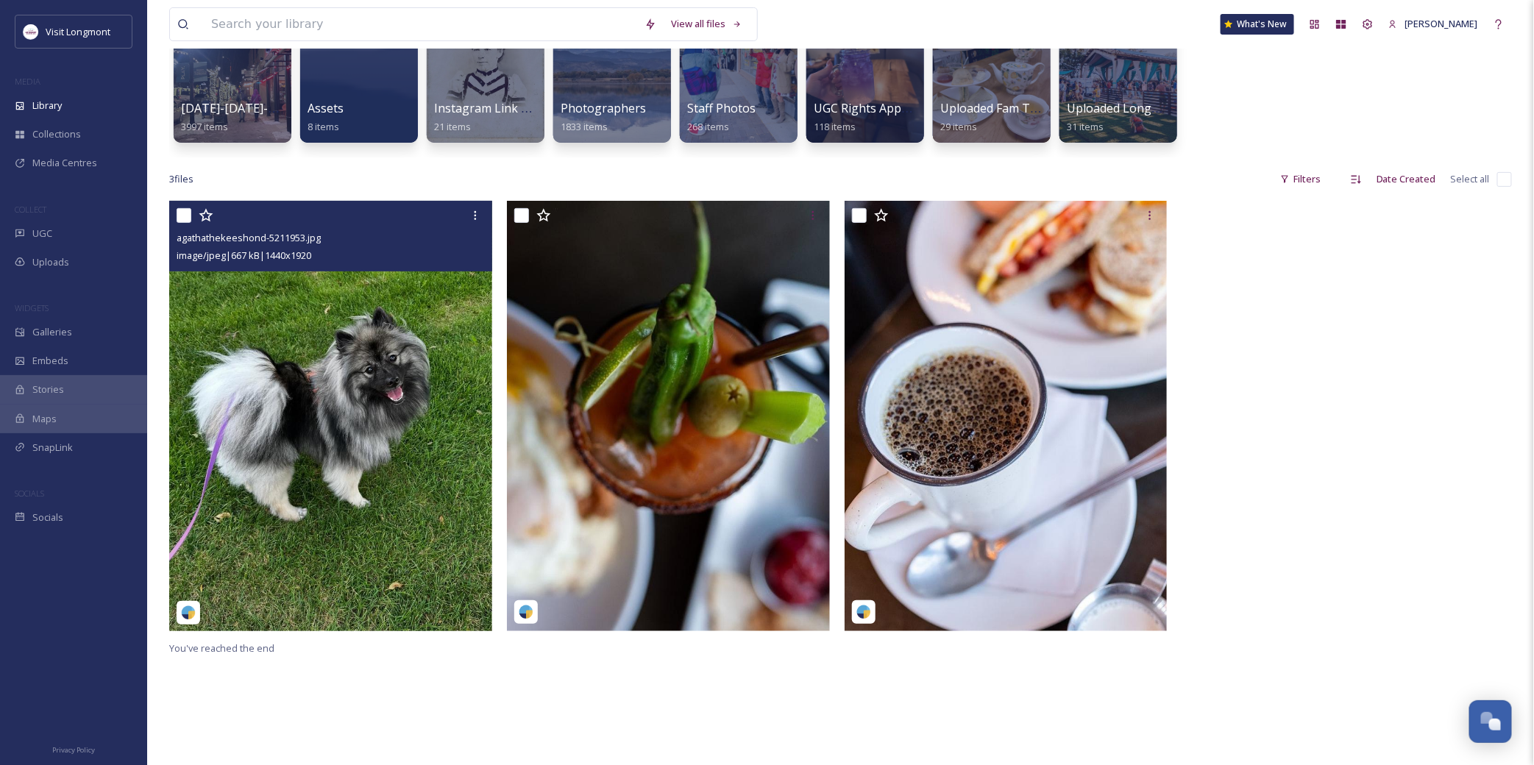
scroll to position [163, 0]
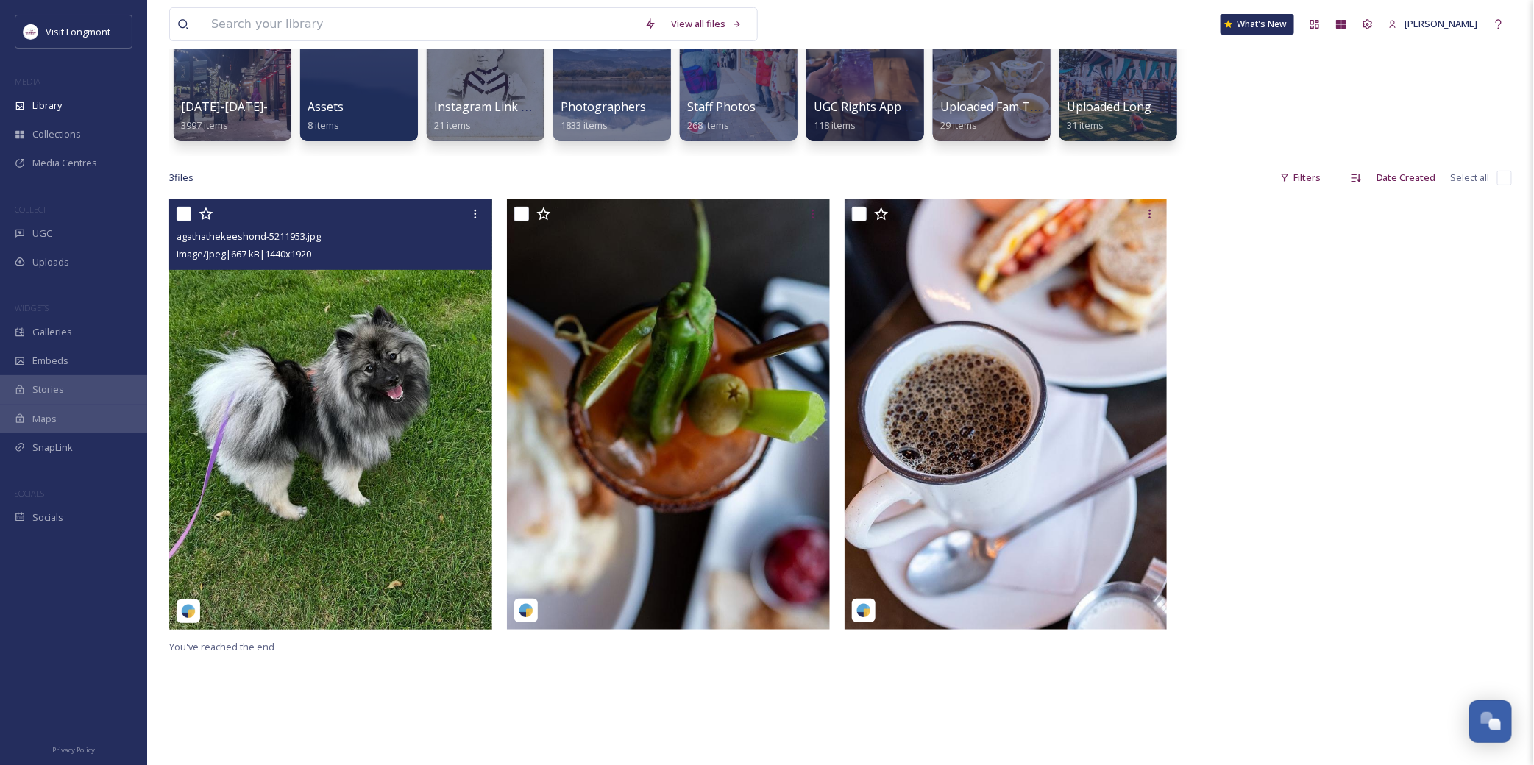
click at [182, 210] on input "checkbox" at bounding box center [184, 214] width 15 height 15
checkbox input "true"
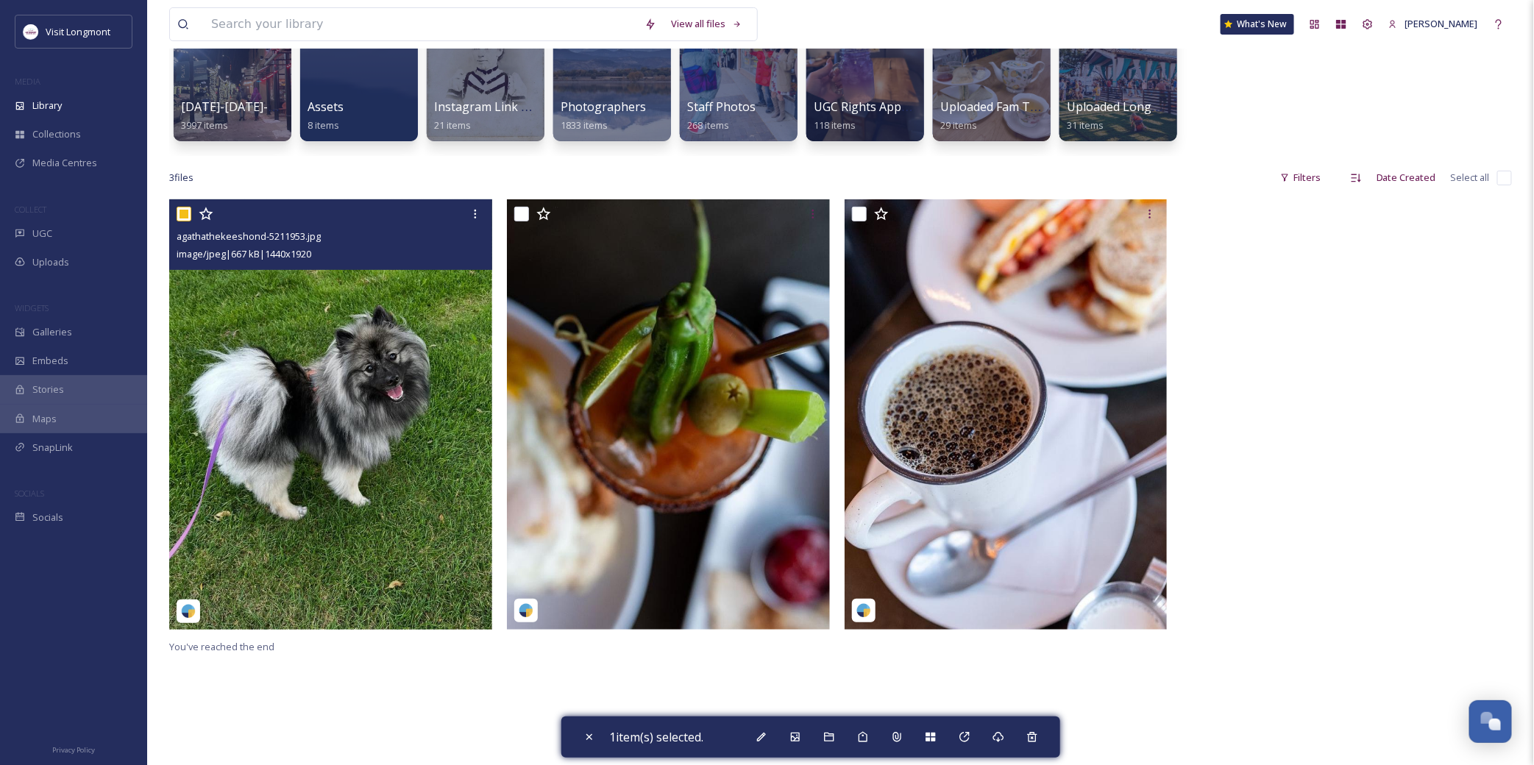
click at [229, 296] on img at bounding box center [330, 414] width 323 height 430
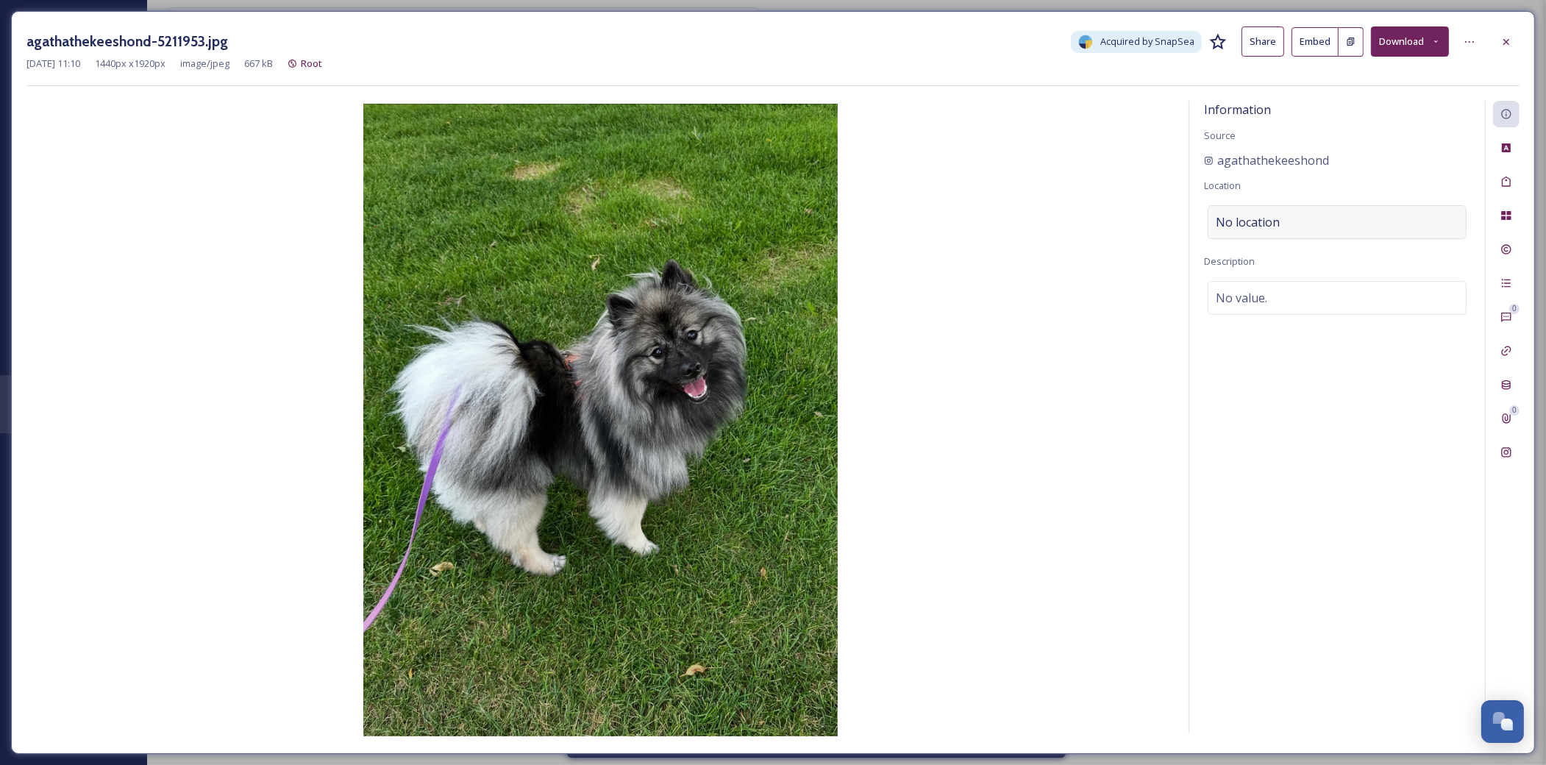
click at [1268, 225] on span "No location" at bounding box center [1248, 222] width 64 height 18
click at [1259, 221] on input at bounding box center [1337, 222] width 257 height 32
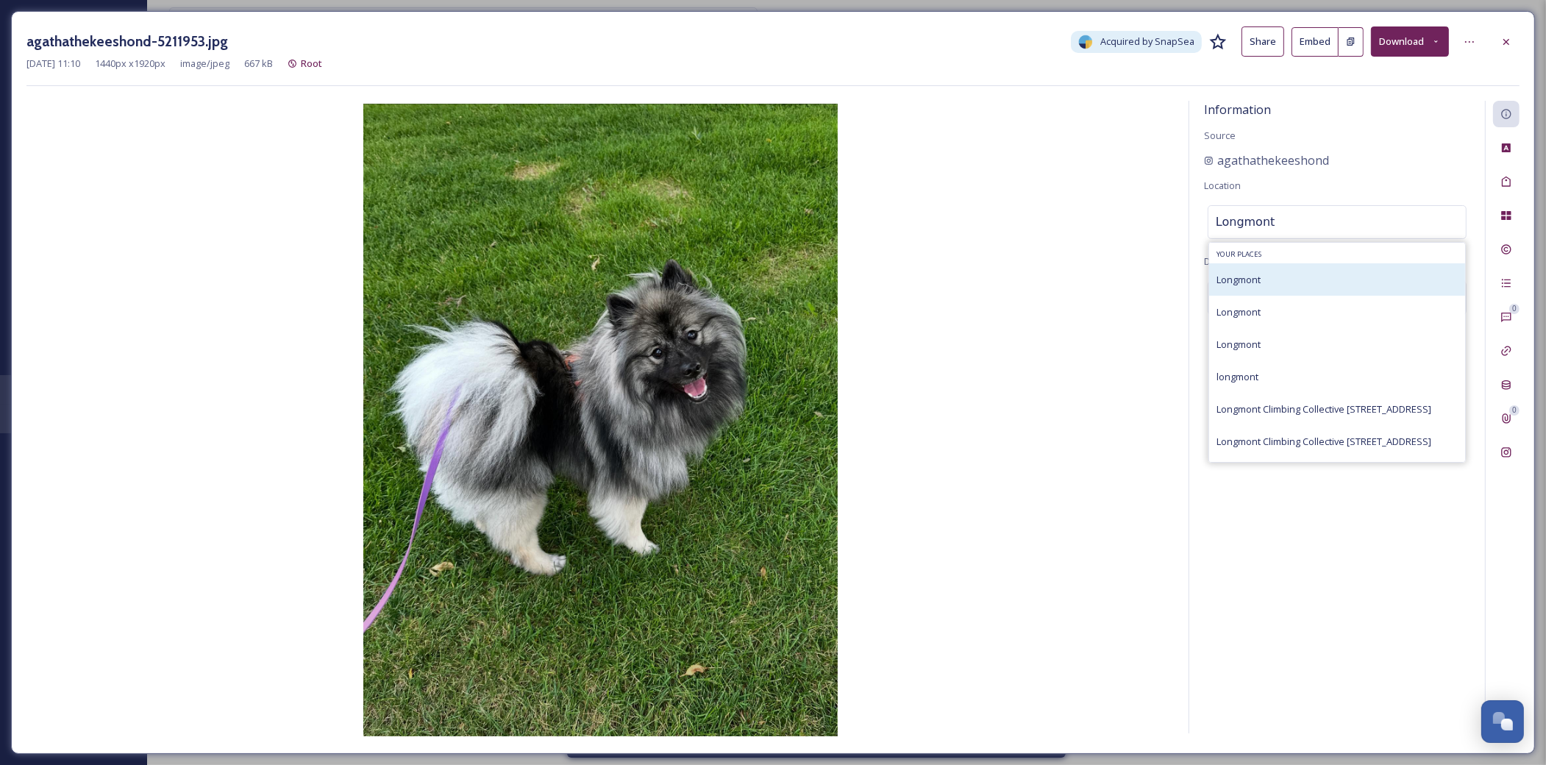
type input "Longmont"
click at [1261, 275] on span "Longmont" at bounding box center [1239, 279] width 44 height 13
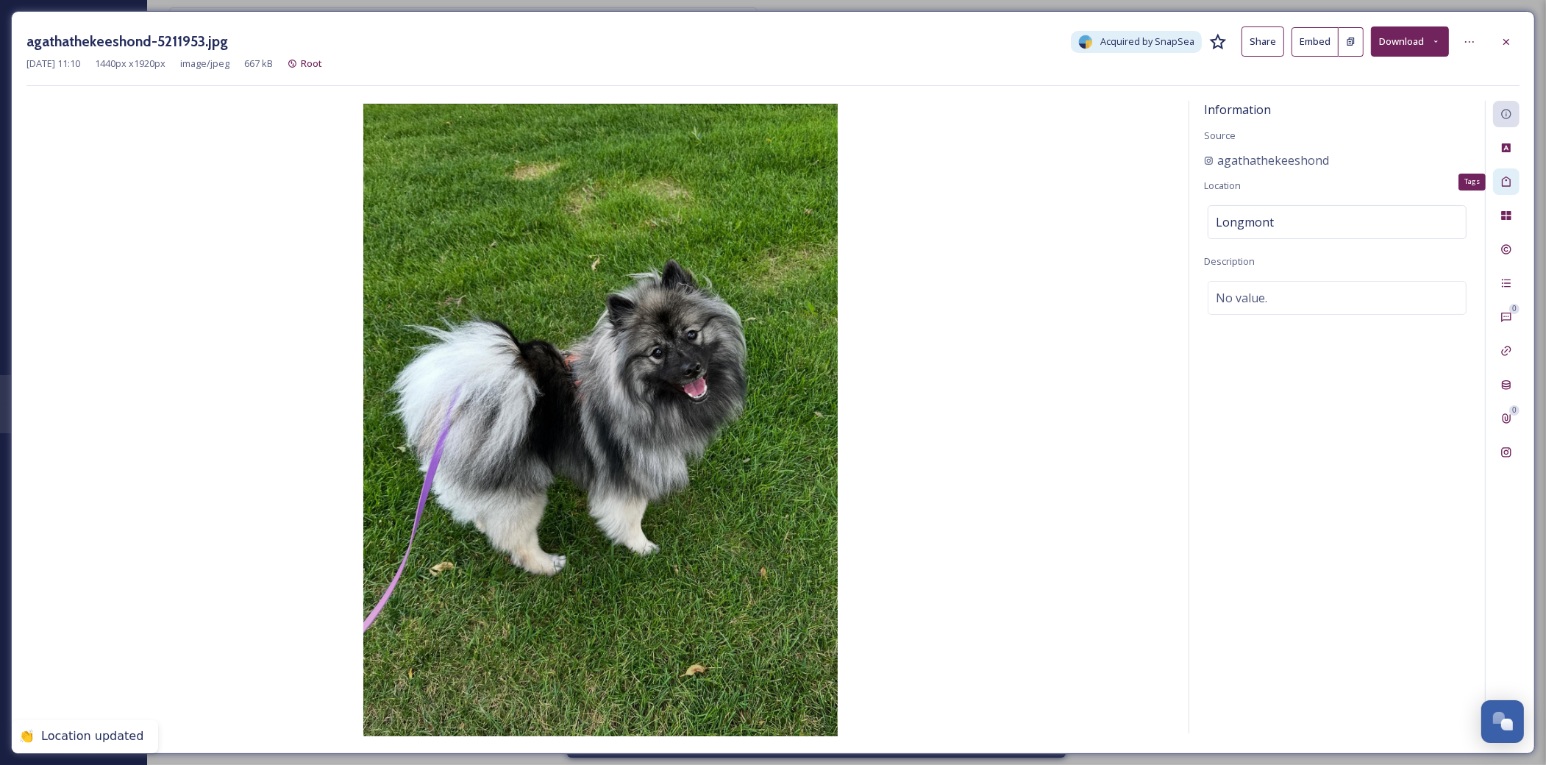
click at [1506, 182] on icon at bounding box center [1507, 182] width 12 height 12
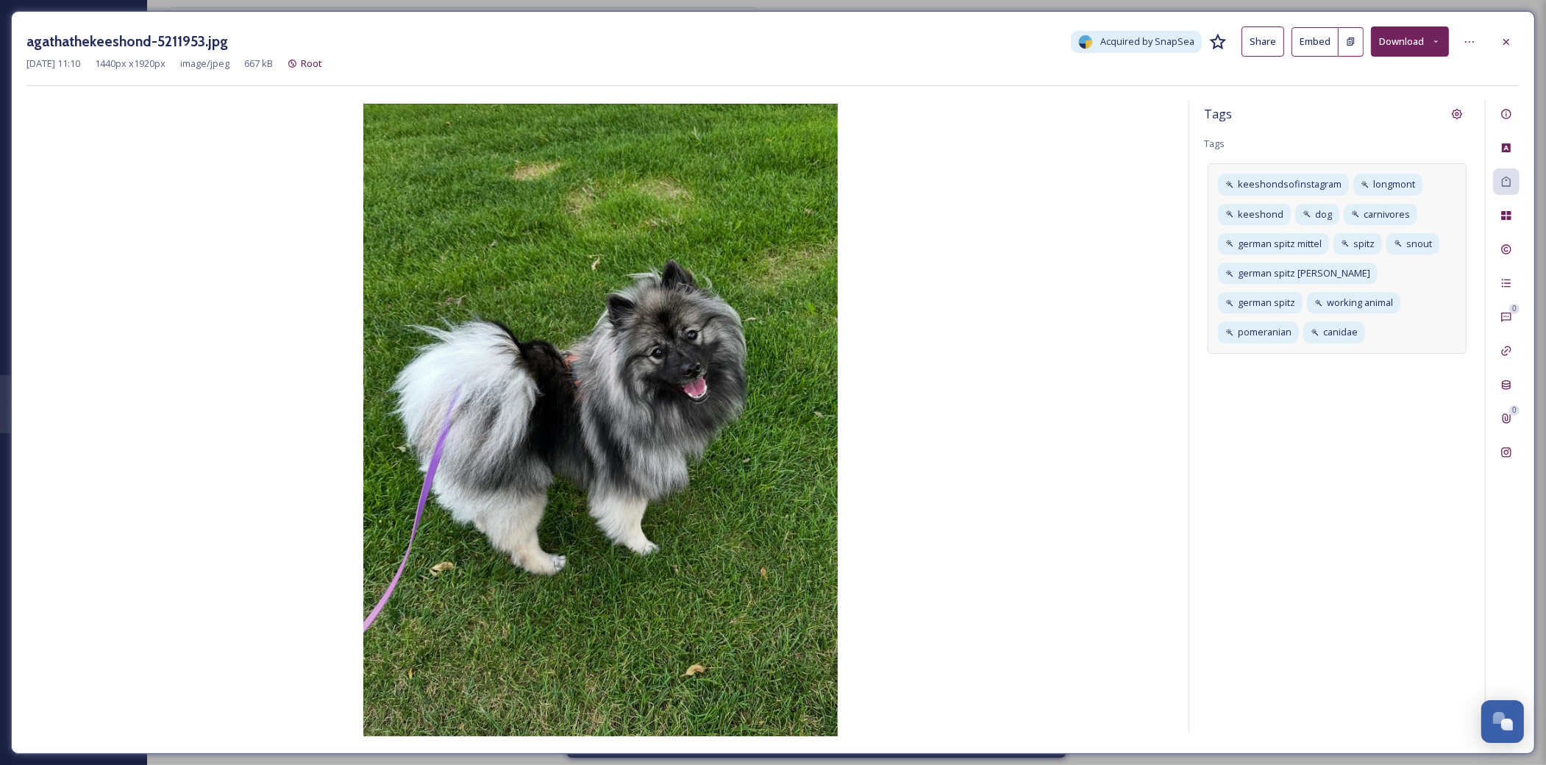
click at [1322, 335] on div "keeshondsofinstagram longmont keeshond dog carnivores german spitz mittel spitz…" at bounding box center [1337, 258] width 259 height 190
click at [1318, 349] on input at bounding box center [1289, 358] width 147 height 18
type input "[PERSON_NAME]"
click at [1504, 48] on div at bounding box center [1506, 42] width 26 height 26
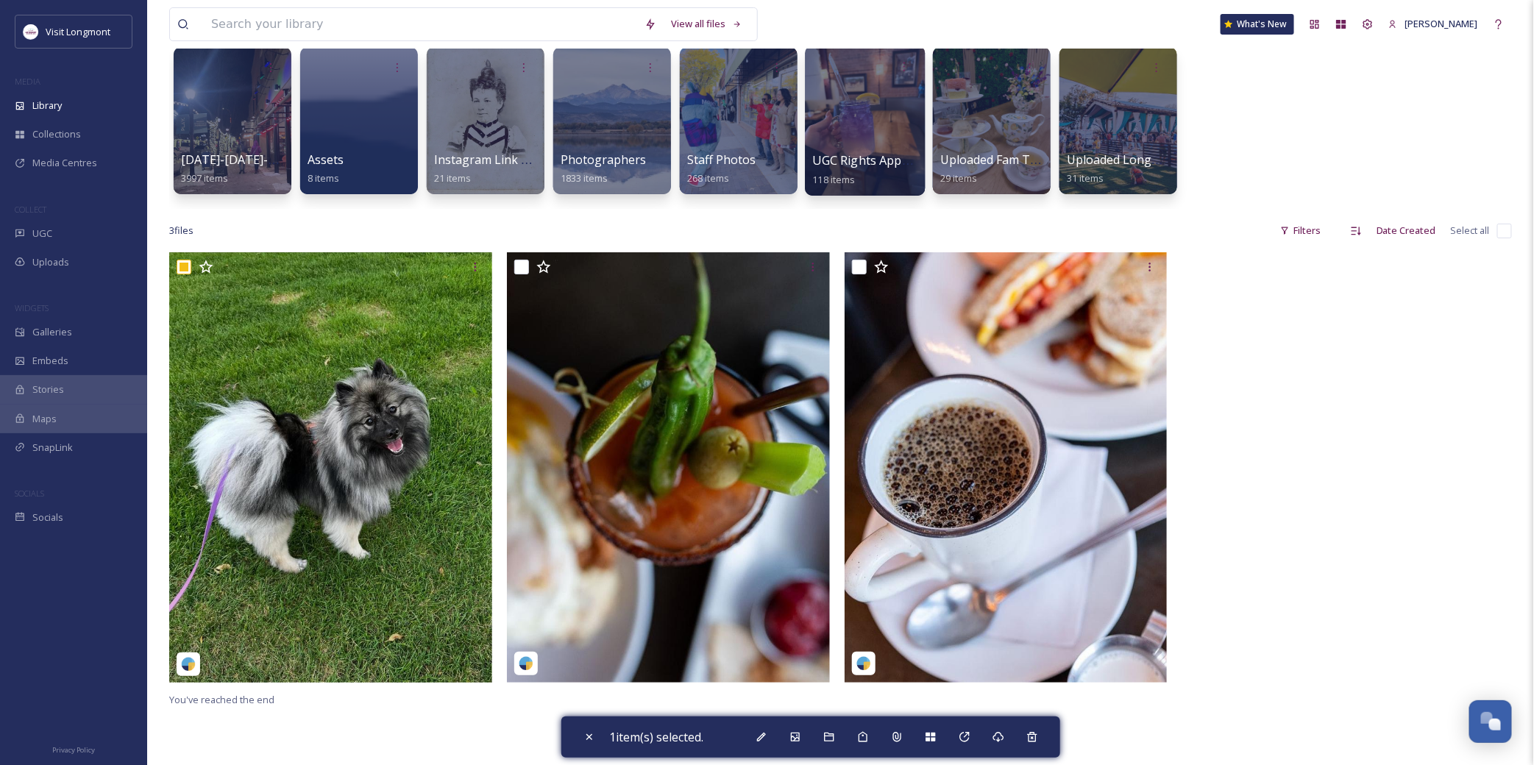
scroll to position [82, 0]
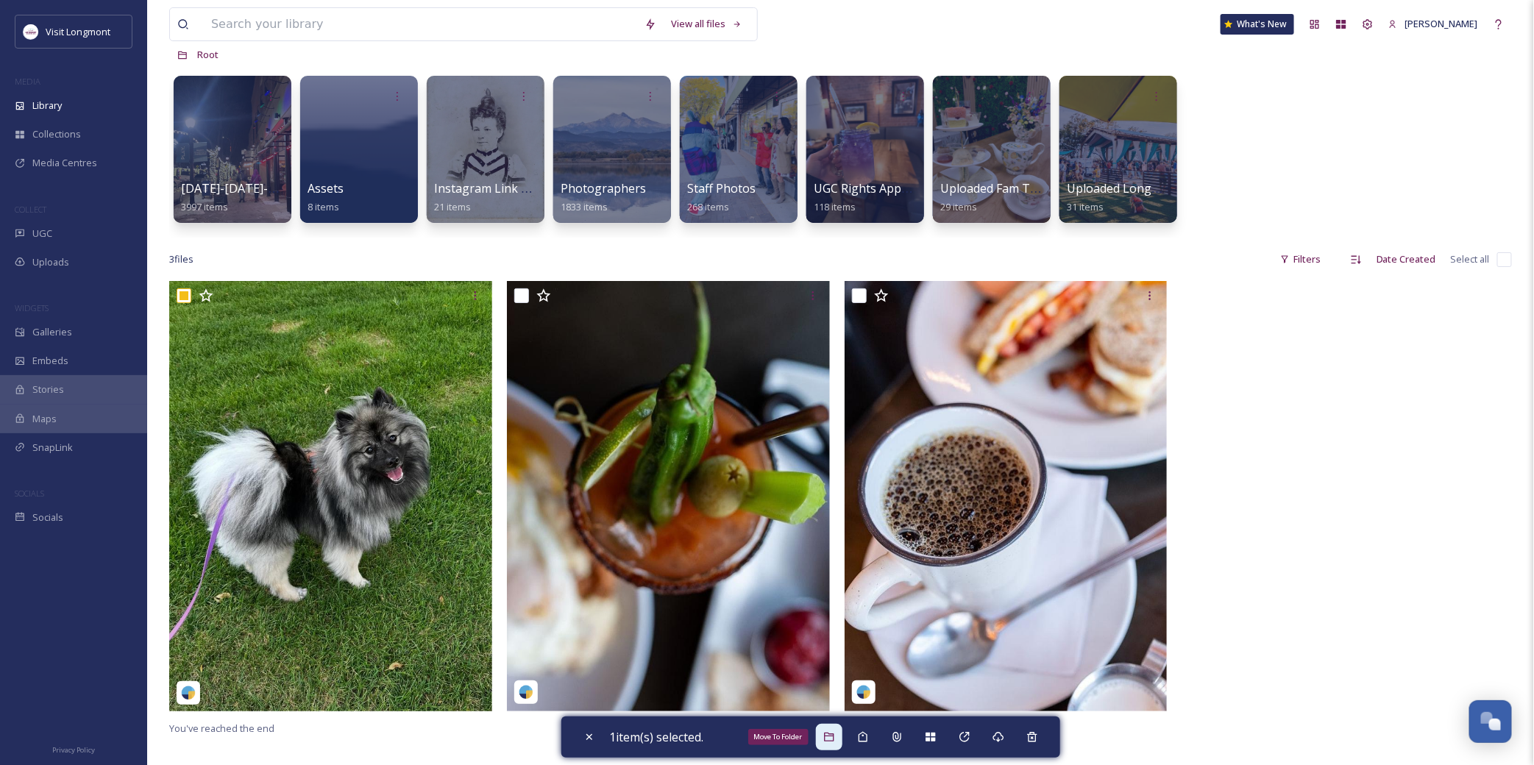
click at [828, 736] on icon at bounding box center [829, 737] width 10 height 9
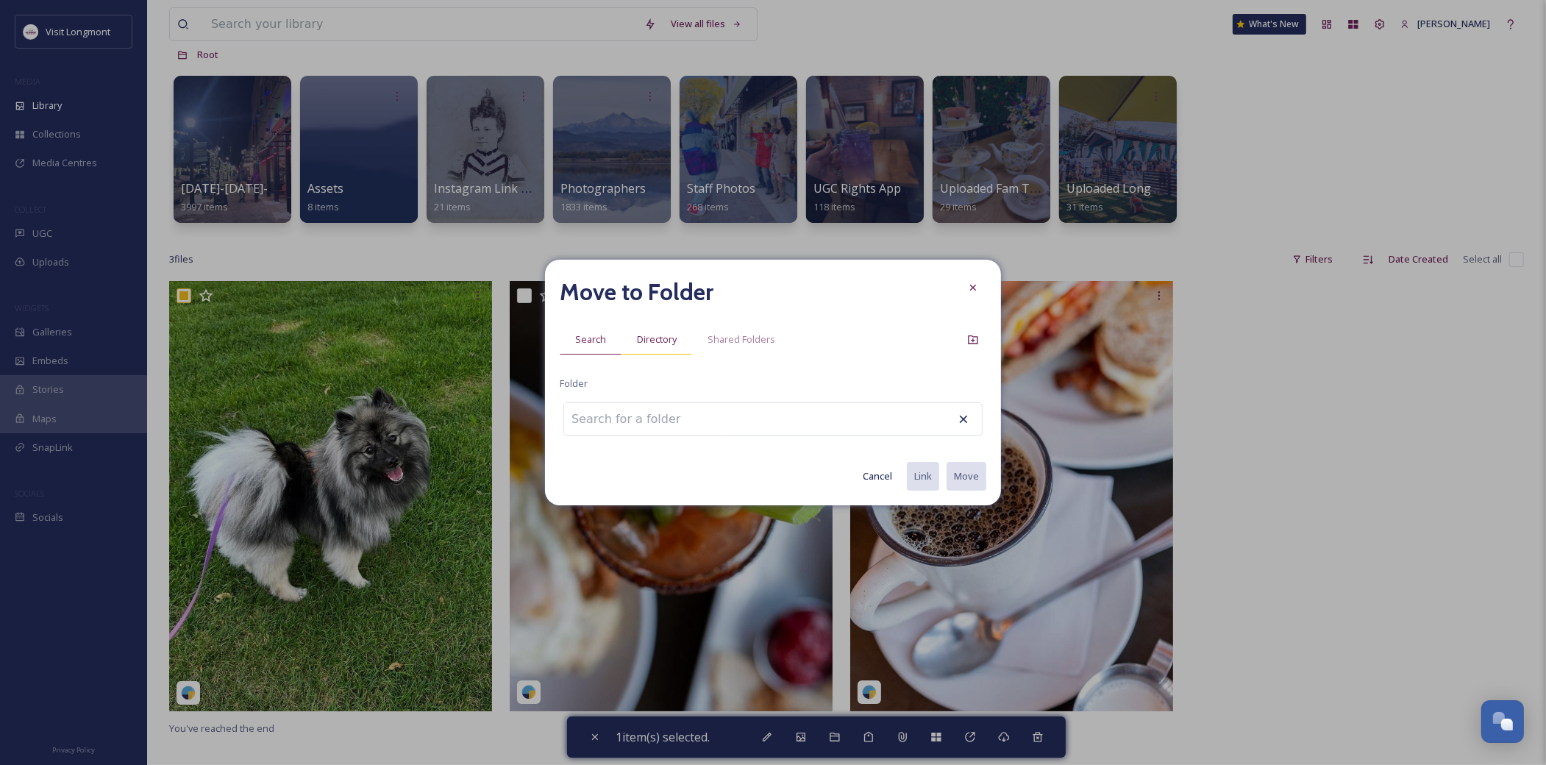
click at [672, 338] on span "Directory" at bounding box center [657, 340] width 40 height 14
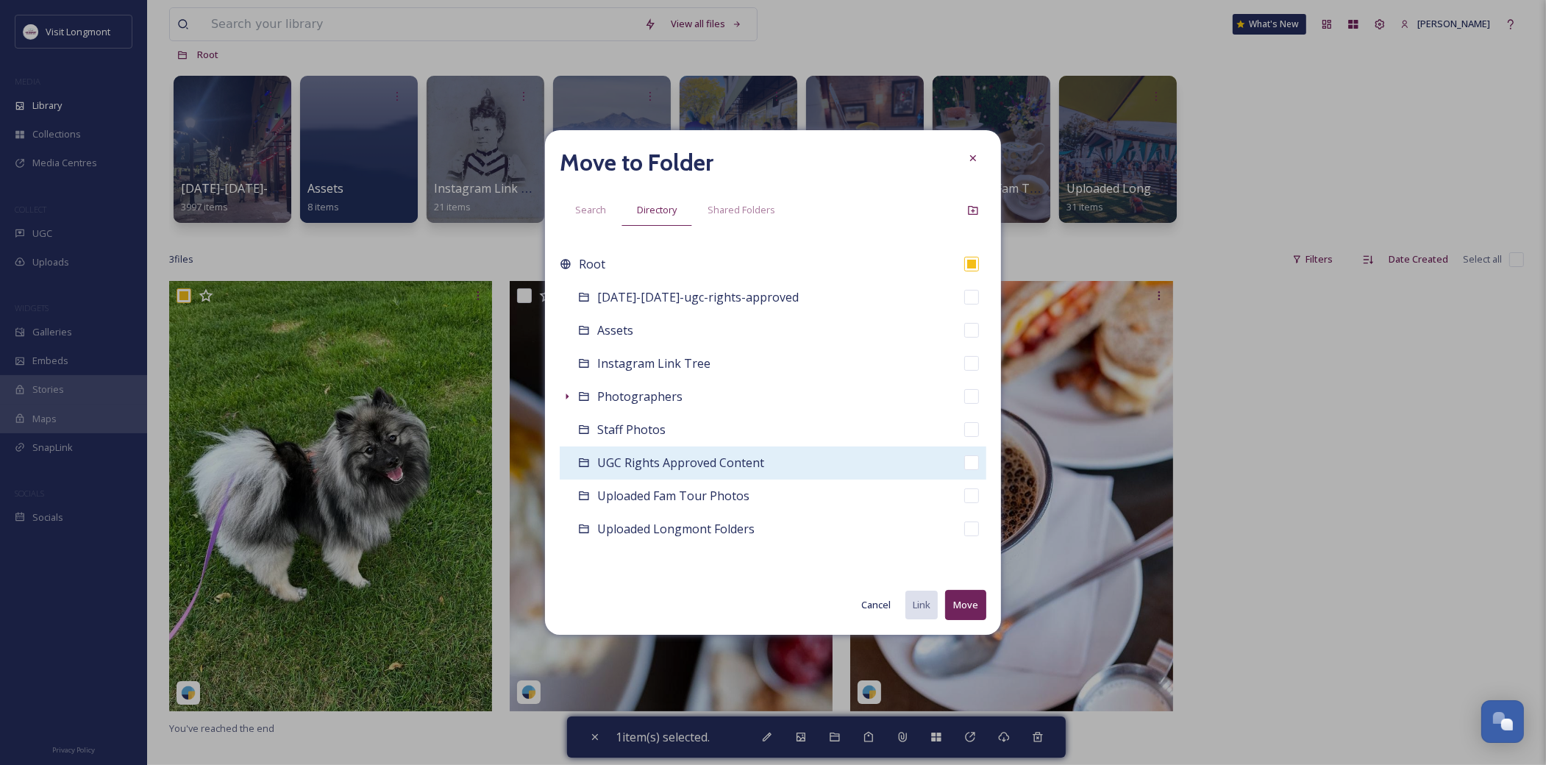
click at [645, 461] on span "UGC Rights Approved Content" at bounding box center [680, 463] width 167 height 16
checkbox input "false"
checkbox input "true"
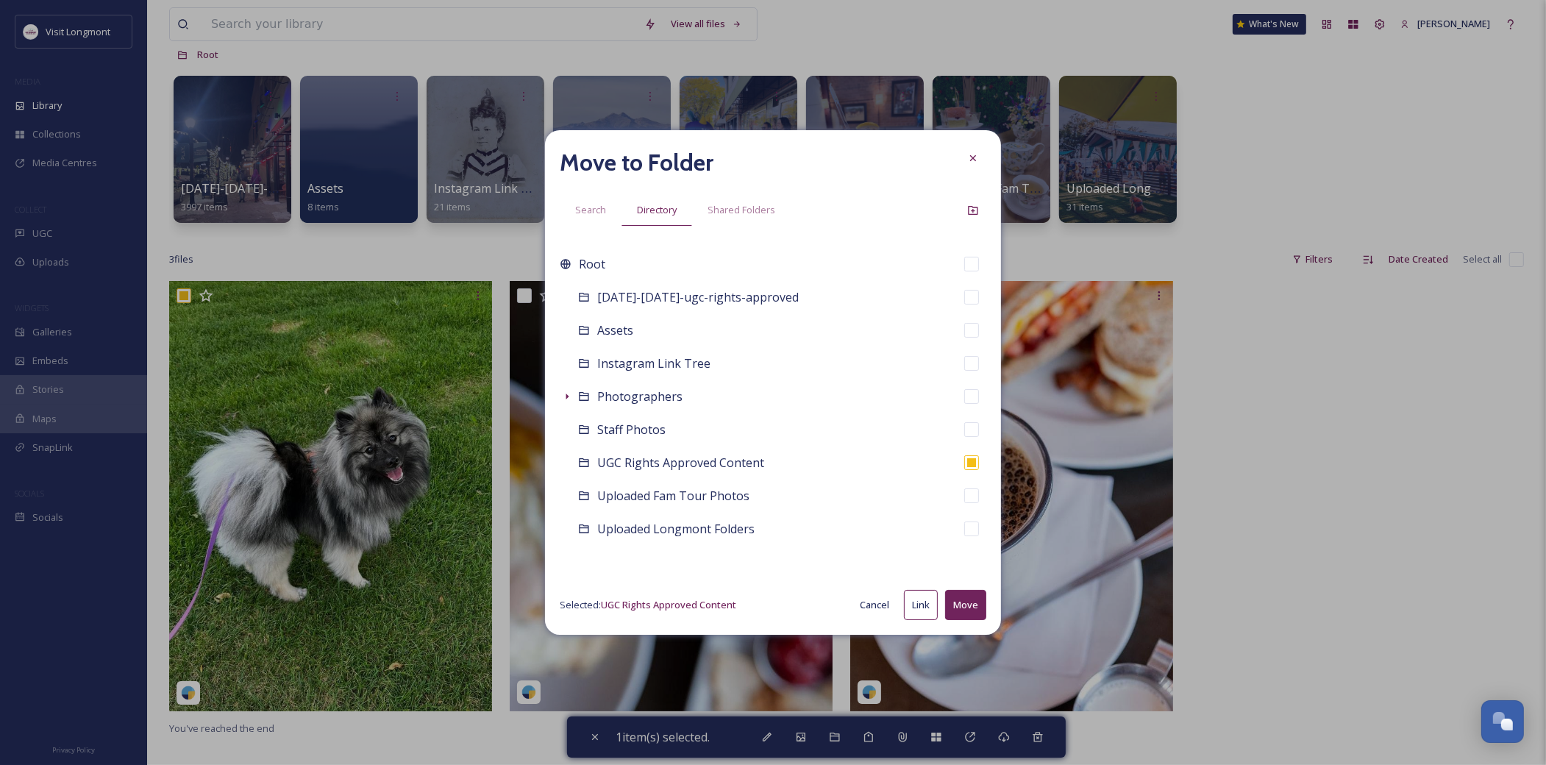
click at [973, 611] on button "Move" at bounding box center [965, 605] width 41 height 30
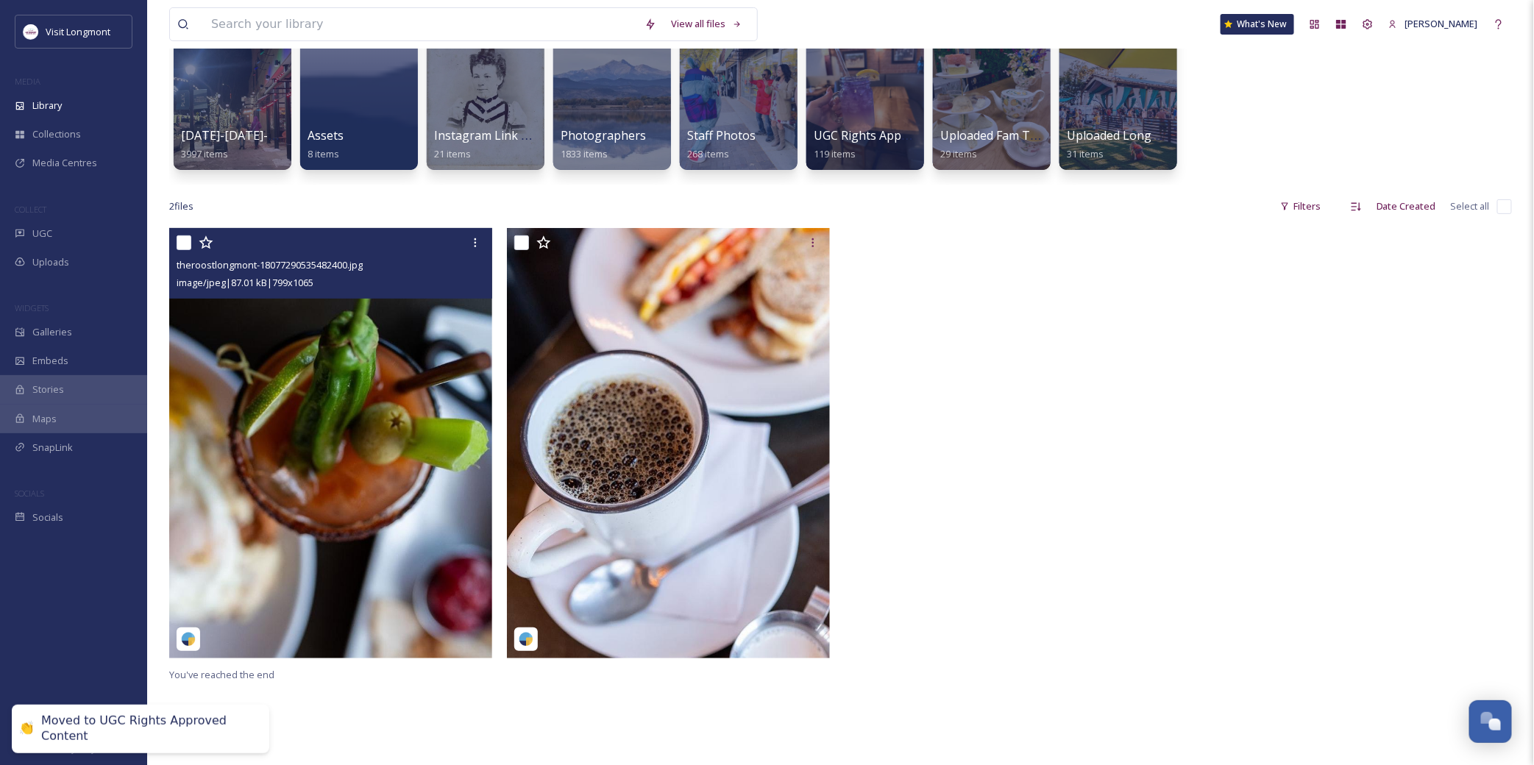
scroll to position [163, 0]
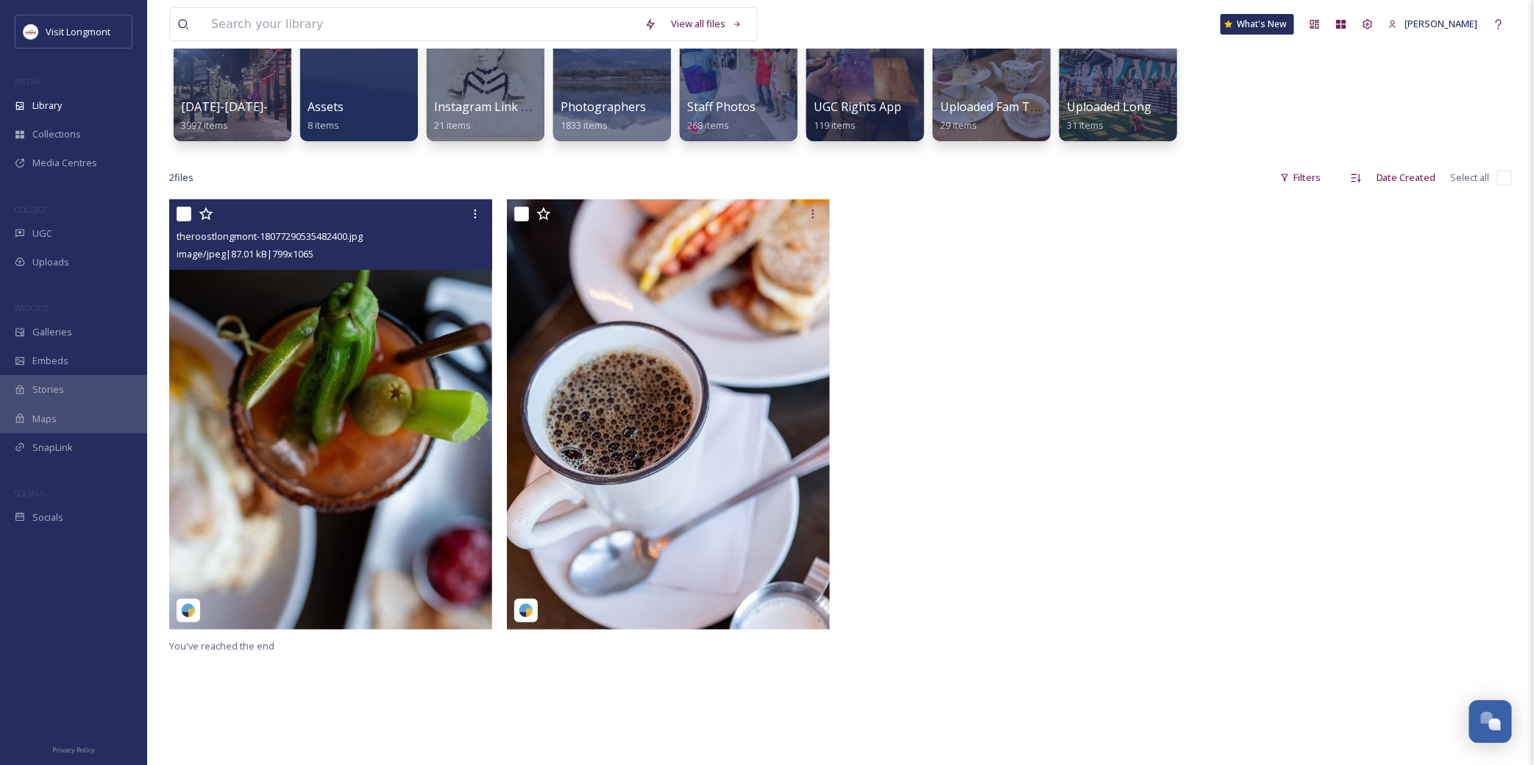
click at [185, 215] on input "checkbox" at bounding box center [184, 214] width 15 height 15
checkbox input "true"
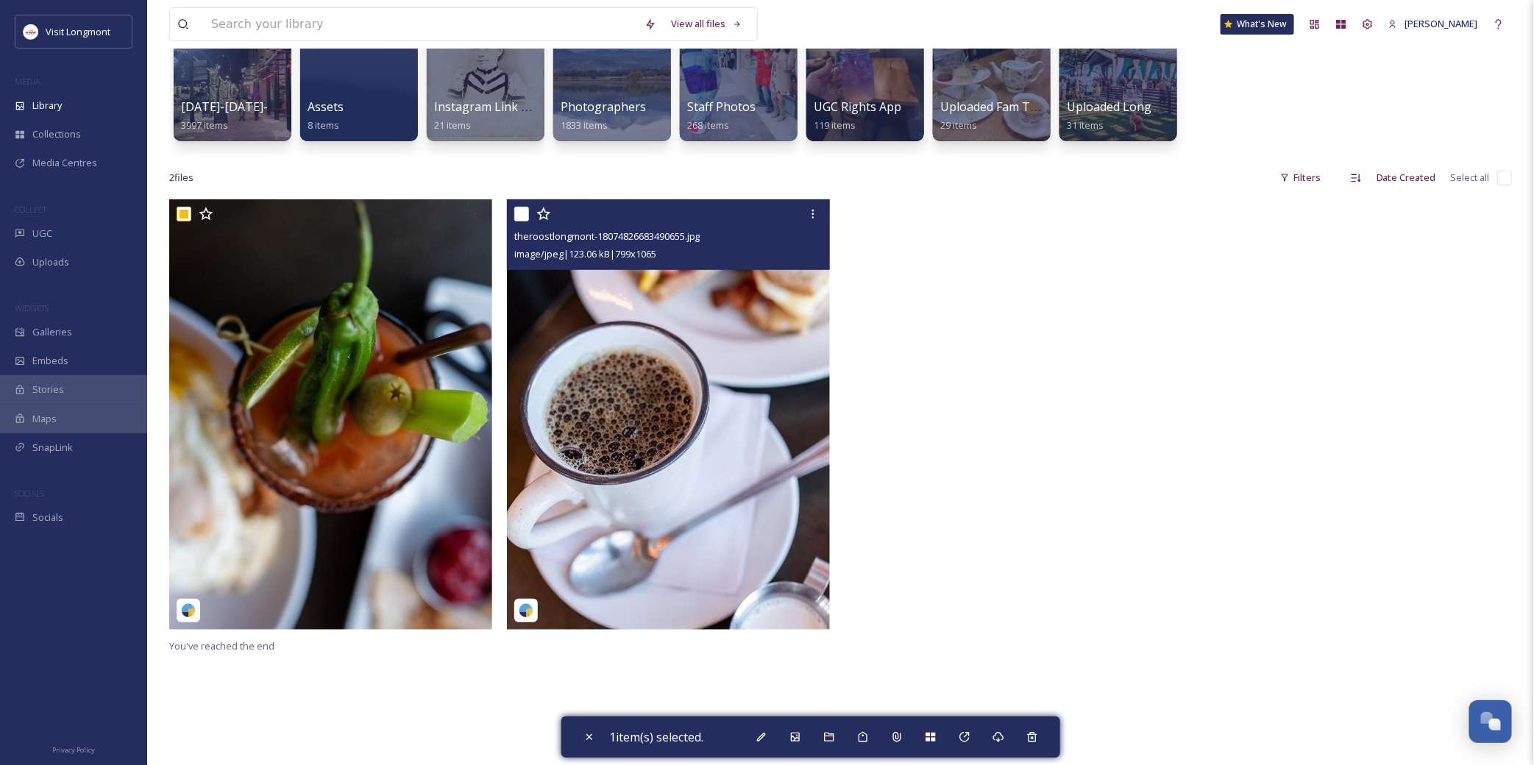
click at [519, 213] on input "checkbox" at bounding box center [521, 214] width 15 height 15
checkbox input "true"
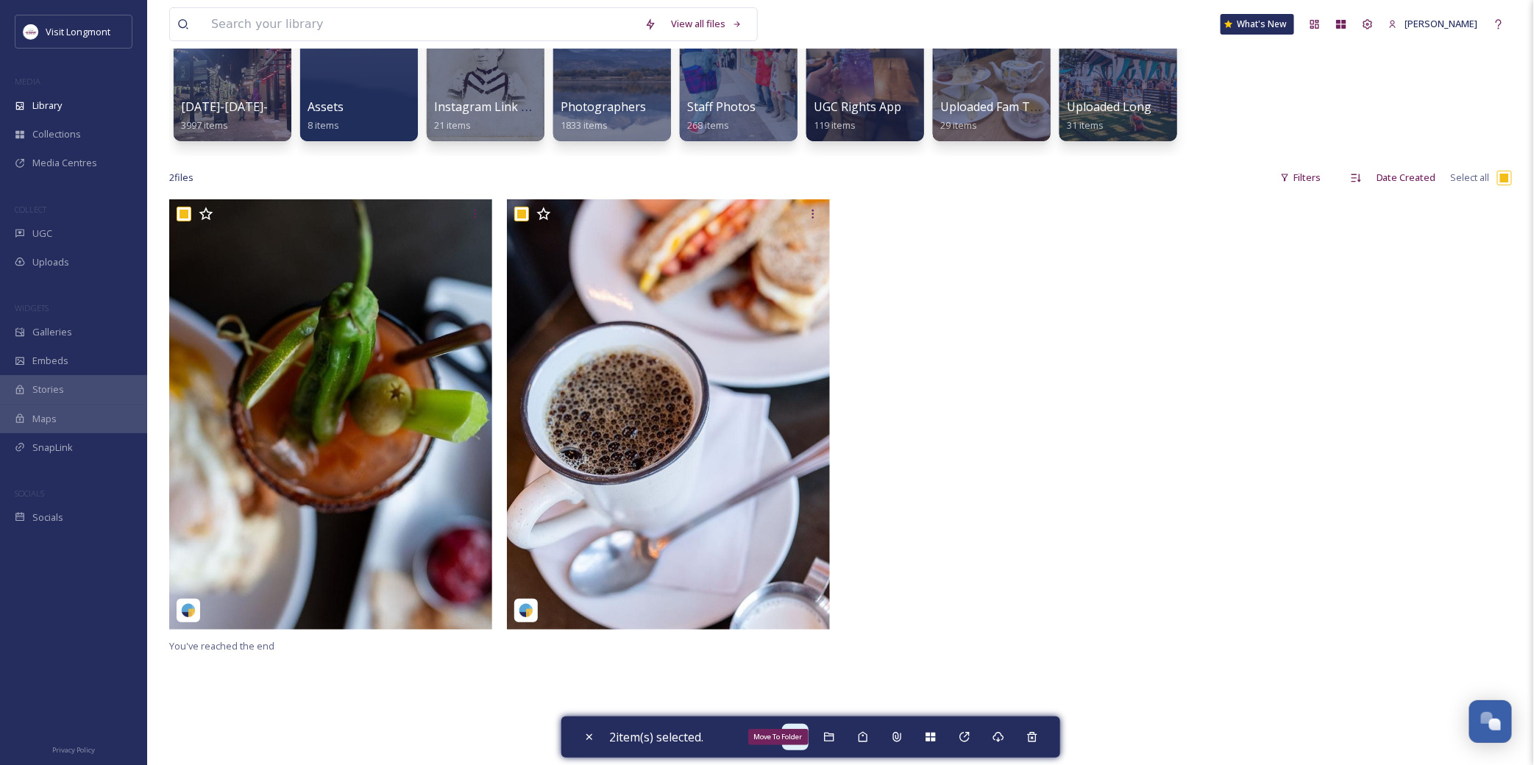
click at [809, 736] on div at bounding box center [795, 737] width 26 height 26
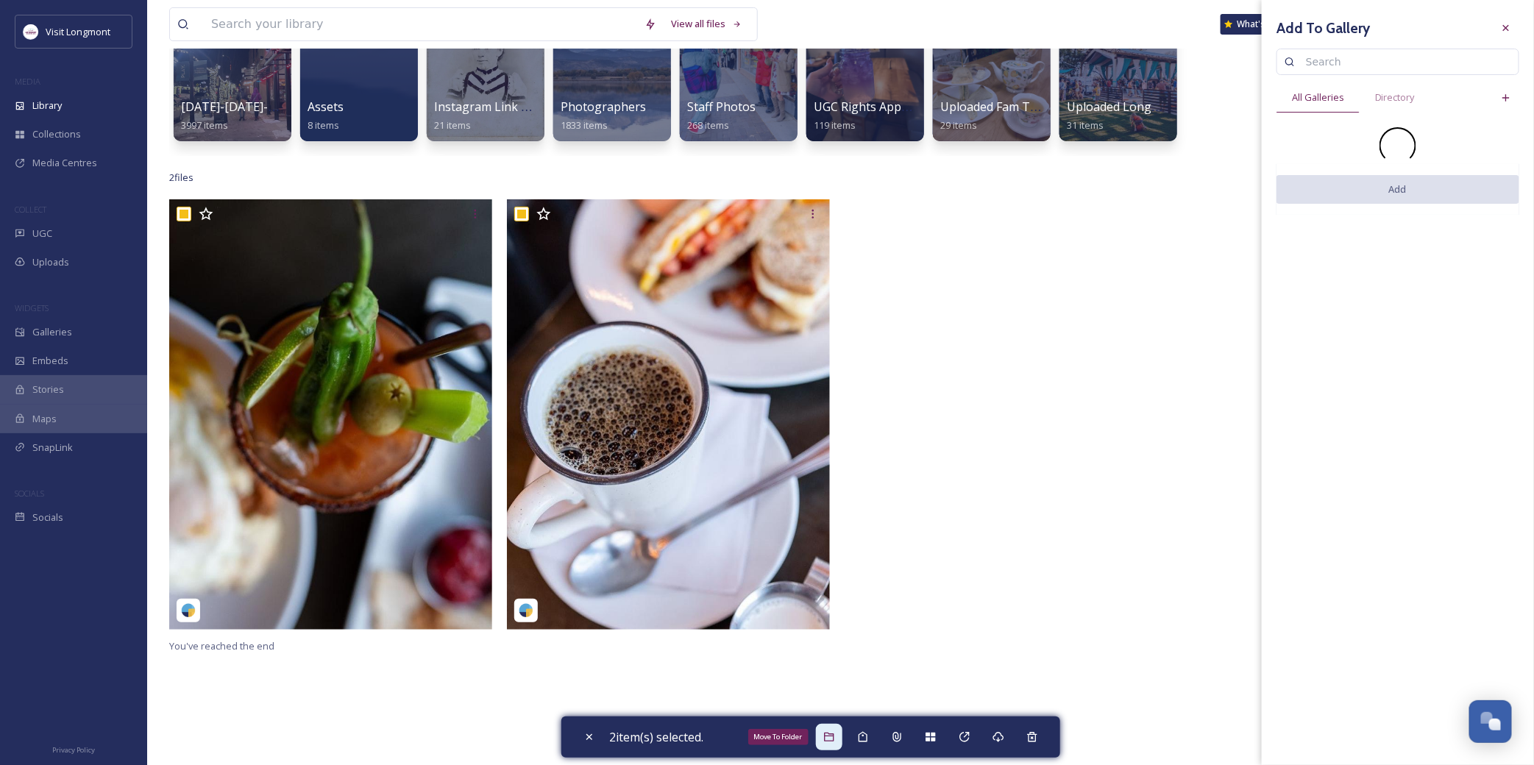
click at [822, 736] on div "Move To Folder" at bounding box center [829, 737] width 26 height 26
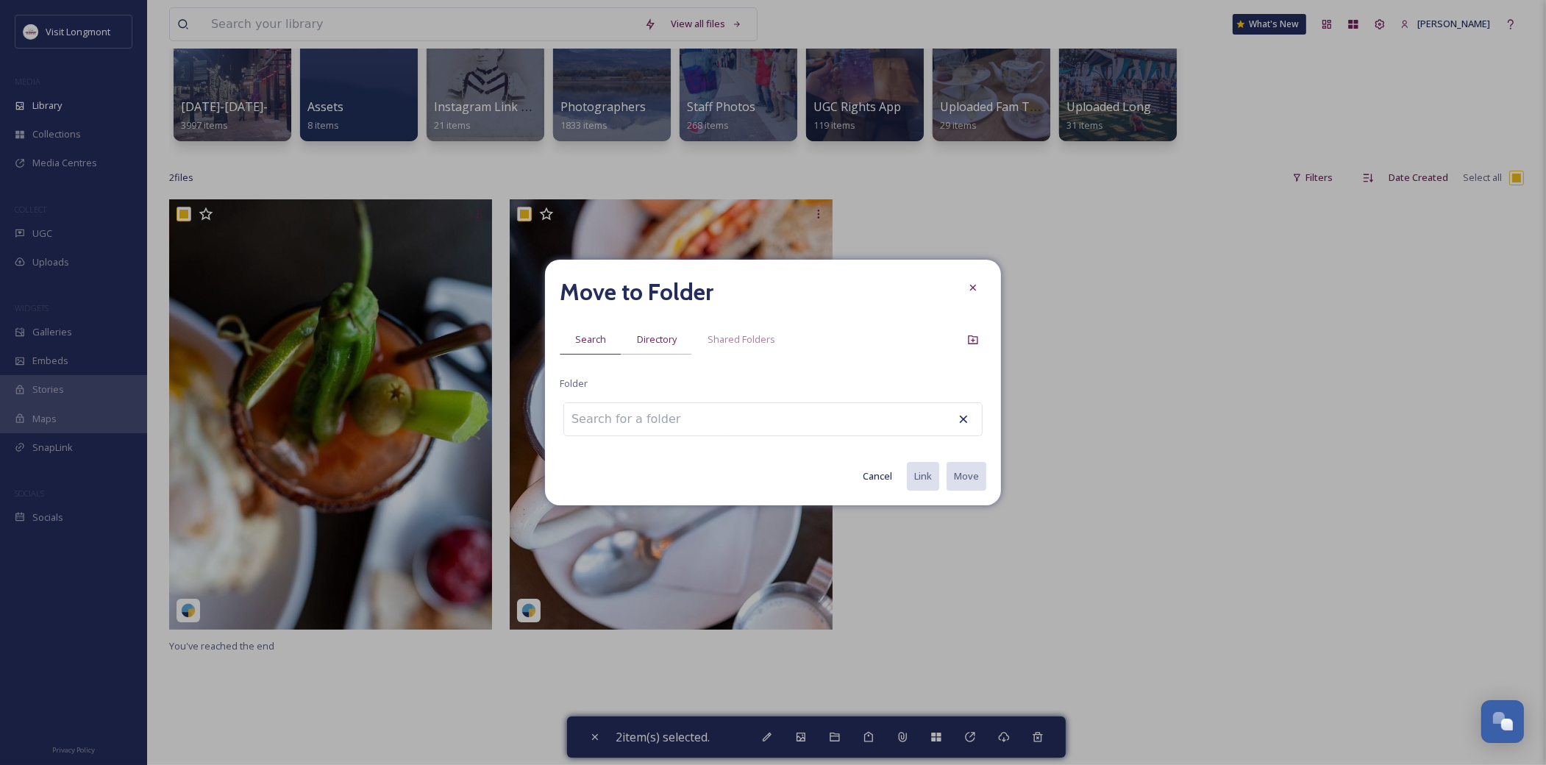
click at [669, 334] on span "Directory" at bounding box center [657, 340] width 40 height 14
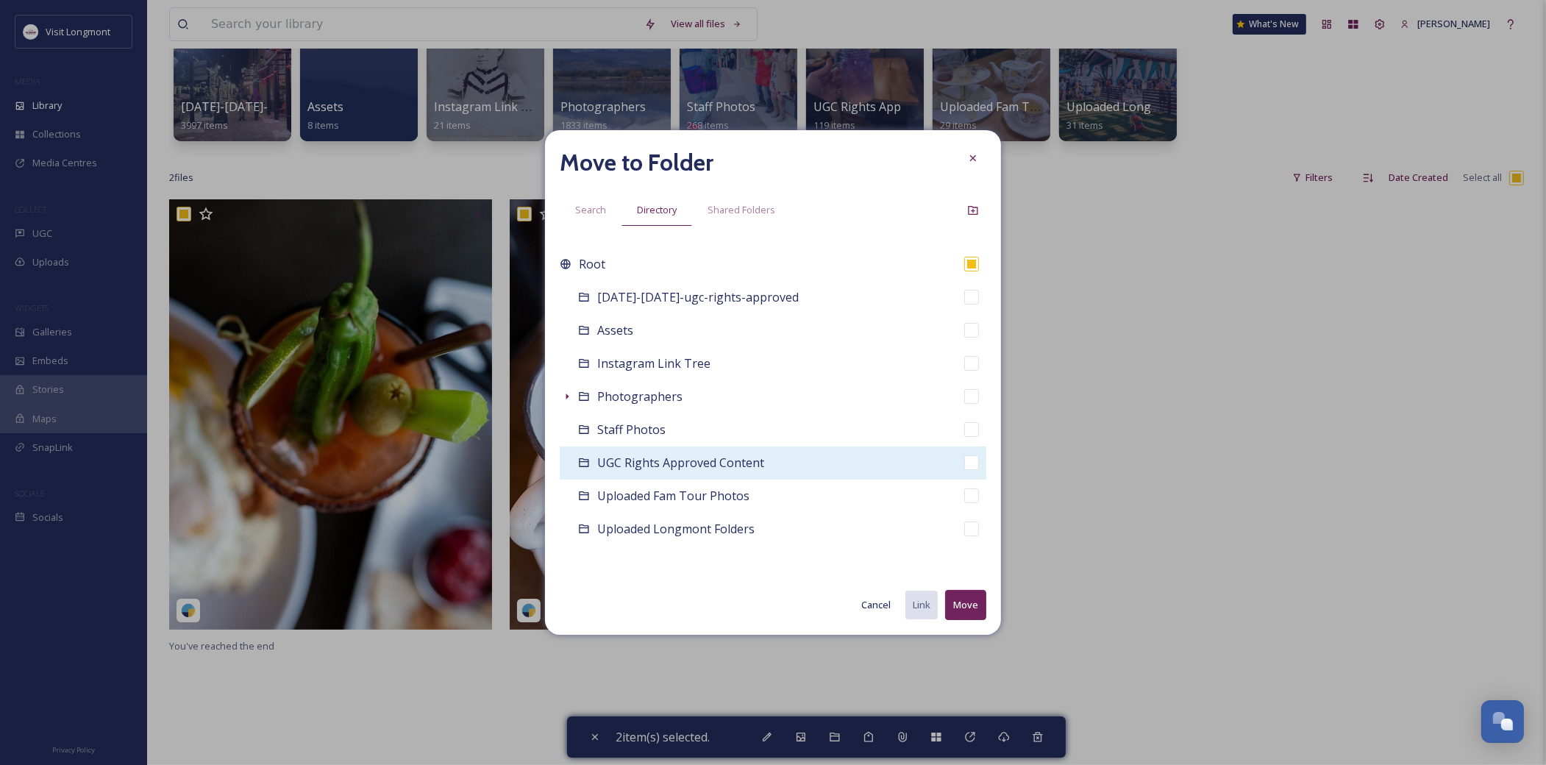
click at [652, 463] on span "UGC Rights Approved Content" at bounding box center [680, 463] width 167 height 16
checkbox input "false"
checkbox input "true"
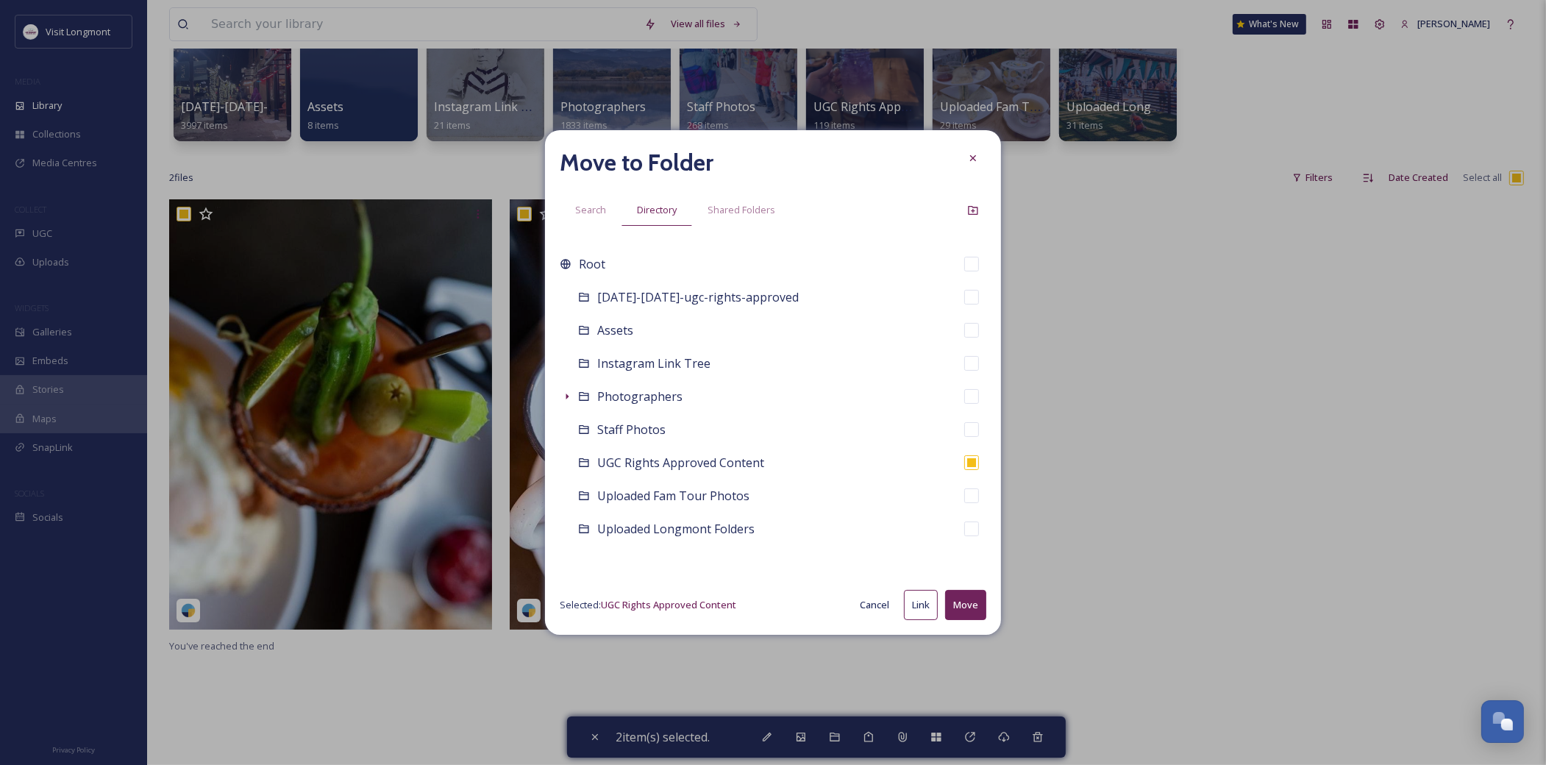
click at [975, 605] on button "Move" at bounding box center [965, 605] width 41 height 30
checkbox input "false"
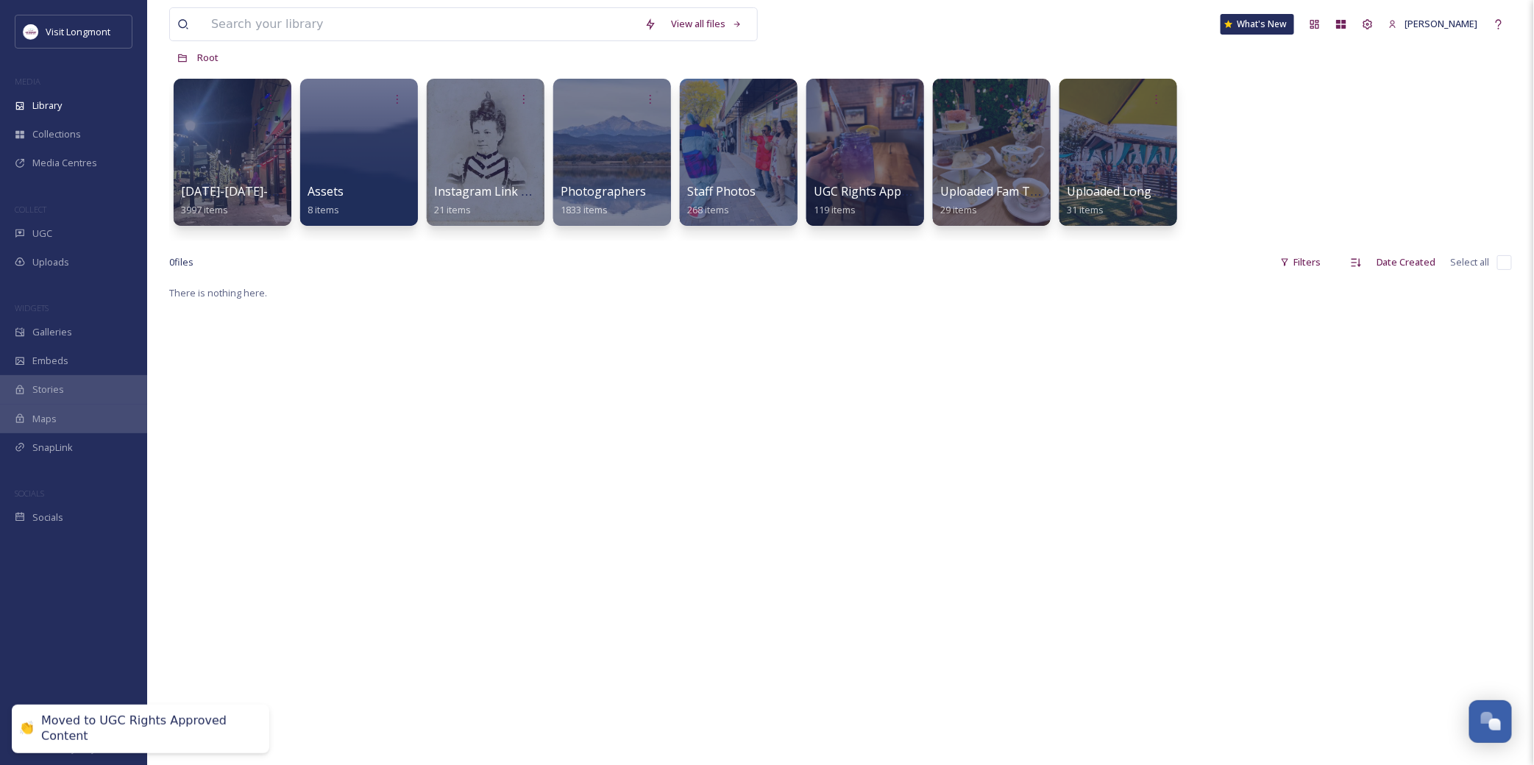
scroll to position [0, 0]
